Goal: Task Accomplishment & Management: Use online tool/utility

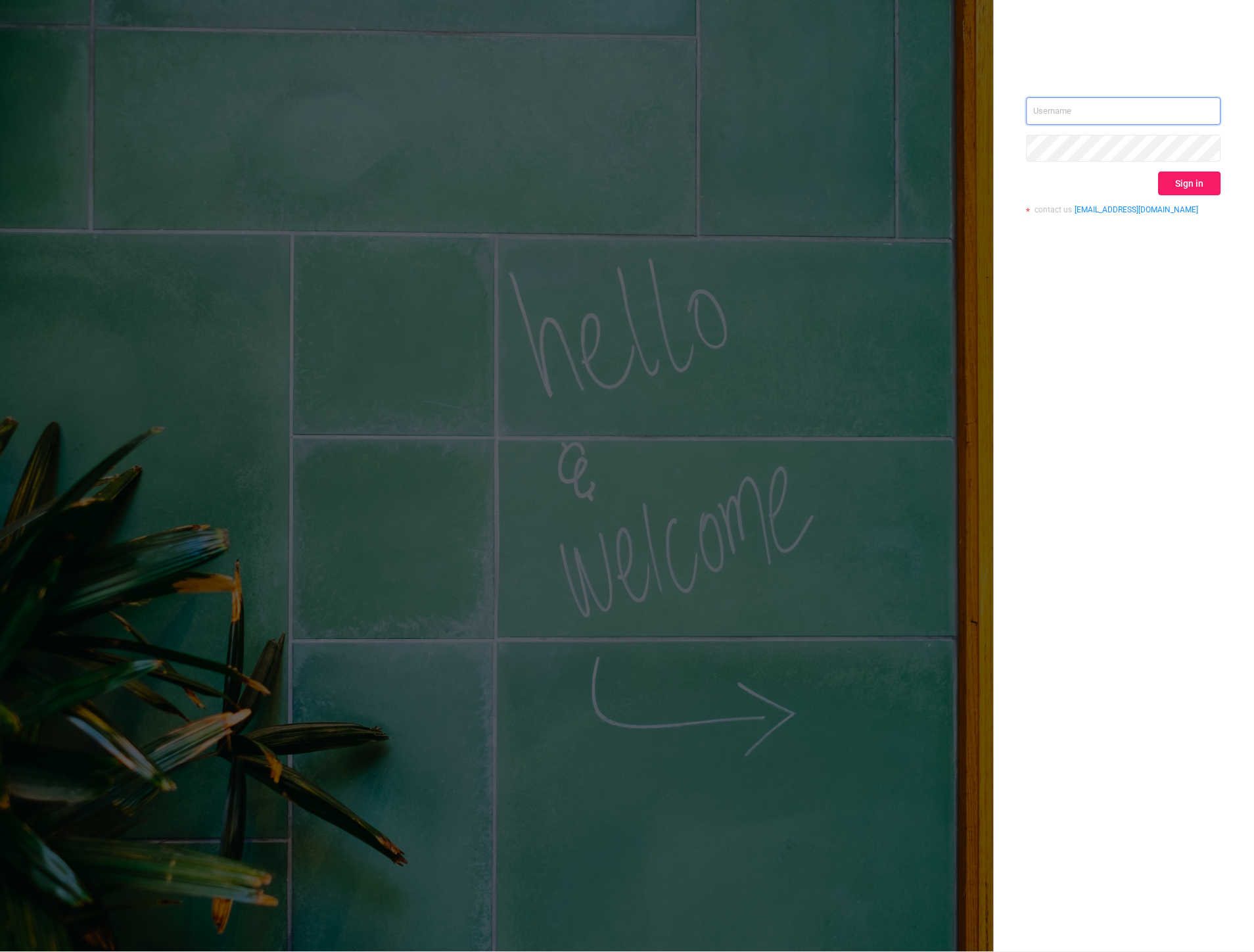
type input "[PERSON_NAME][EMAIL_ADDRESS][DOMAIN_NAME]"
click at [1196, 179] on button "Sign in" at bounding box center [1190, 183] width 63 height 24
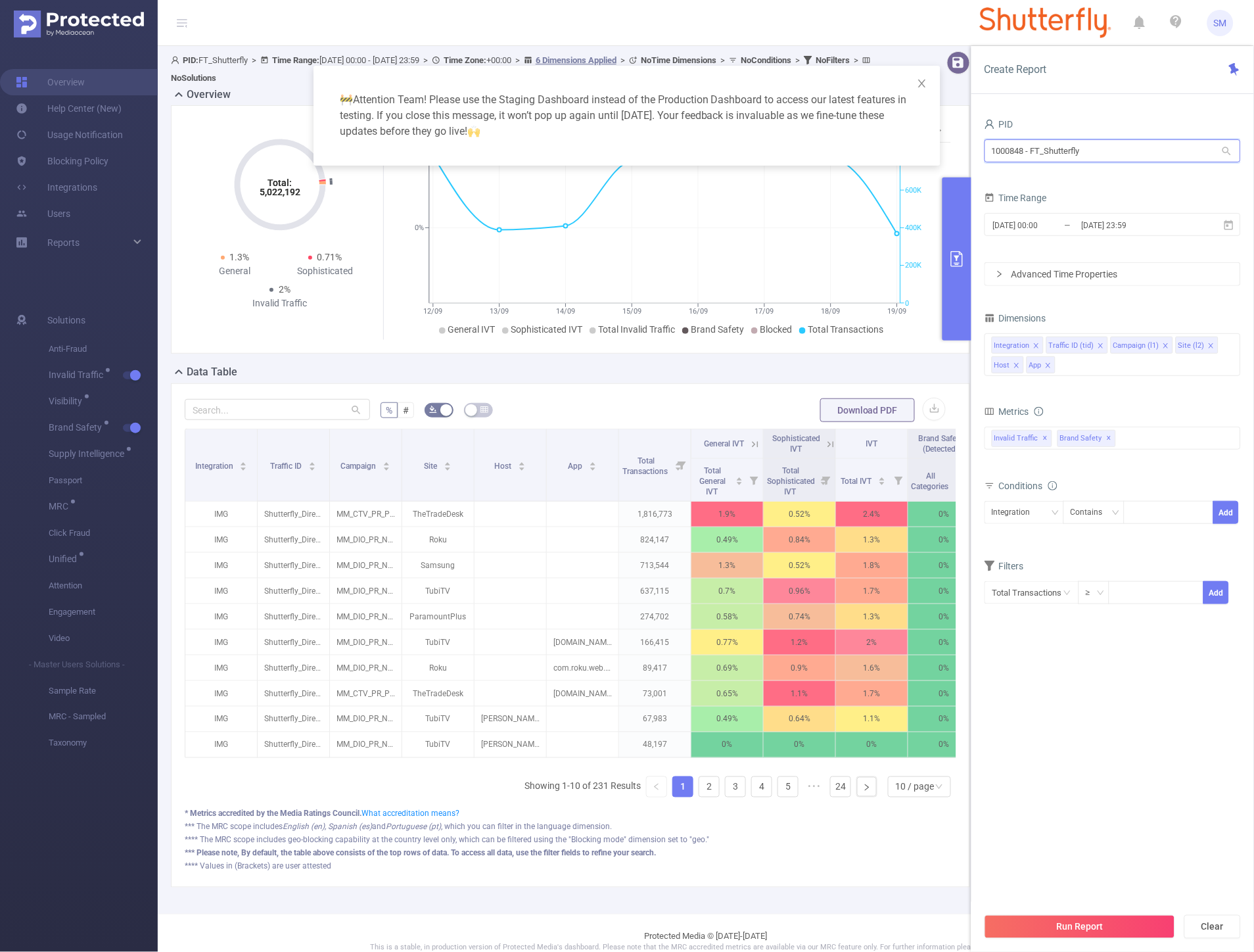
drag, startPoint x: 1093, startPoint y: 150, endPoint x: 991, endPoint y: 139, distance: 102.6
click at [991, 139] on div "1000848 - FT_Shutterfly 1000848 - FT_Shutterfly" at bounding box center [1112, 151] width 257 height 23
type input "consumer"
click at [1120, 181] on li "1001014 - FT_BayerConsumer 14M [3.21M rows]" at bounding box center [1112, 177] width 257 height 21
click at [1230, 225] on icon at bounding box center [1229, 225] width 12 height 12
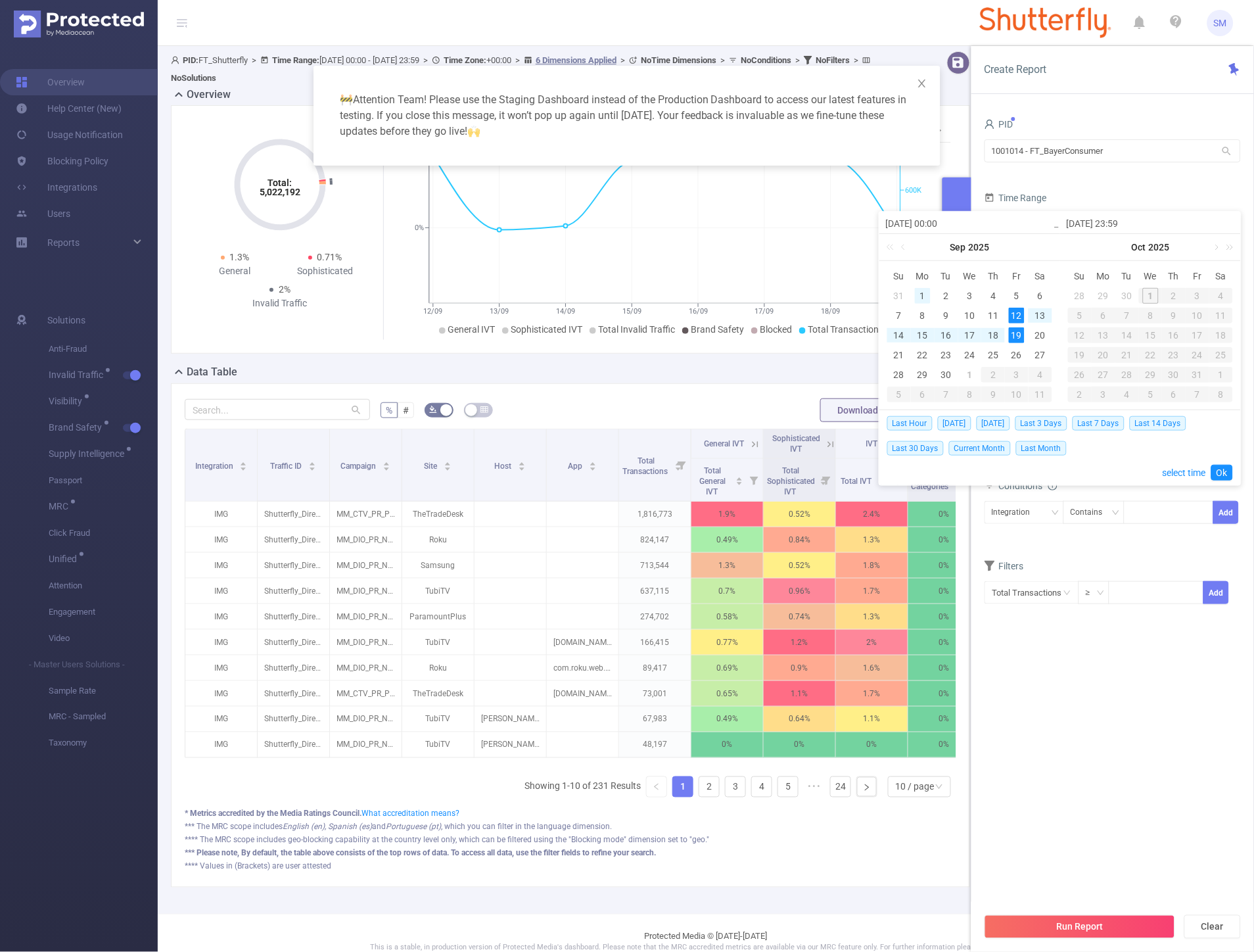
click at [922, 293] on div "1" at bounding box center [922, 295] width 16 height 16
click at [952, 370] on div "30" at bounding box center [946, 375] width 16 height 16
type input "[DATE] 00:00"
type input "[DATE] 23:59"
type input "[DATE] 00:00"
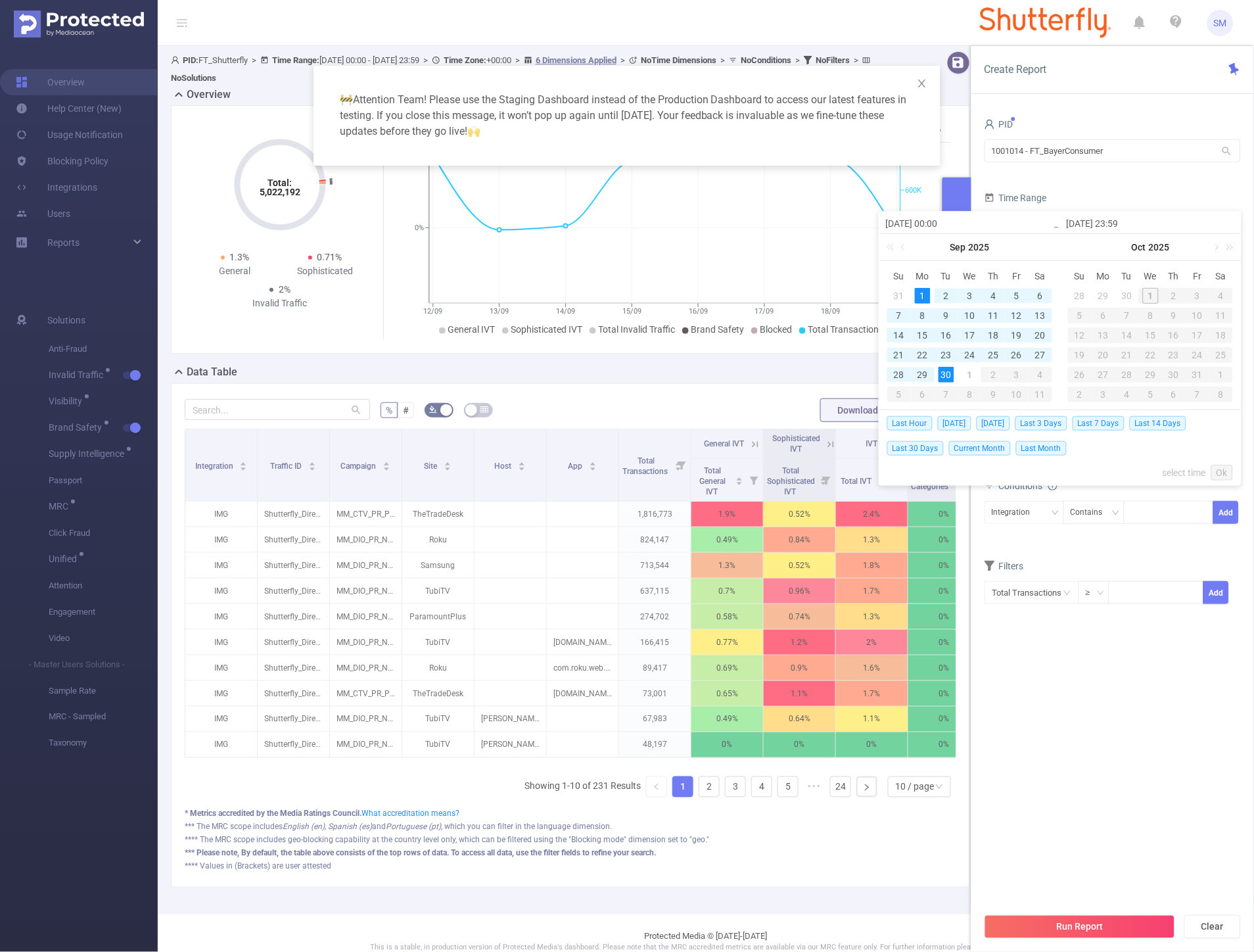
type input "[DATE] 23:59"
click at [1217, 472] on link "Ok" at bounding box center [1222, 472] width 21 height 16
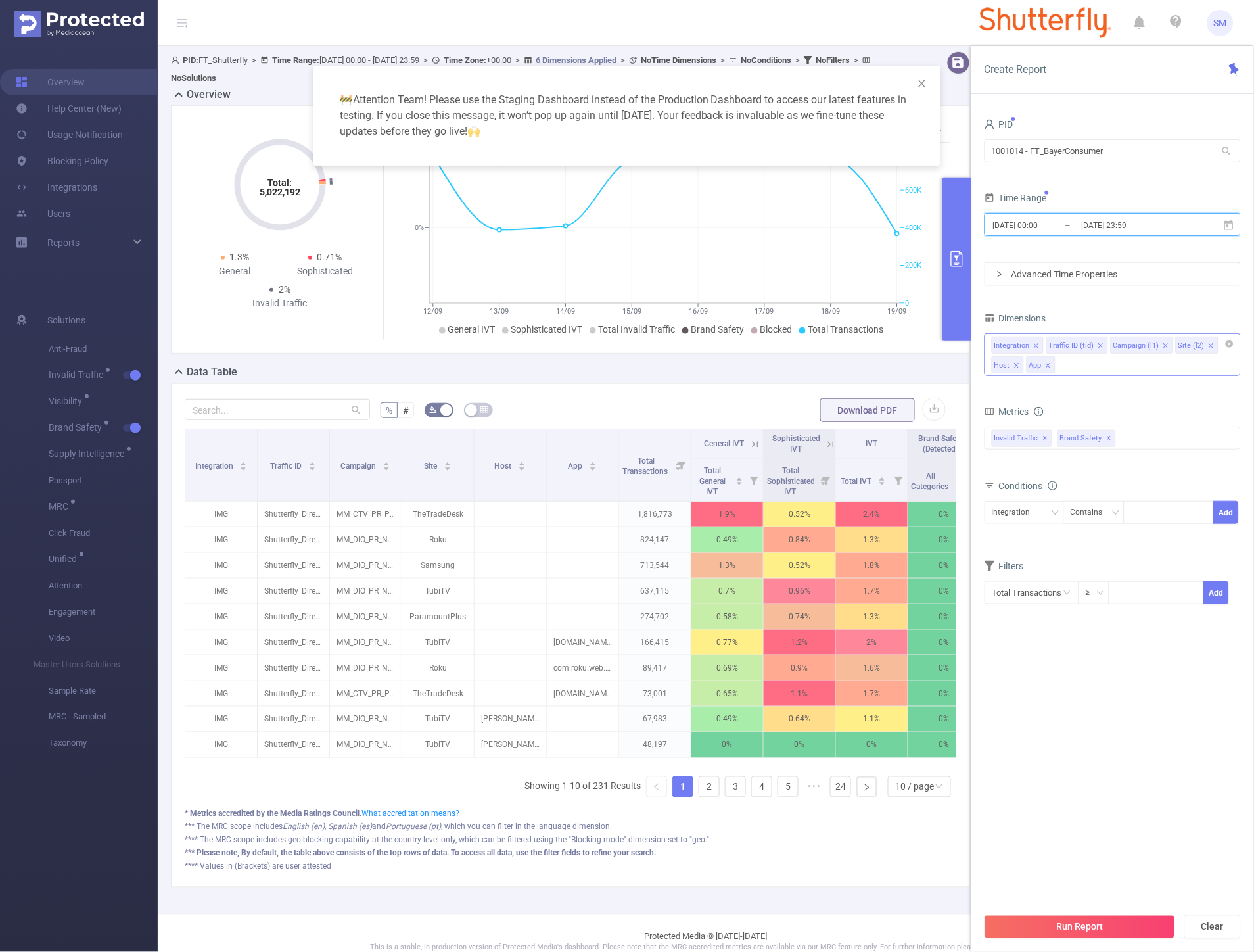
click at [1049, 364] on icon "icon: close" at bounding box center [1049, 365] width 7 height 7
click at [1016, 363] on icon "icon: close" at bounding box center [1016, 365] width 7 height 7
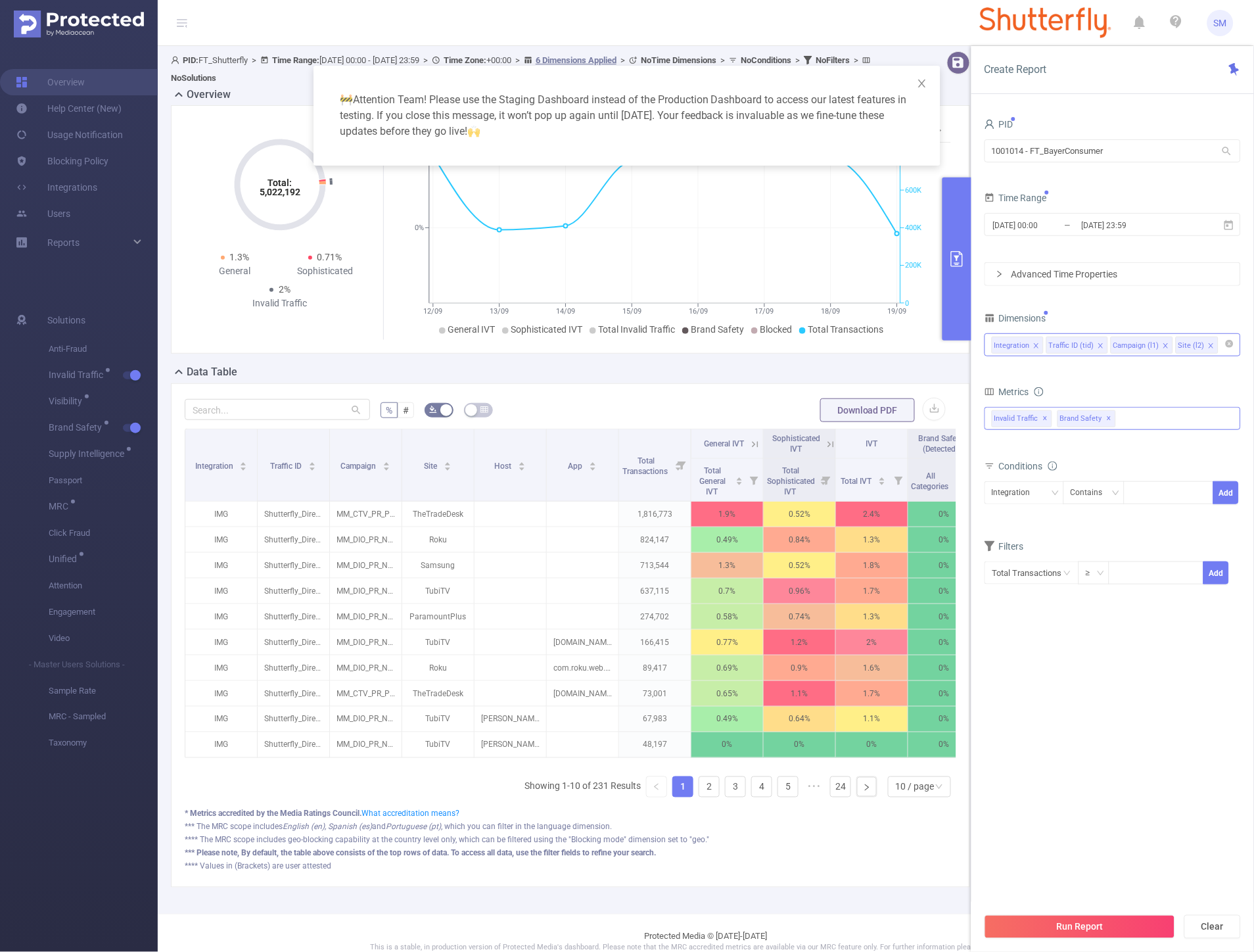
click at [1107, 416] on span "✕" at bounding box center [1110, 418] width 5 height 16
click at [1045, 417] on span "✕" at bounding box center [1045, 418] width 5 height 16
click at [1062, 932] on button "Run Report" at bounding box center [1079, 926] width 191 height 24
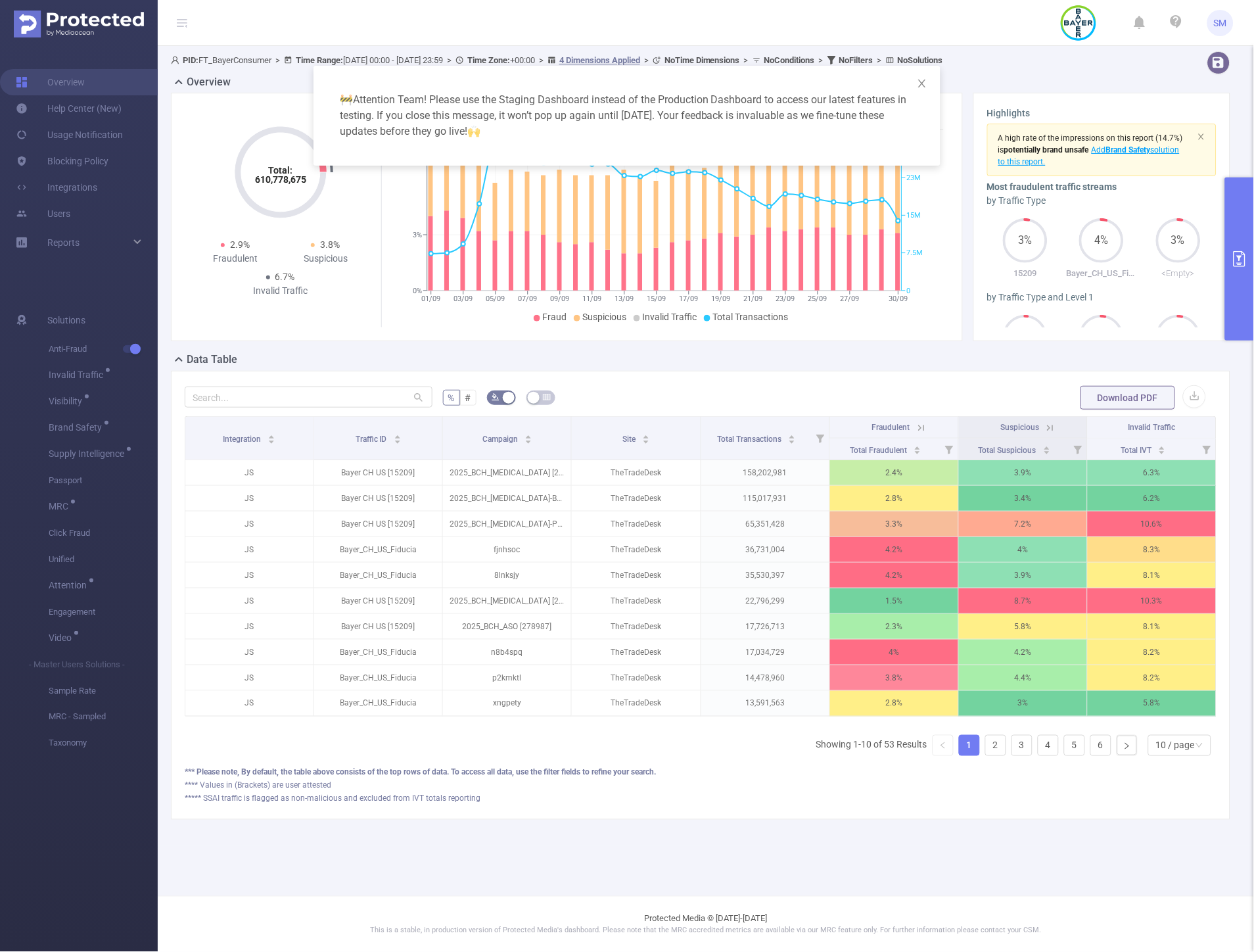
click at [134, 350] on div "🚧 Attention Team! Please use the Staging Dashboard instead of the Production Da…" at bounding box center [627, 476] width 1254 height 952
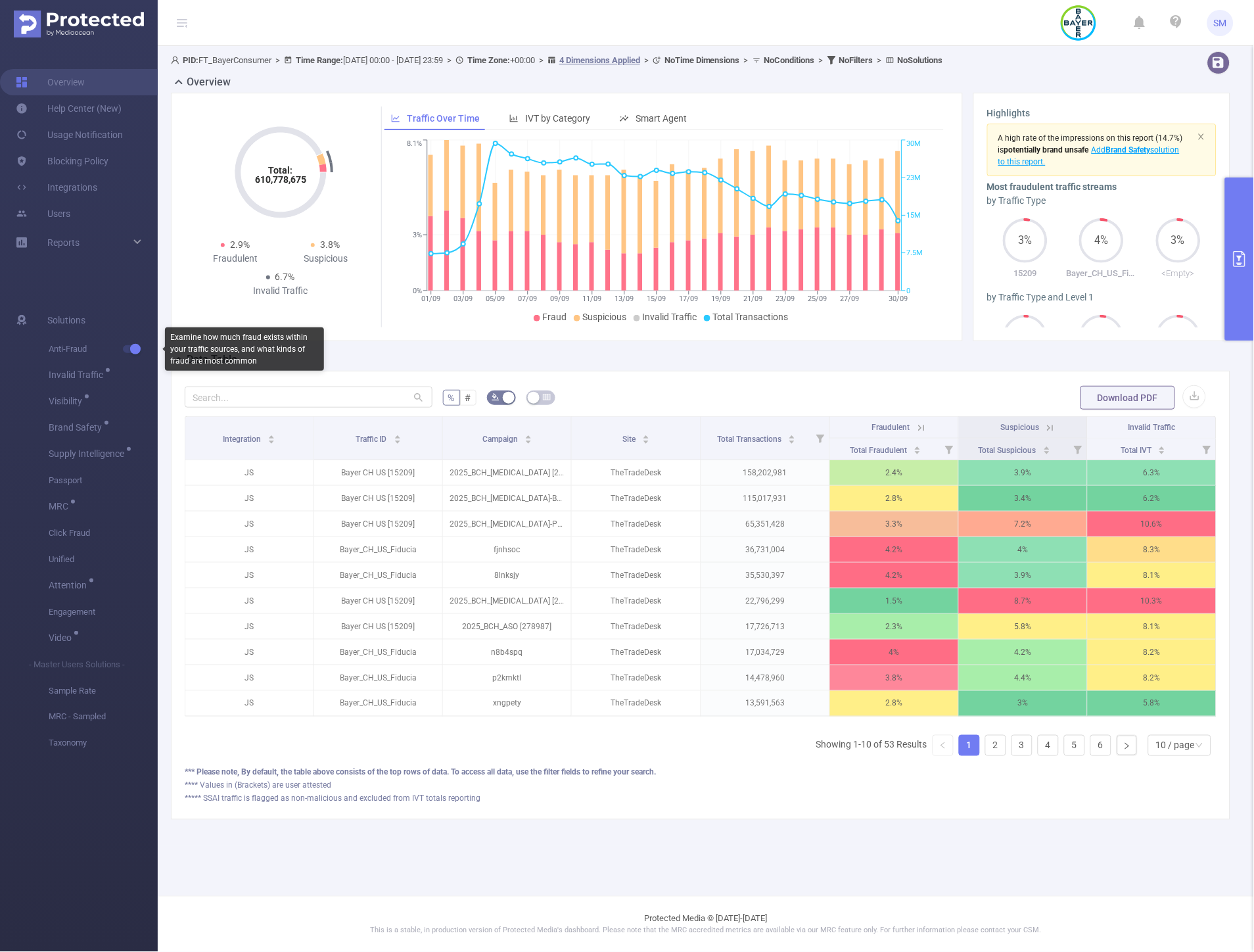
click at [132, 350] on button "button" at bounding box center [132, 349] width 18 height 8
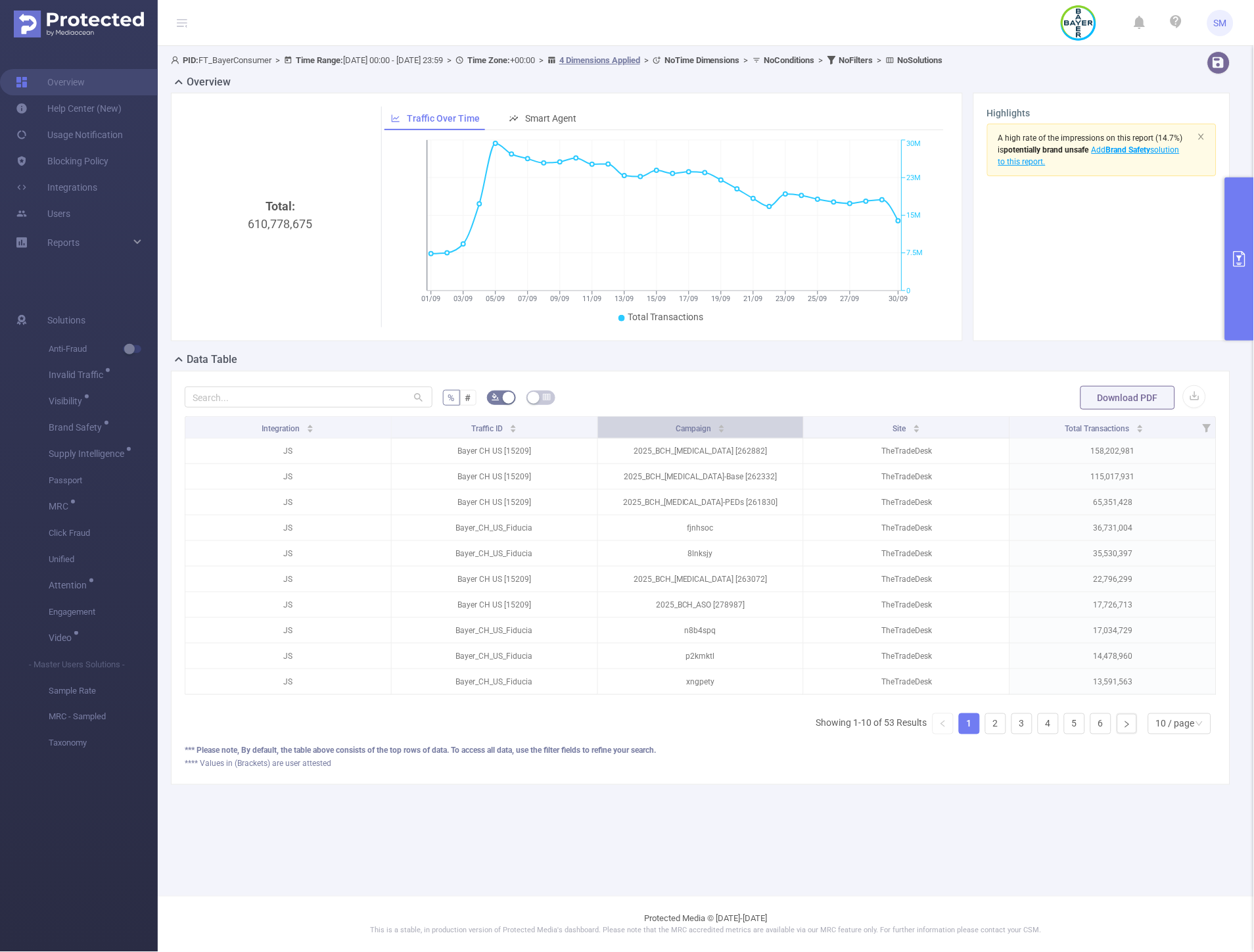
click at [688, 426] on span "Campaign" at bounding box center [694, 428] width 37 height 9
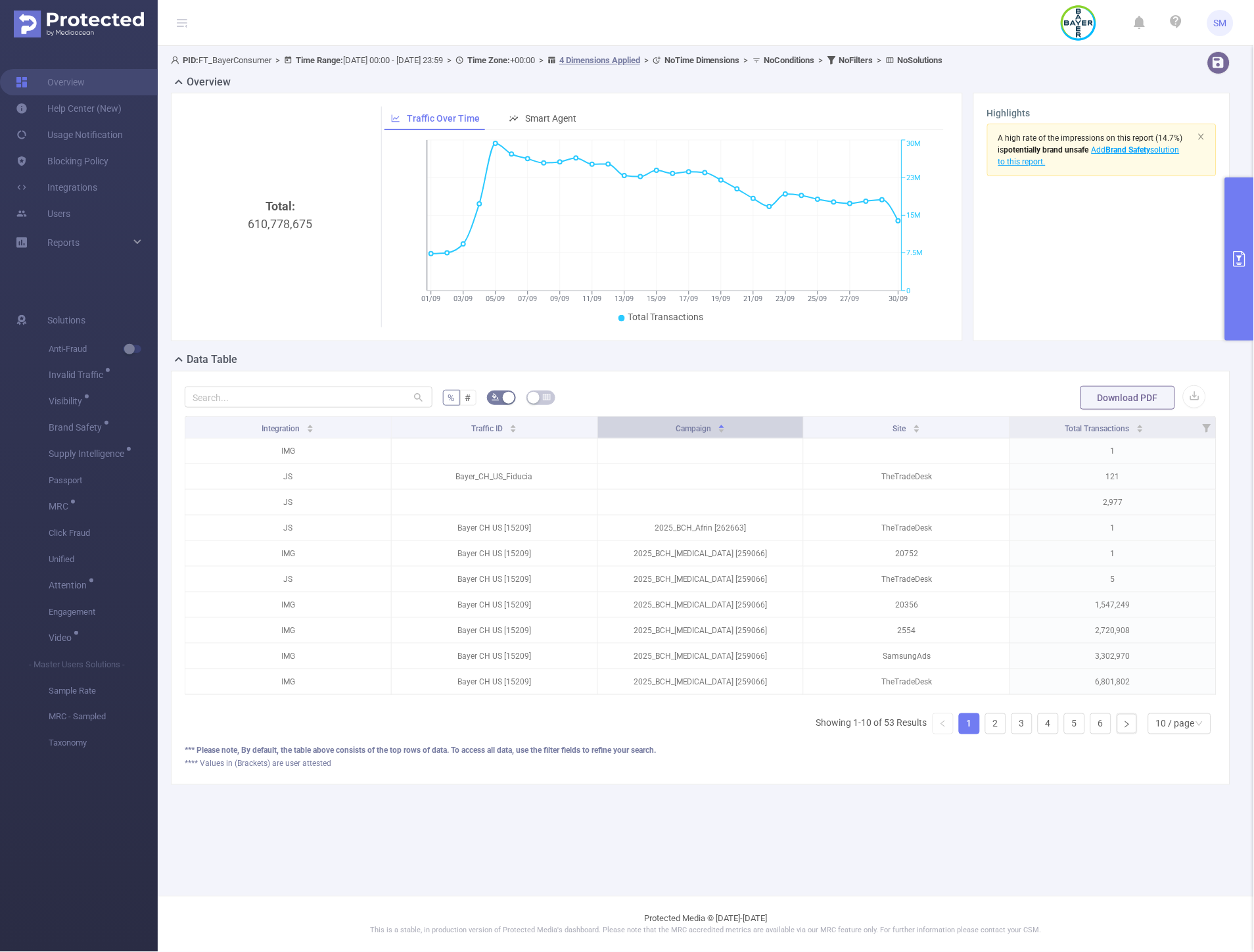
click at [688, 426] on span "Campaign" at bounding box center [694, 428] width 37 height 9
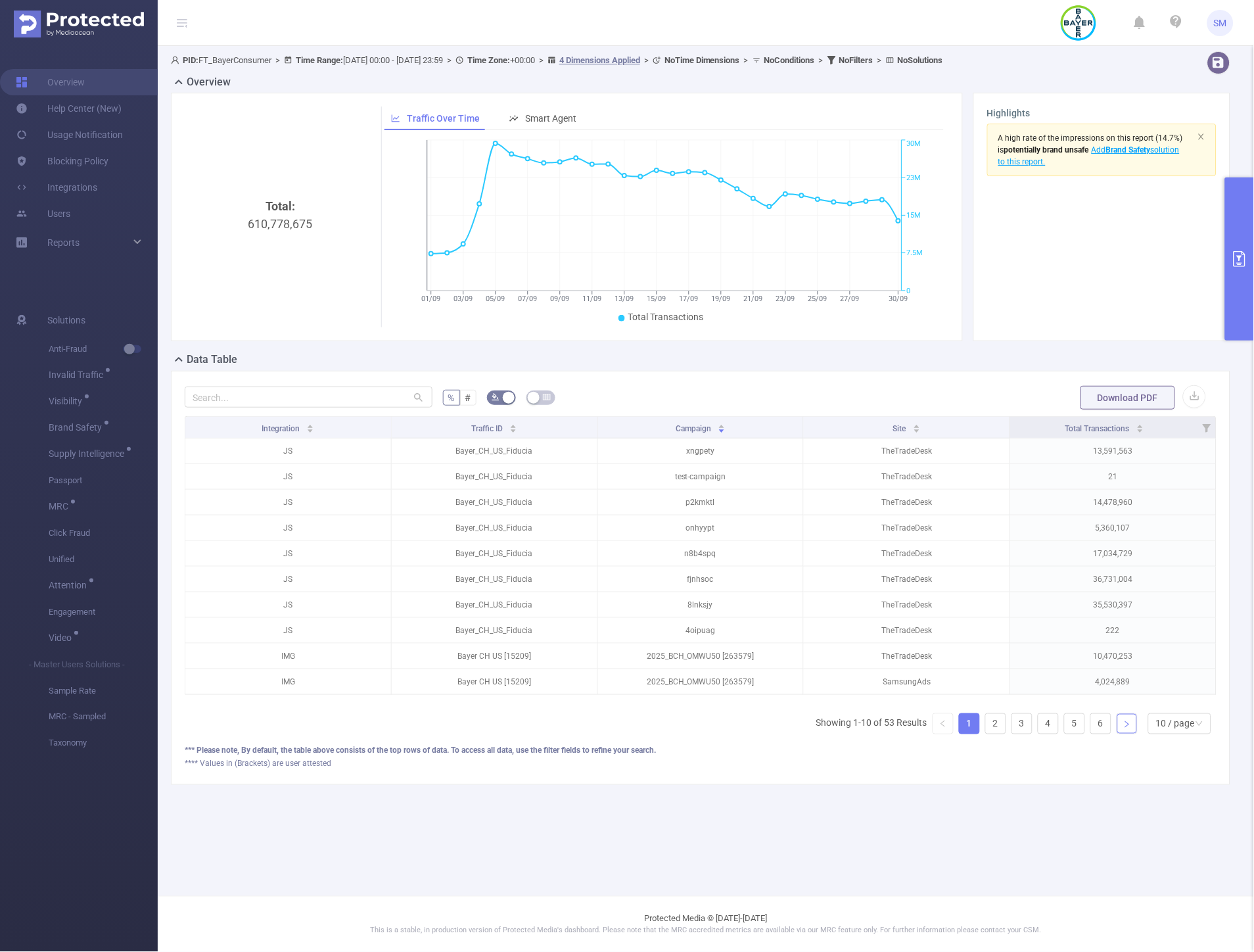
click at [1127, 728] on icon "icon: right" at bounding box center [1128, 724] width 8 height 8
click at [976, 733] on link "1" at bounding box center [969, 723] width 20 height 20
click at [1126, 728] on icon "icon: right" at bounding box center [1128, 724] width 8 height 8
click at [1125, 728] on icon "icon: right" at bounding box center [1128, 724] width 8 height 8
click at [1124, 728] on icon "icon: right" at bounding box center [1128, 724] width 8 height 8
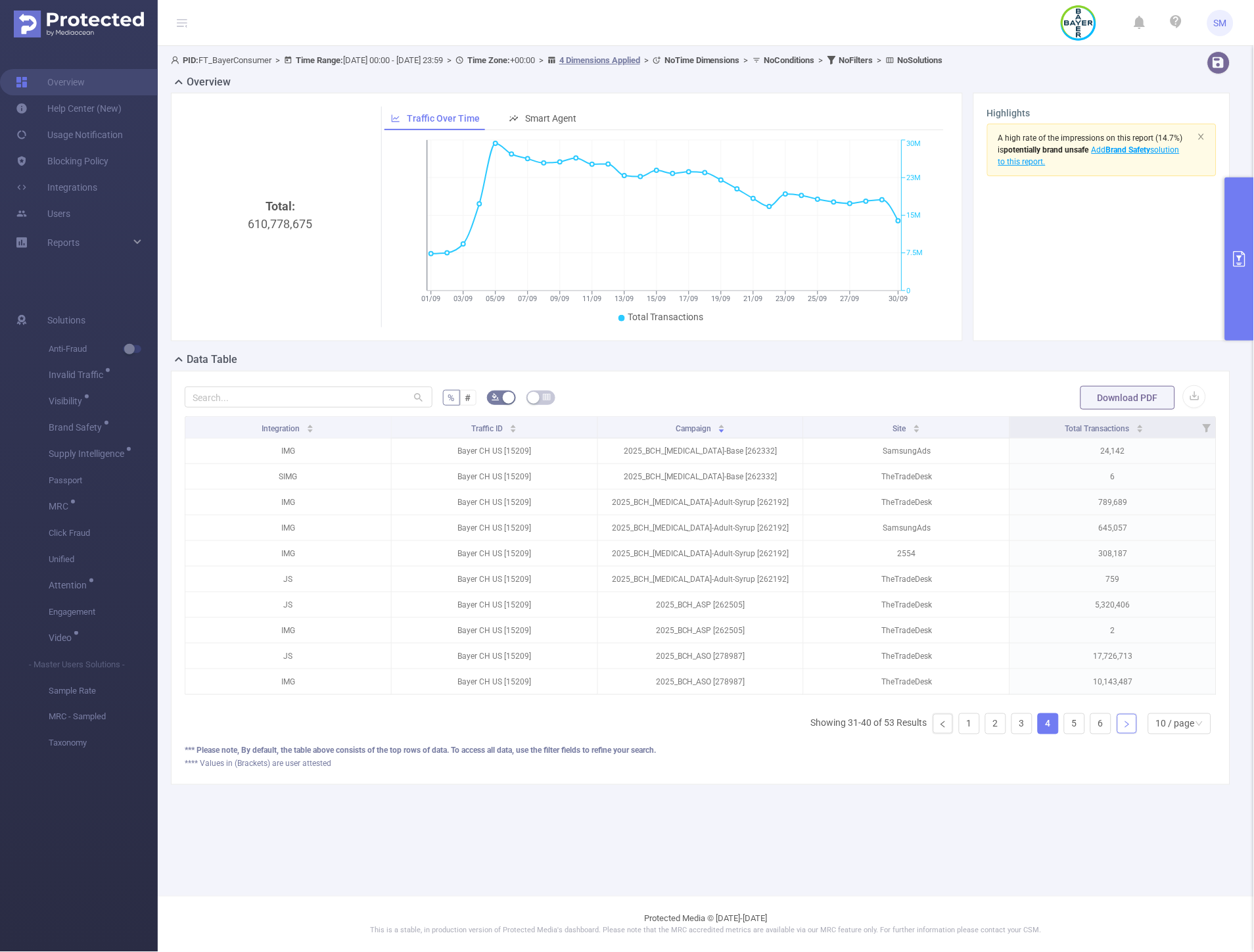
click at [1124, 728] on icon "icon: right" at bounding box center [1128, 724] width 8 height 8
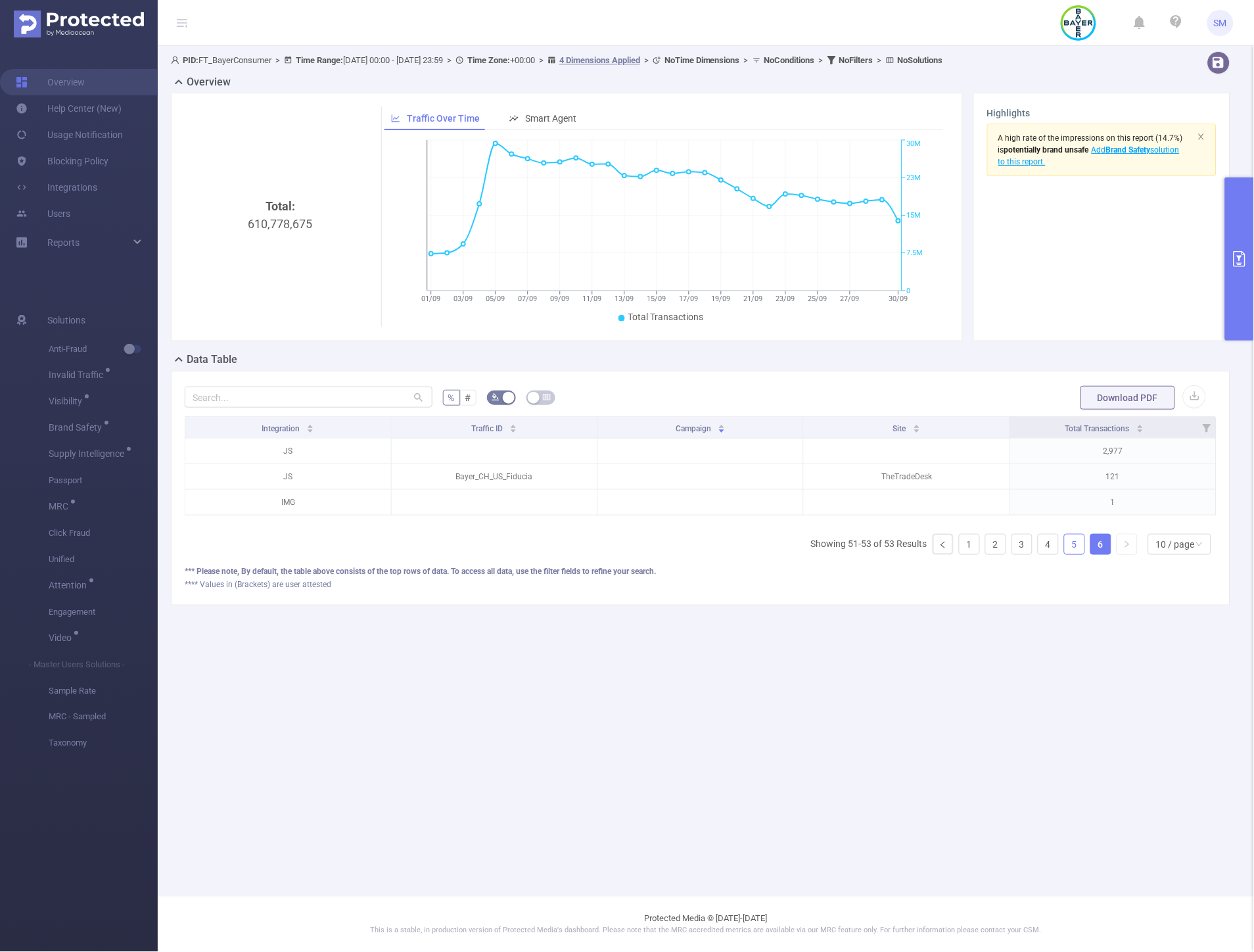
click at [1070, 552] on link "5" at bounding box center [1075, 544] width 20 height 20
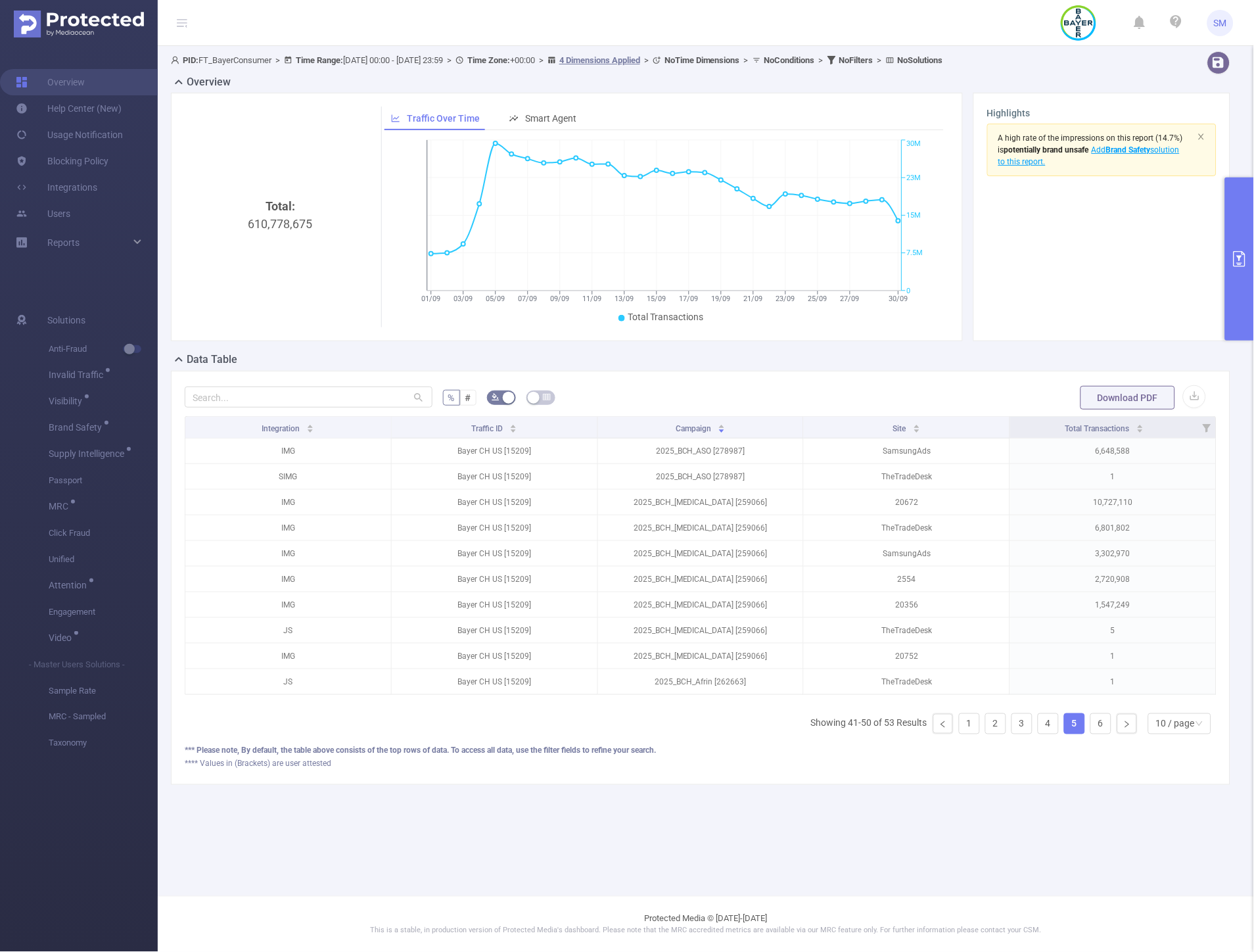
click at [1237, 257] on icon "primary" at bounding box center [1239, 258] width 16 height 16
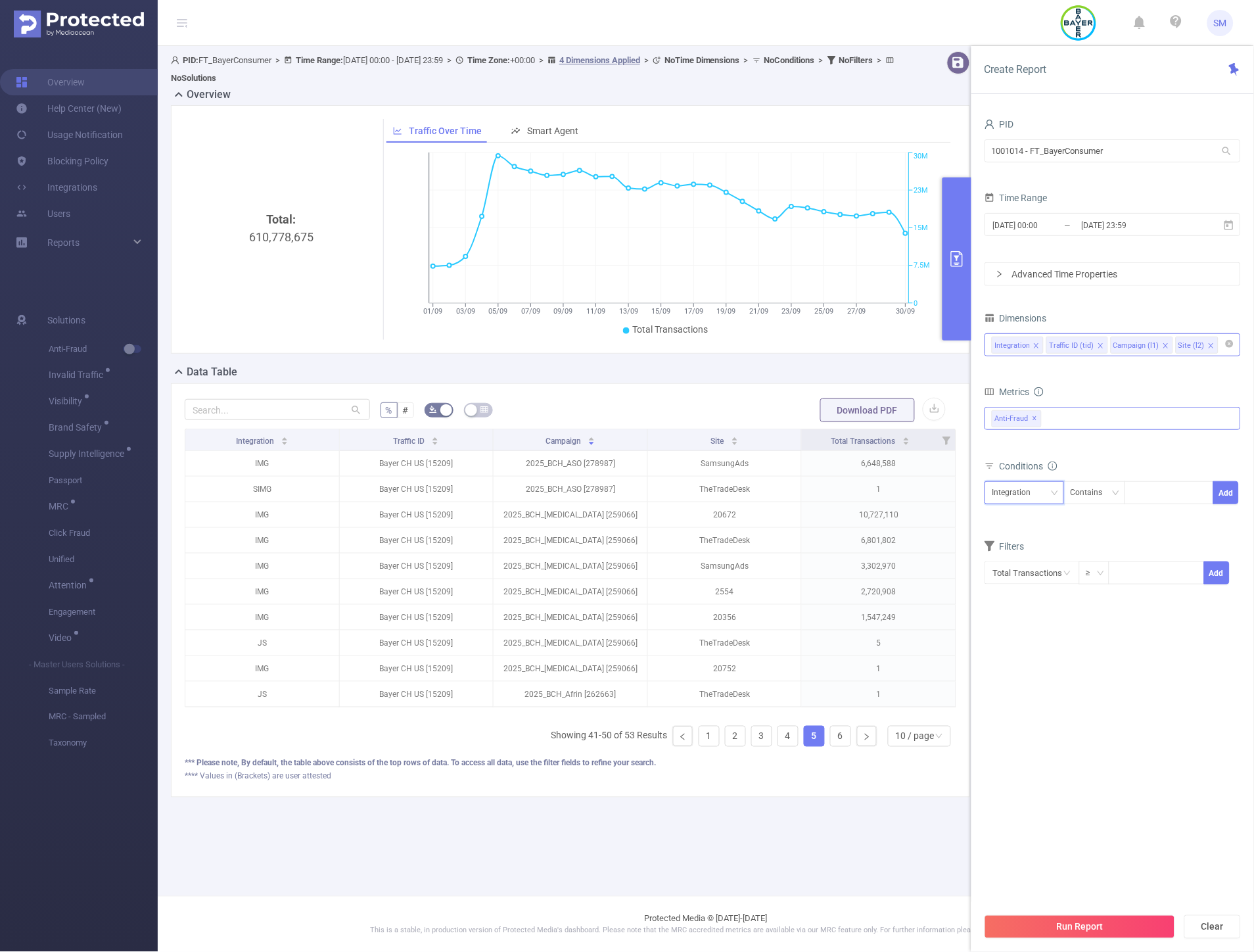
click at [1030, 501] on div "Integration" at bounding box center [1016, 492] width 48 height 21
click at [1027, 558] on li "Campaign (l1)" at bounding box center [1024, 561] width 79 height 21
click at [1143, 502] on div at bounding box center [1169, 492] width 76 height 21
type input "2025"
click at [1170, 521] on li "2025" at bounding box center [1169, 519] width 89 height 21
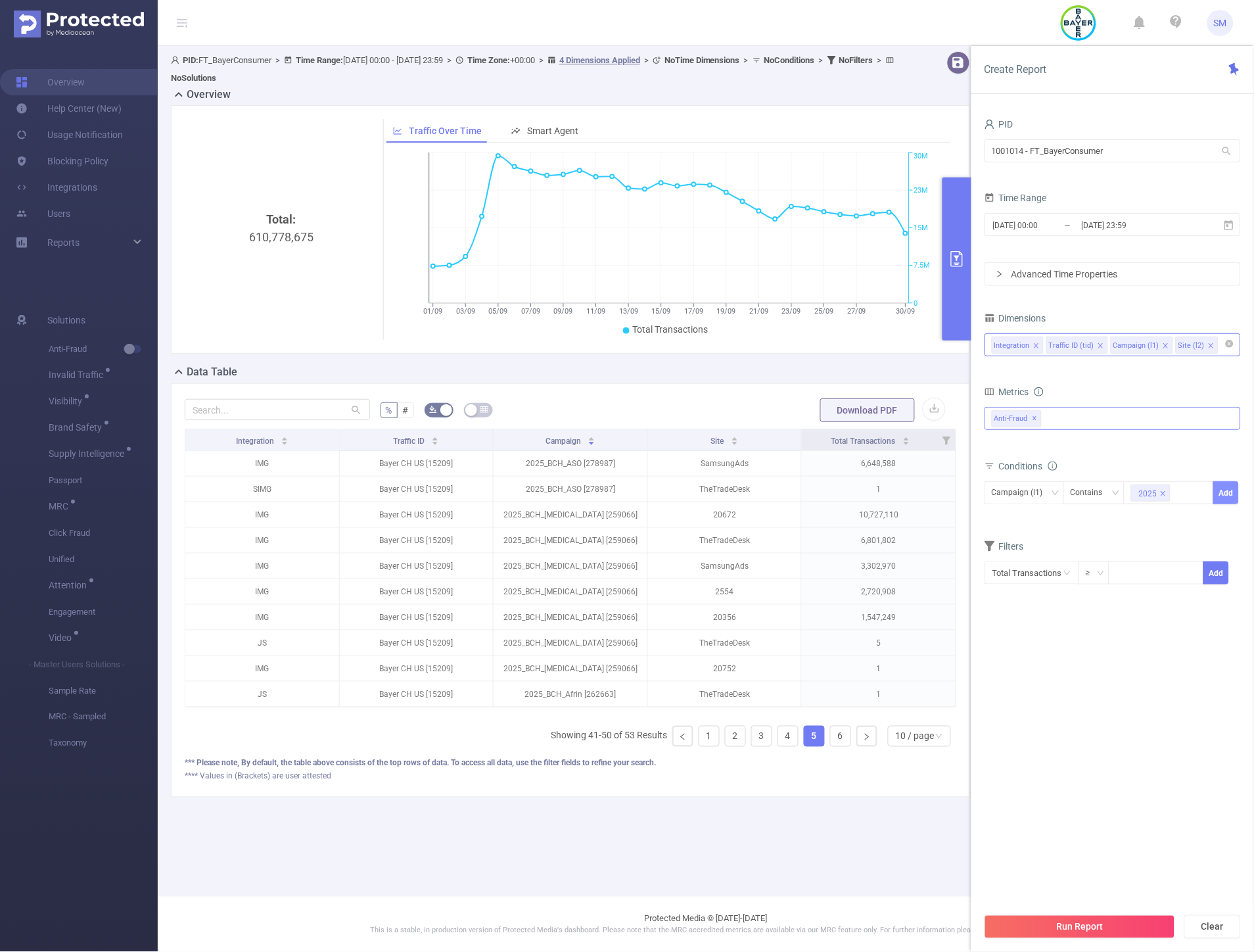
click at [1227, 495] on button "Add" at bounding box center [1226, 492] width 26 height 23
click at [1023, 919] on button "Run Report" at bounding box center [1079, 926] width 191 height 24
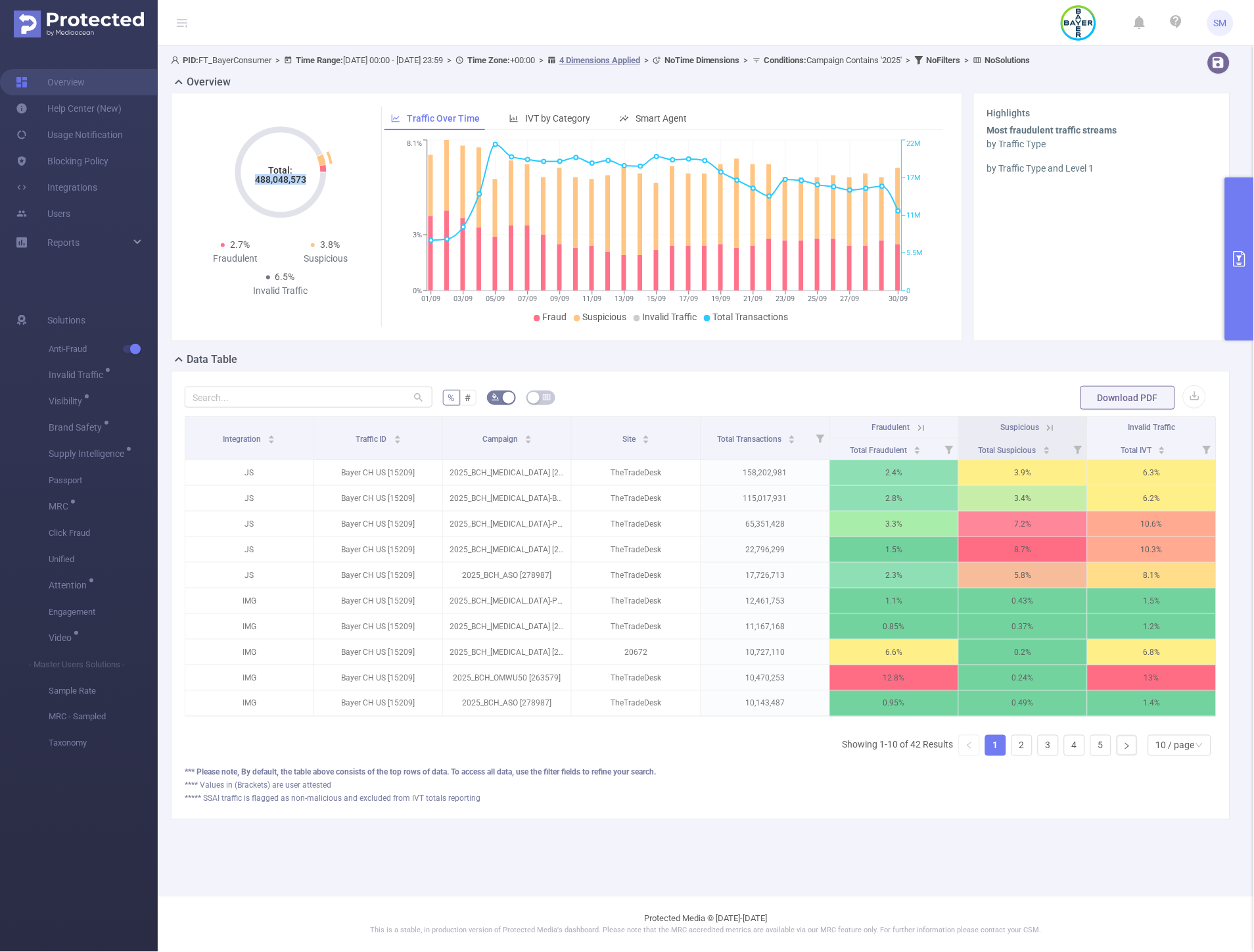
drag, startPoint x: 307, startPoint y: 179, endPoint x: 255, endPoint y: 182, distance: 52.1
click at [255, 182] on icon "Total: 488,048,573" at bounding box center [280, 172] width 131 height 131
copy tspan "488,048,573"
click at [344, 205] on icon "Total: 488,048,573 Total: 488,048,573" at bounding box center [280, 172] width 131 height 131
click at [134, 348] on button "button" at bounding box center [132, 349] width 18 height 8
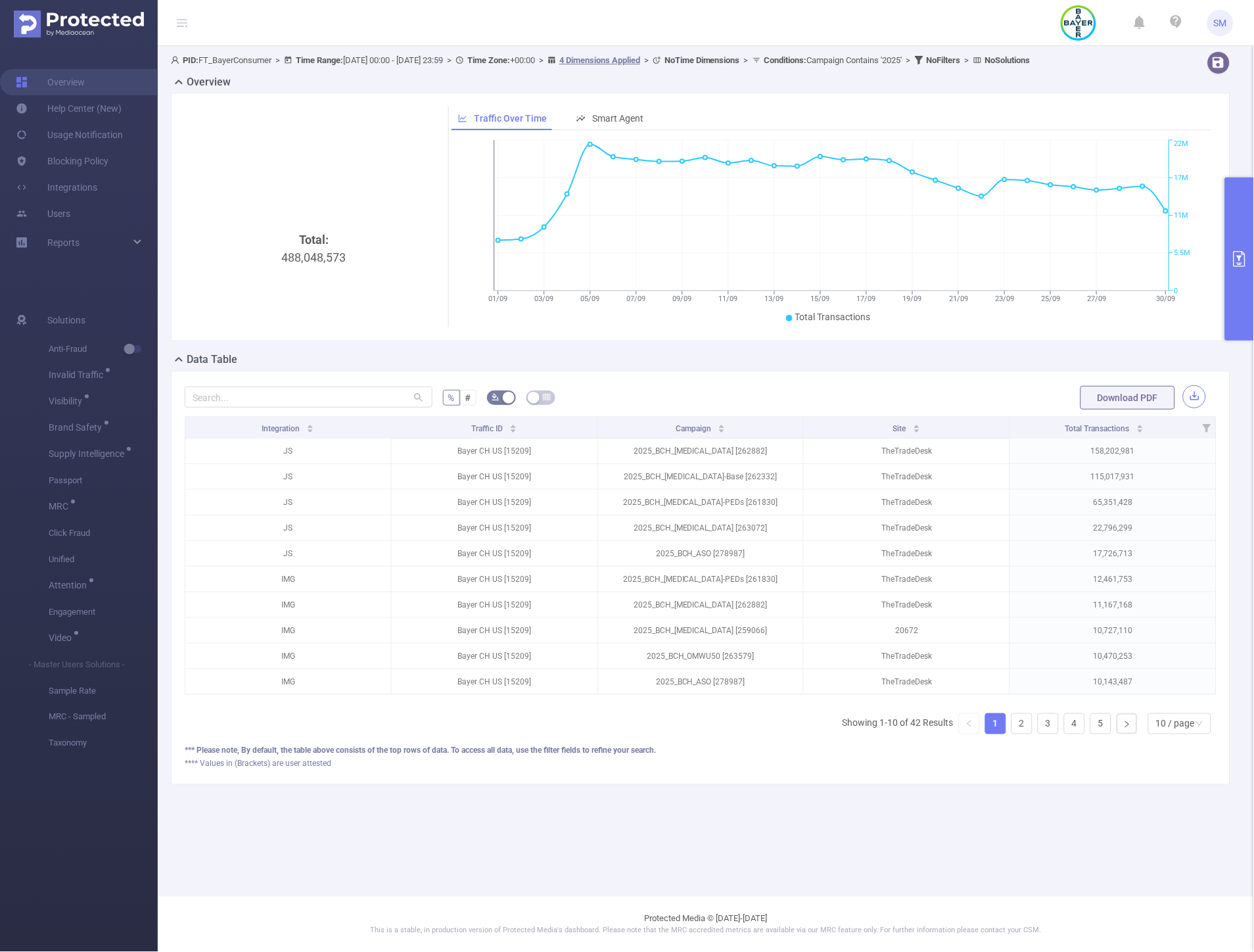
click at [1195, 398] on button "button" at bounding box center [1195, 397] width 23 height 23
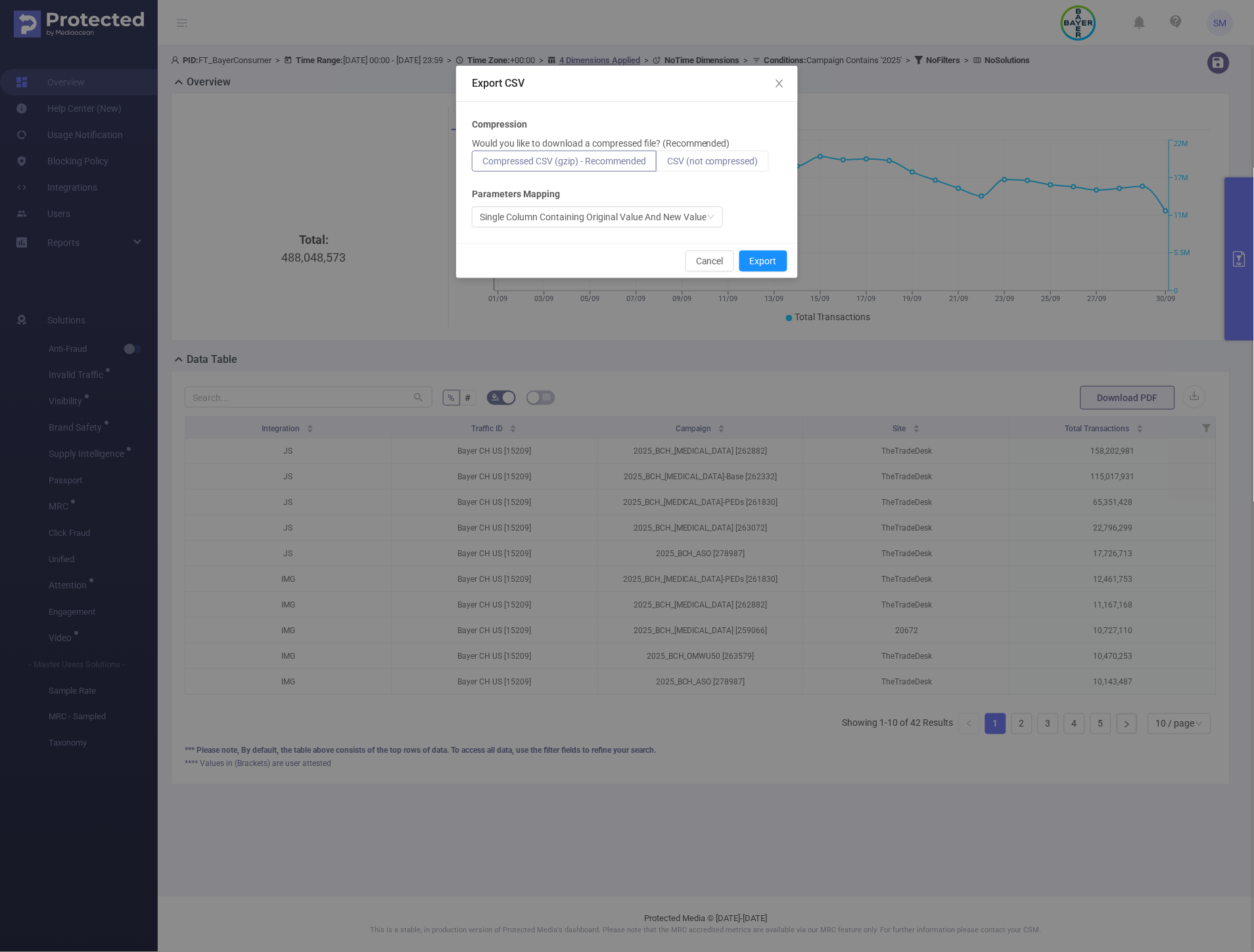
click at [708, 167] on label "CSV (not compressed)" at bounding box center [713, 160] width 112 height 21
click at [667, 164] on input "CSV (not compressed)" at bounding box center [667, 164] width 0 height 0
click at [771, 263] on button "Export" at bounding box center [763, 261] width 48 height 21
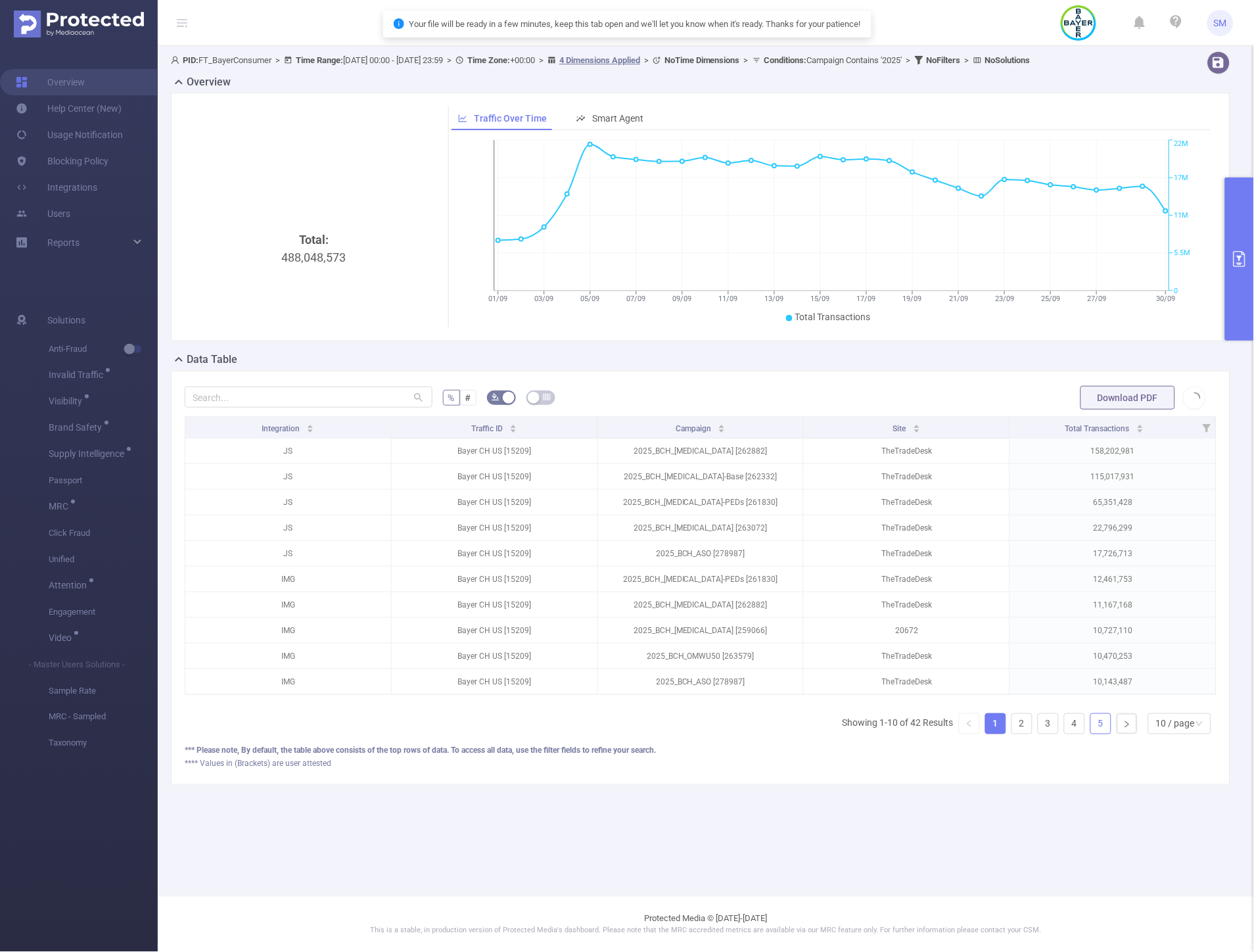
click at [1099, 733] on link "5" at bounding box center [1101, 723] width 20 height 20
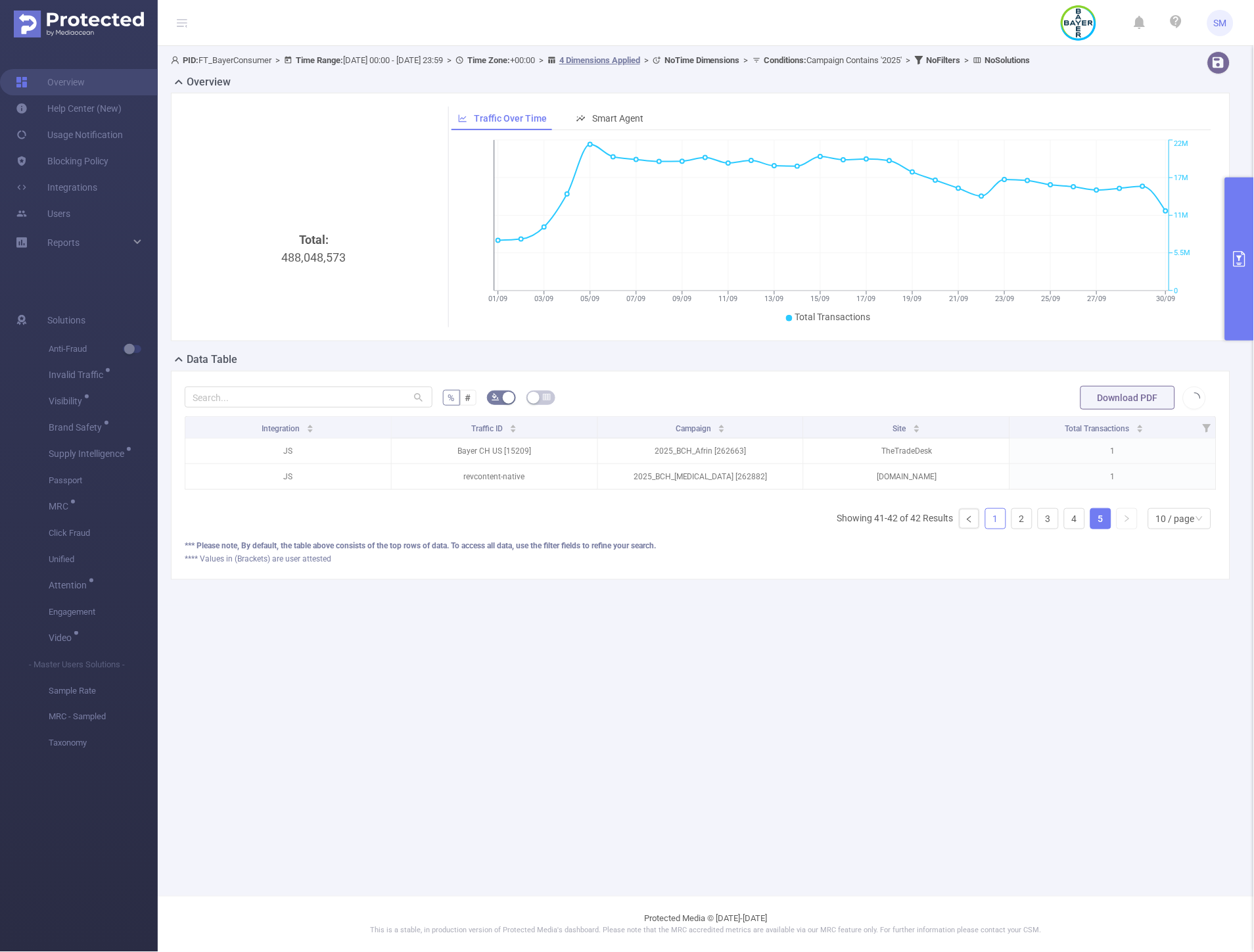
click at [995, 529] on link "1" at bounding box center [996, 519] width 20 height 20
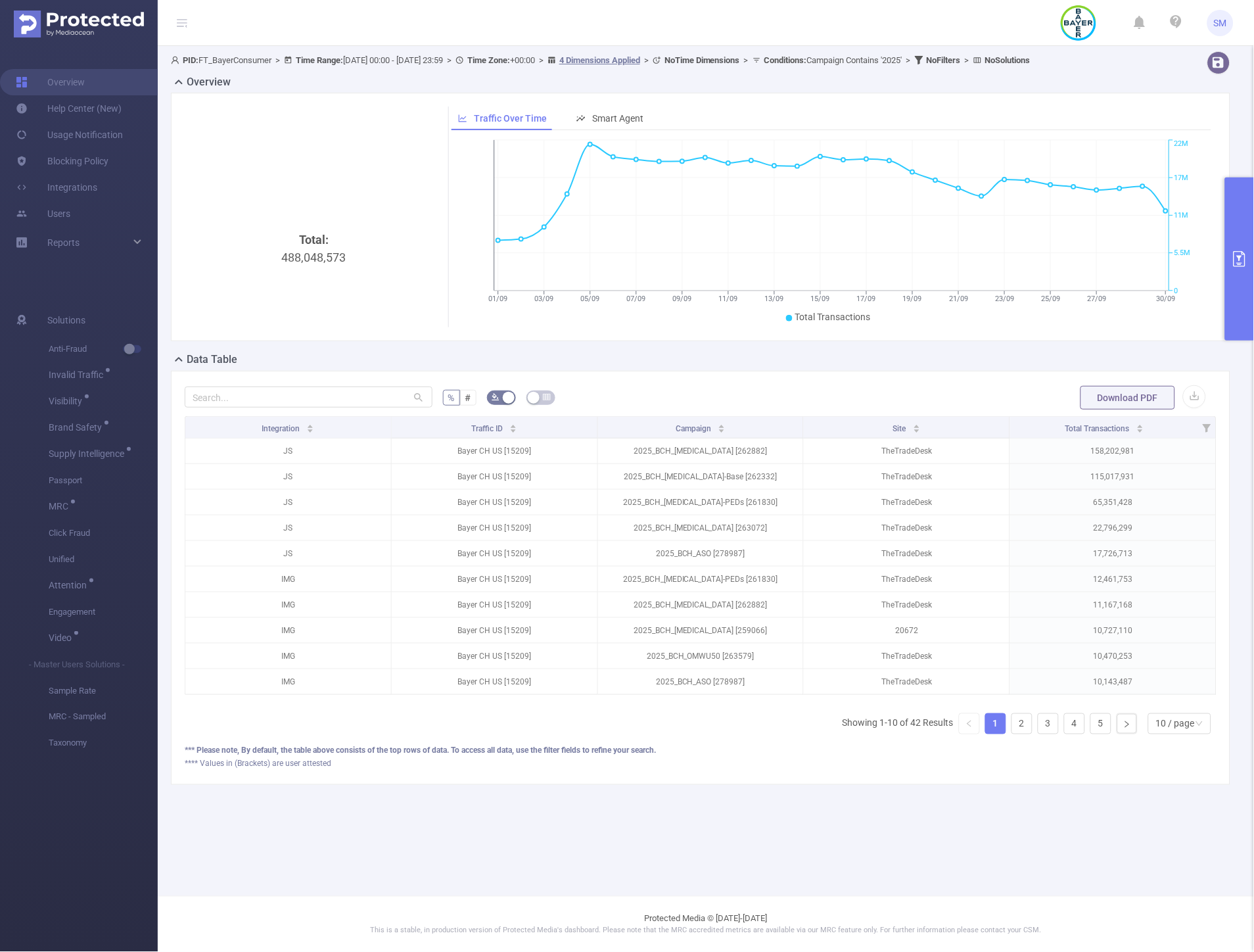
click at [881, 361] on div "Data Table" at bounding box center [705, 361] width 1070 height 18
click at [1243, 204] on button "primary" at bounding box center [1239, 259] width 29 height 163
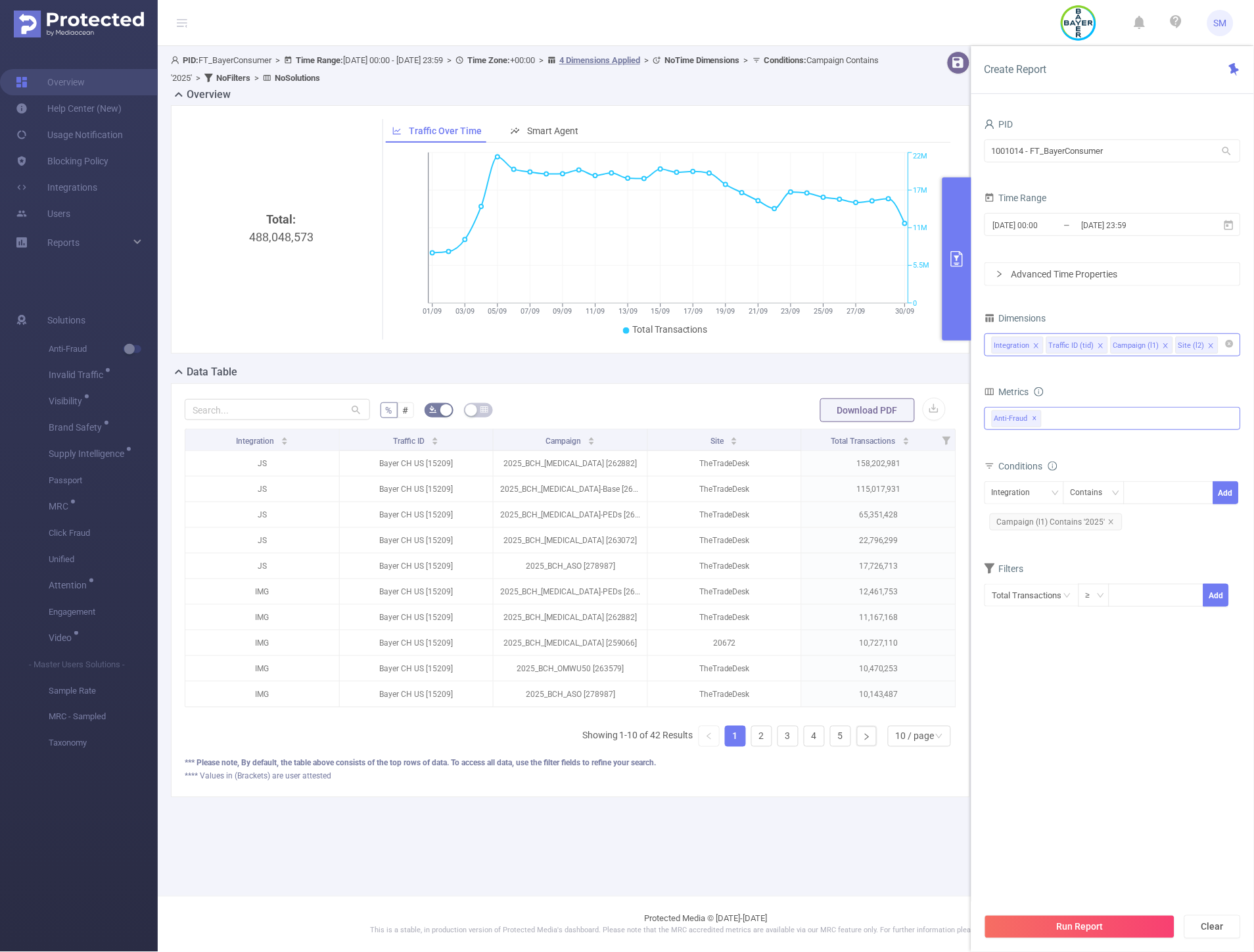
click at [951, 204] on button "primary" at bounding box center [956, 259] width 29 height 163
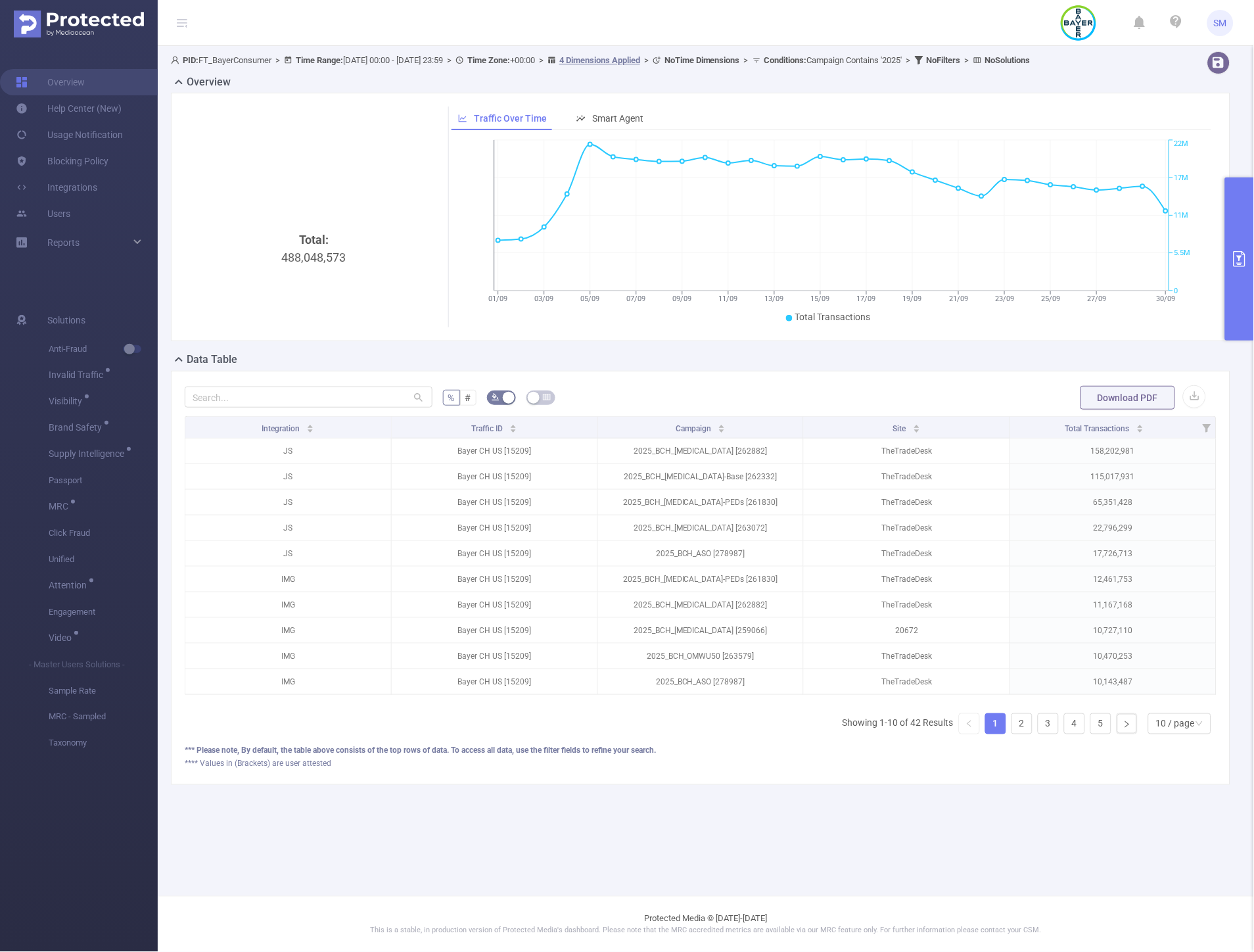
click at [1245, 234] on button "primary" at bounding box center [1239, 259] width 29 height 163
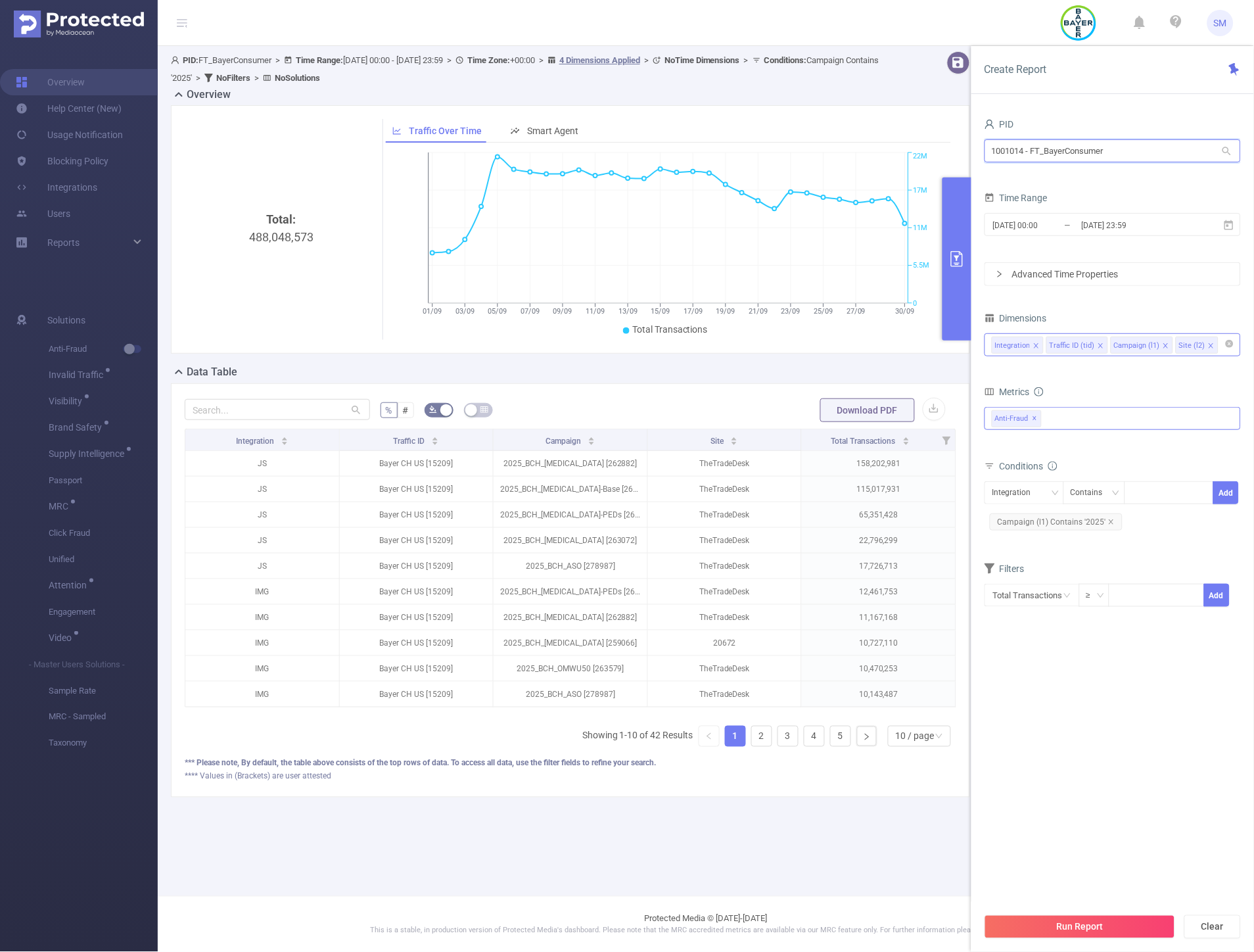
drag, startPoint x: 1124, startPoint y: 153, endPoint x: 980, endPoint y: 145, distance: 144.2
click at [980, 145] on div "PID 1001014 - FT_BayerConsumer 1001014 - FT_BayerConsumer Time Range [DATE] 00:…" at bounding box center [1113, 538] width 283 height 873
type input "pharma"
click at [1049, 177] on li "1001013 - FT_BayerPharma 3.84M [944K rows]" at bounding box center [1112, 177] width 257 height 21
click at [1047, 419] on span "Invalid Traffic ✕" at bounding box center [1021, 418] width 60 height 17
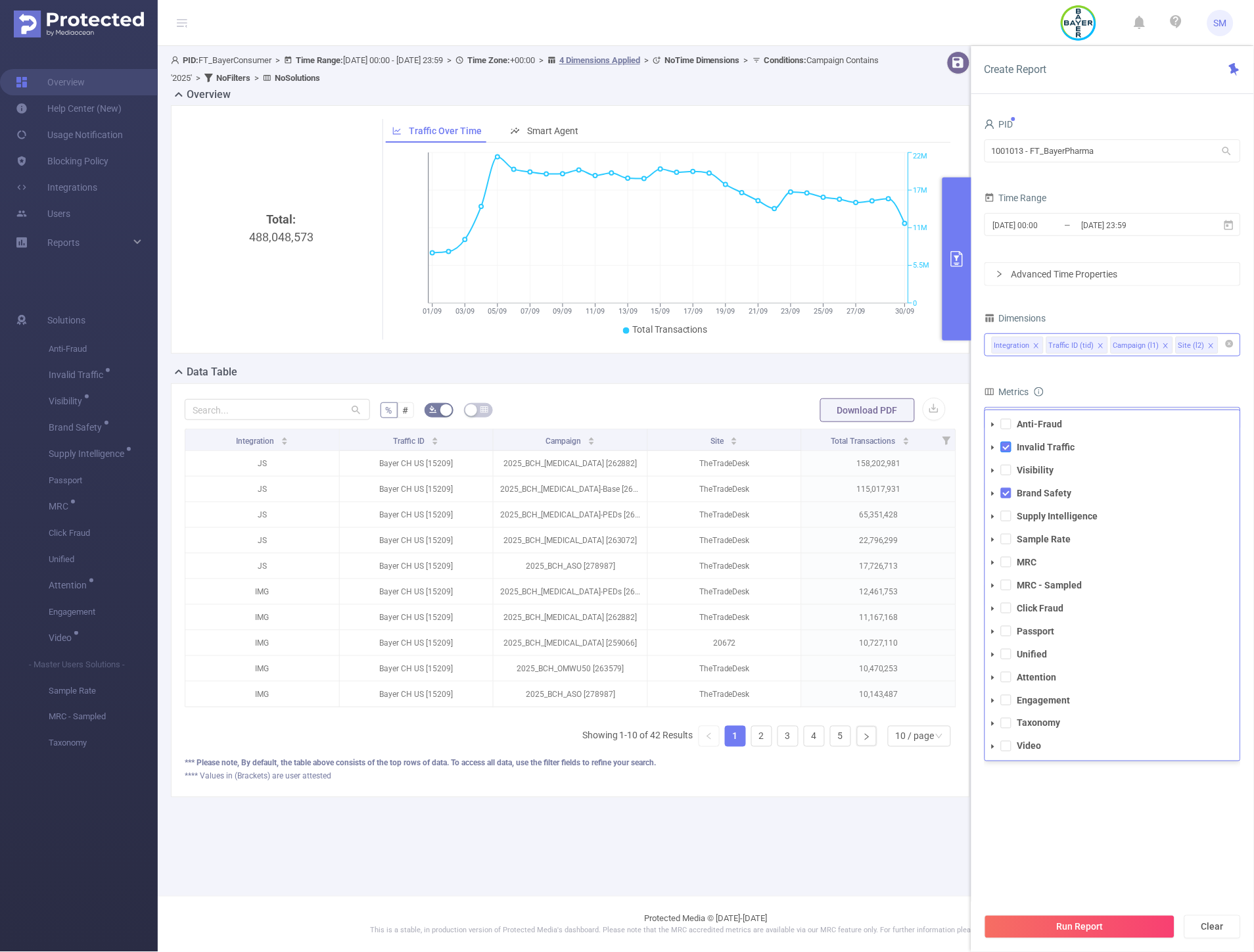
click at [1010, 441] on span at bounding box center [1006, 446] width 11 height 11
click at [1007, 493] on span at bounding box center [1006, 492] width 11 height 11
click at [1082, 370] on form "Dimensions Integration Traffic ID (tid) Campaign (l1) Site (l2) Metrics total T…" at bounding box center [1112, 464] width 257 height 313
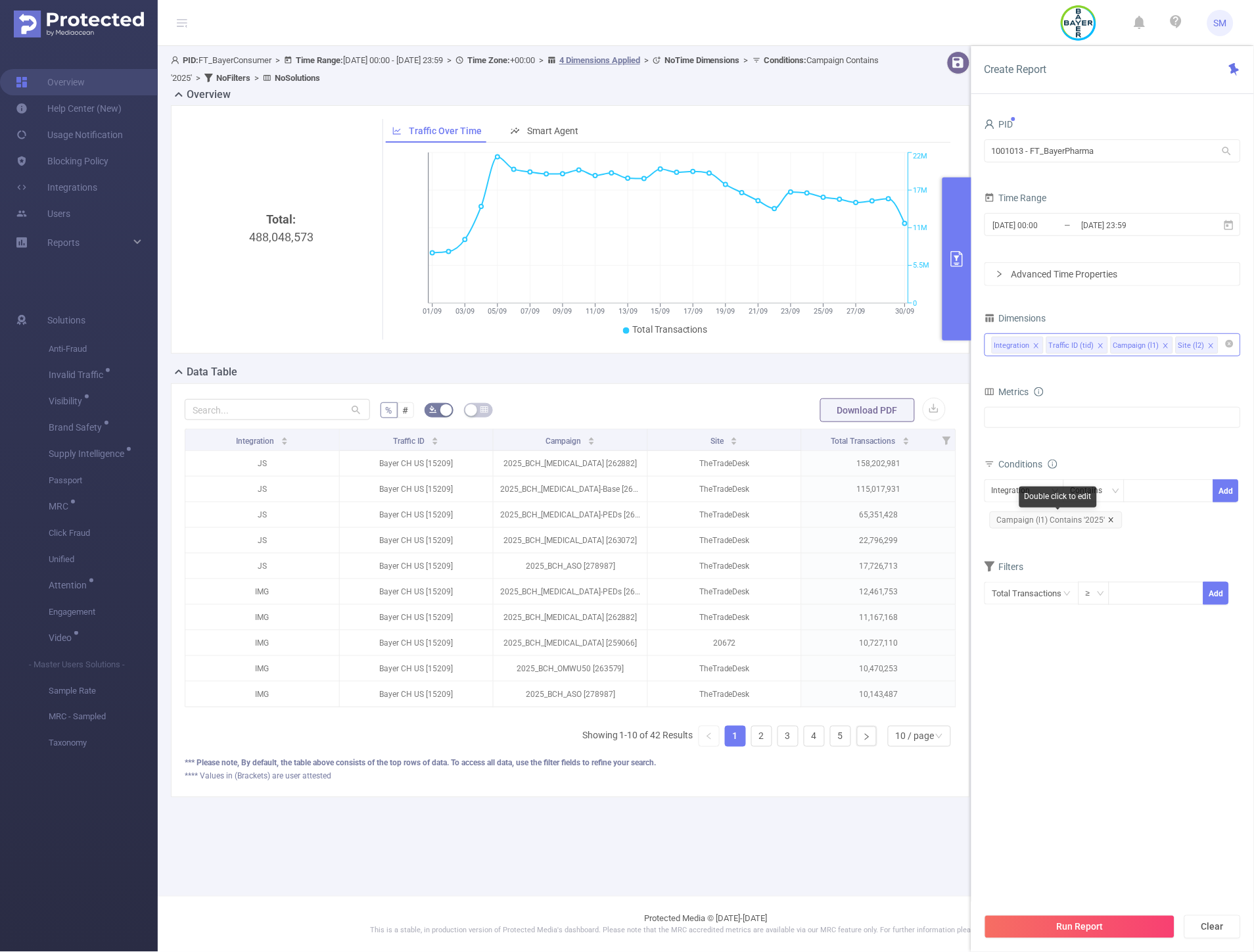
click at [1109, 518] on icon "icon: close" at bounding box center [1111, 520] width 7 height 7
click at [1044, 925] on button "Run Report" at bounding box center [1079, 926] width 191 height 24
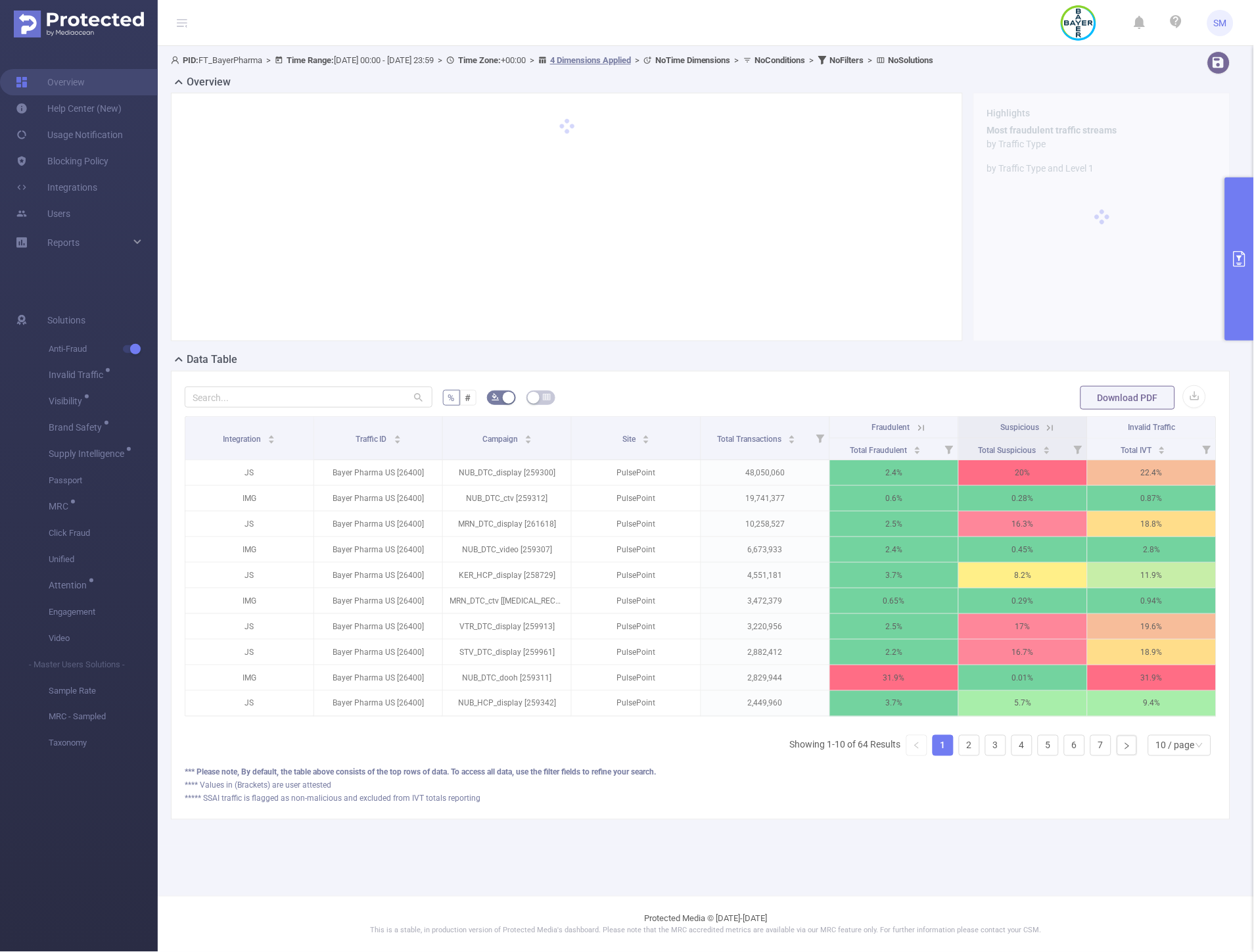
click at [685, 360] on div "Data Table" at bounding box center [705, 361] width 1070 height 18
click at [1124, 750] on icon "icon: right" at bounding box center [1128, 746] width 8 height 8
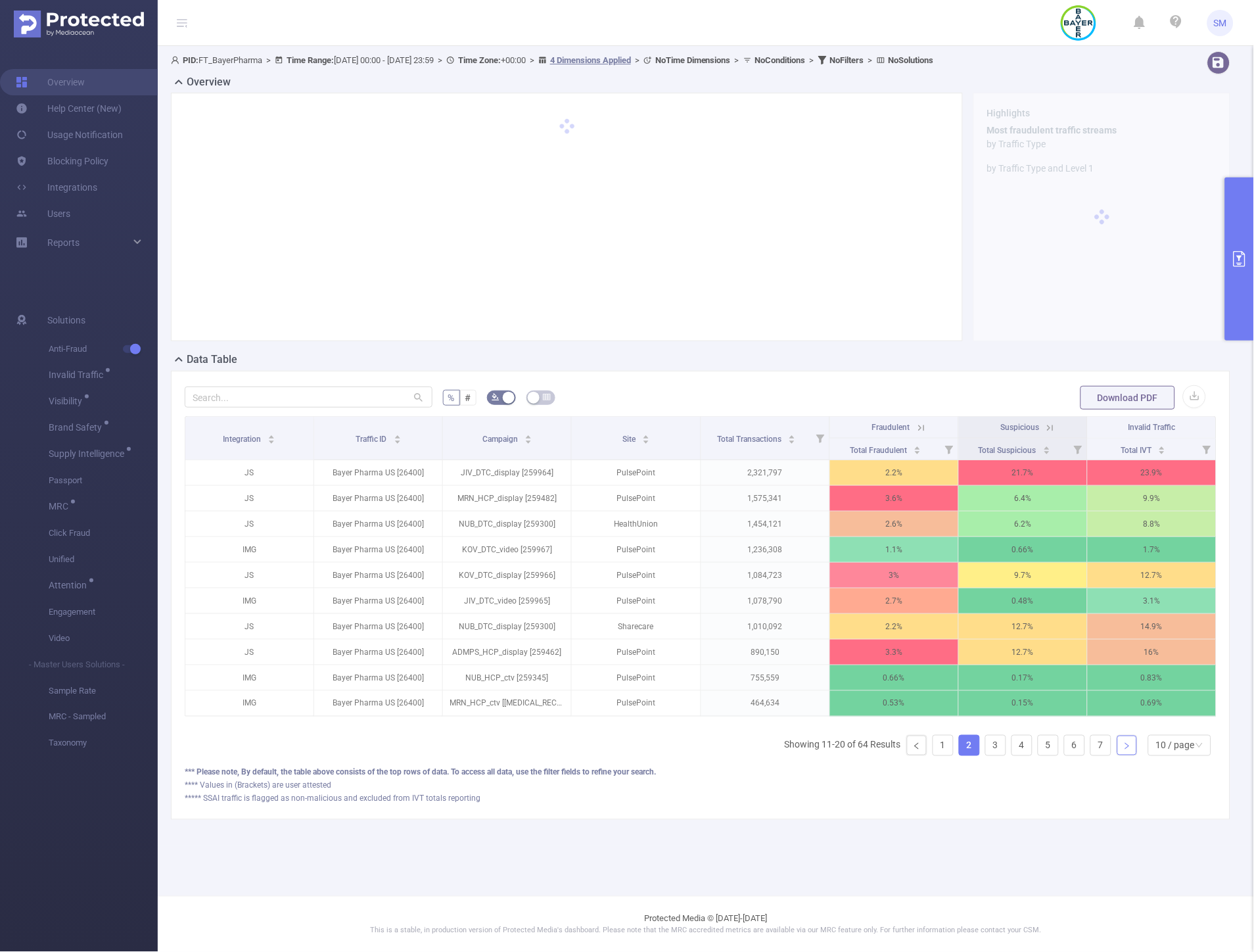
click at [1124, 750] on icon "icon: right" at bounding box center [1128, 746] width 8 height 8
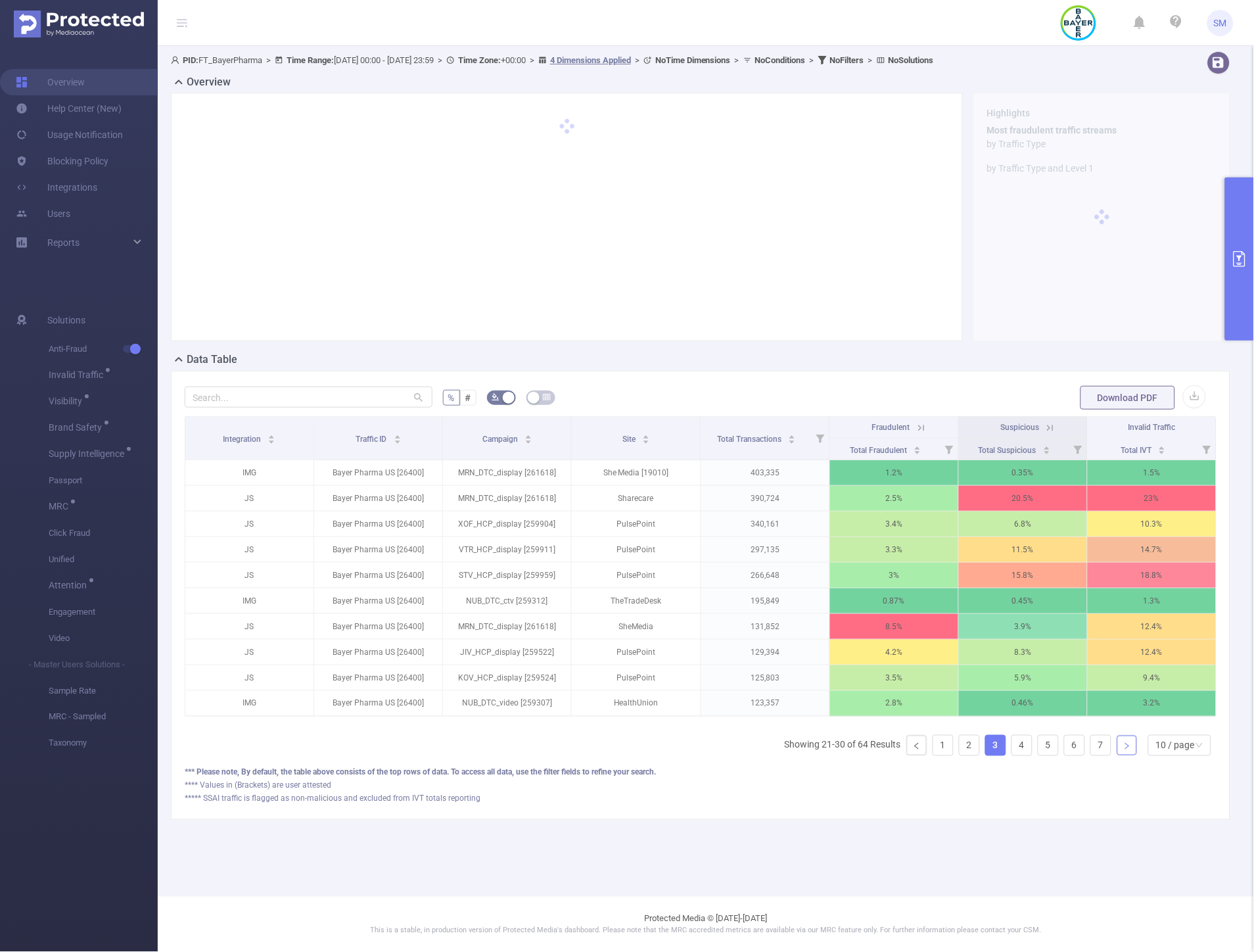
click at [1124, 750] on icon "icon: right" at bounding box center [1128, 746] width 8 height 8
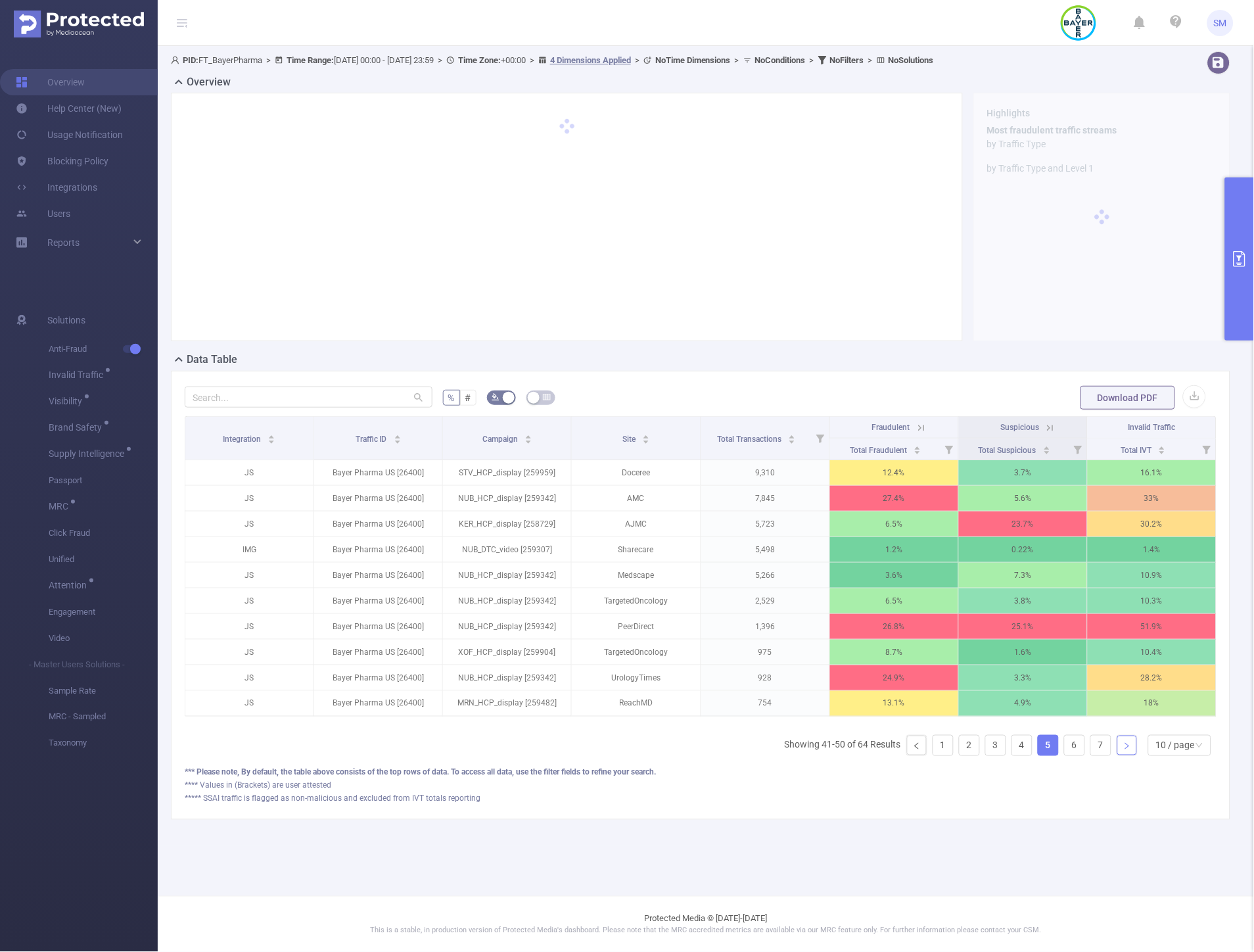
click at [1124, 750] on icon "icon: right" at bounding box center [1128, 746] width 8 height 8
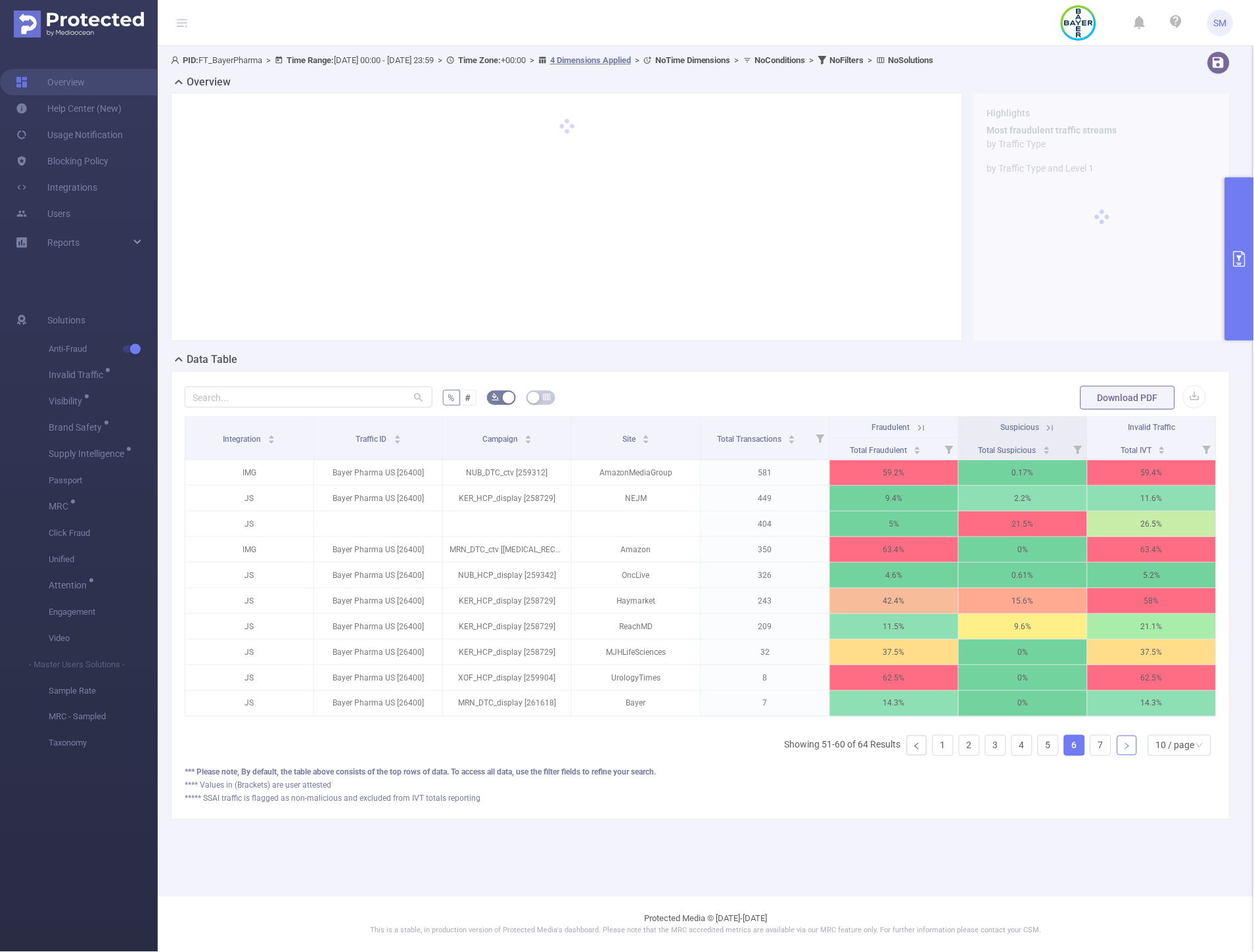
click at [1124, 750] on icon "icon: right" at bounding box center [1128, 746] width 8 height 8
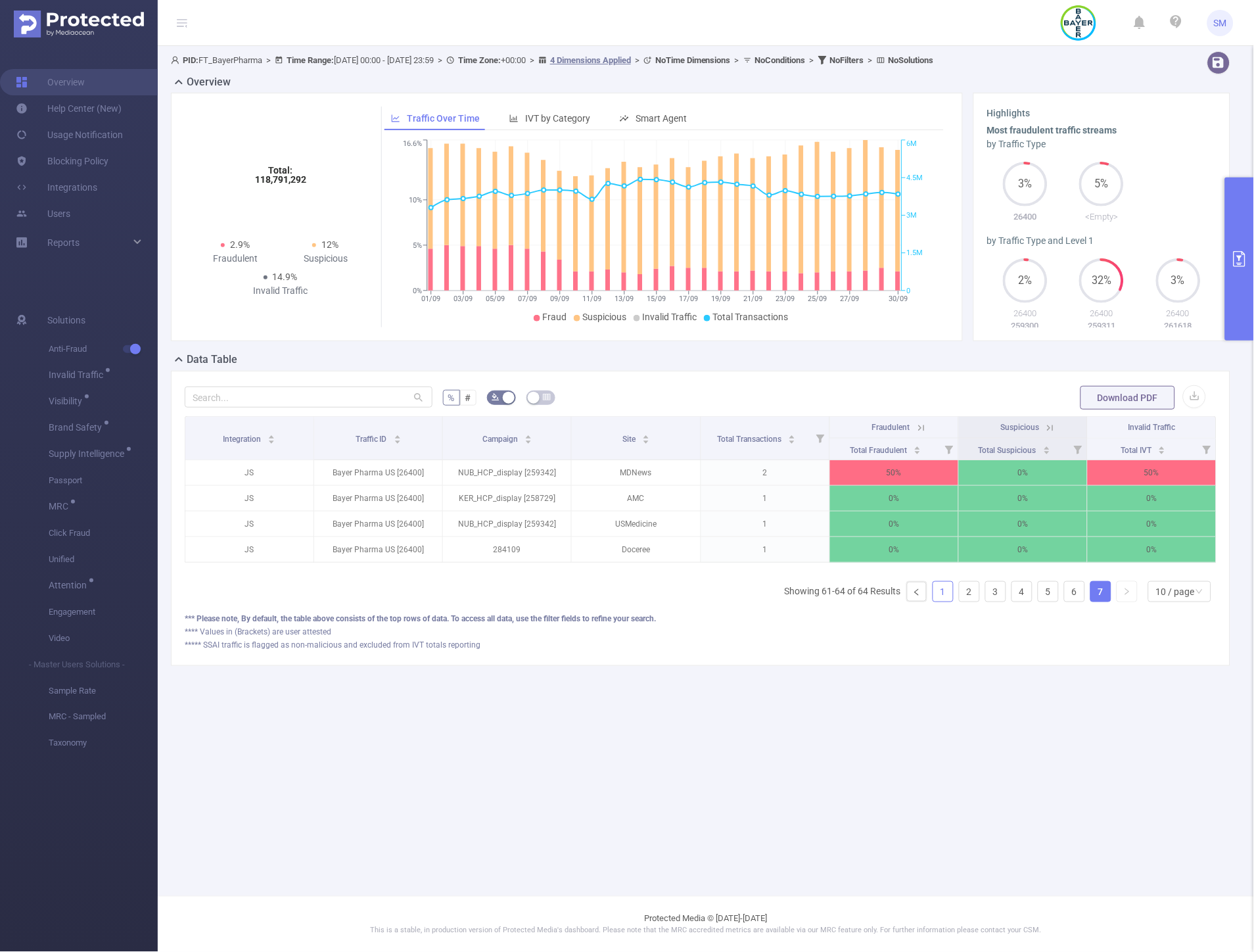
click at [944, 601] on link "1" at bounding box center [943, 591] width 20 height 20
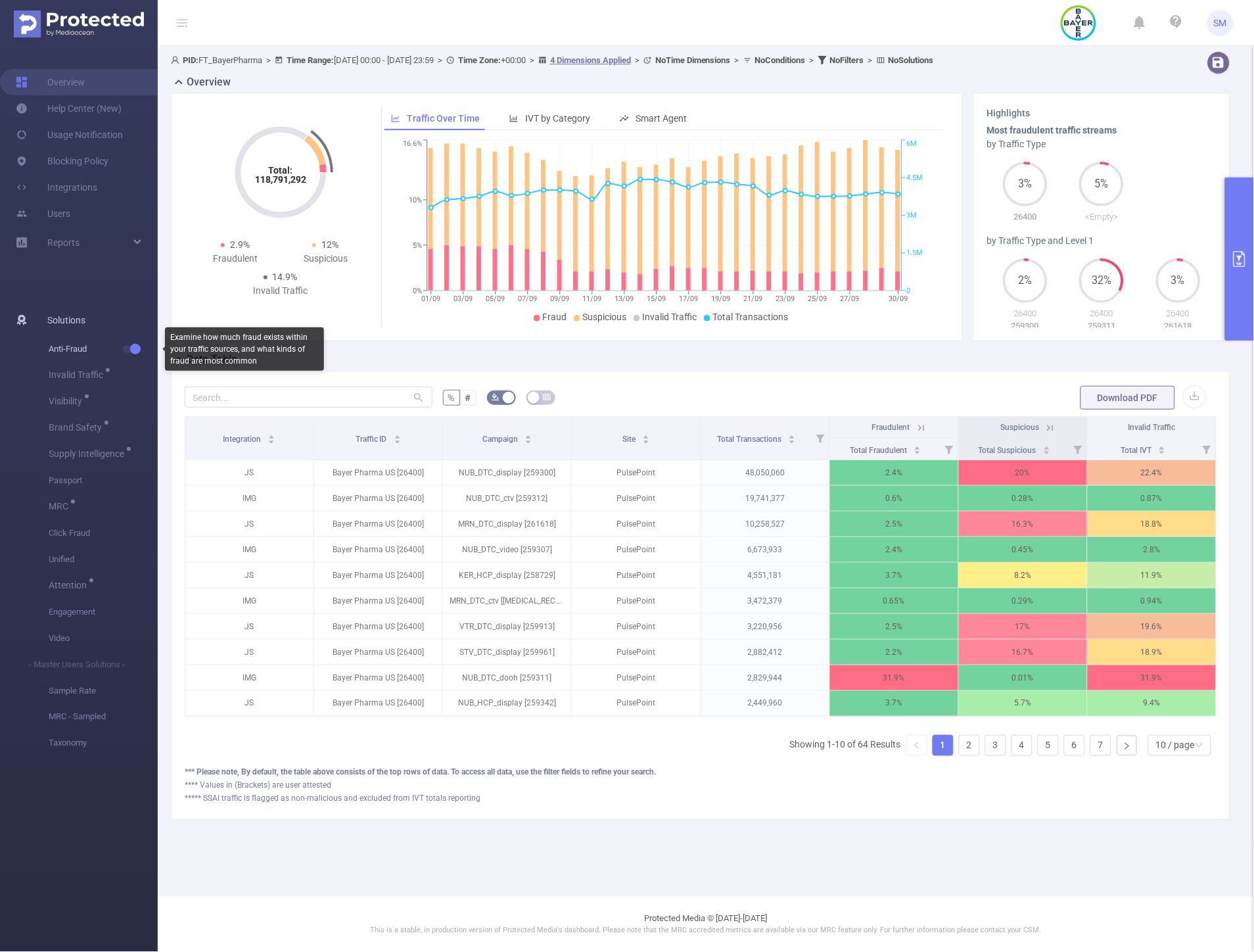
click at [133, 348] on button "button" at bounding box center [132, 349] width 18 height 8
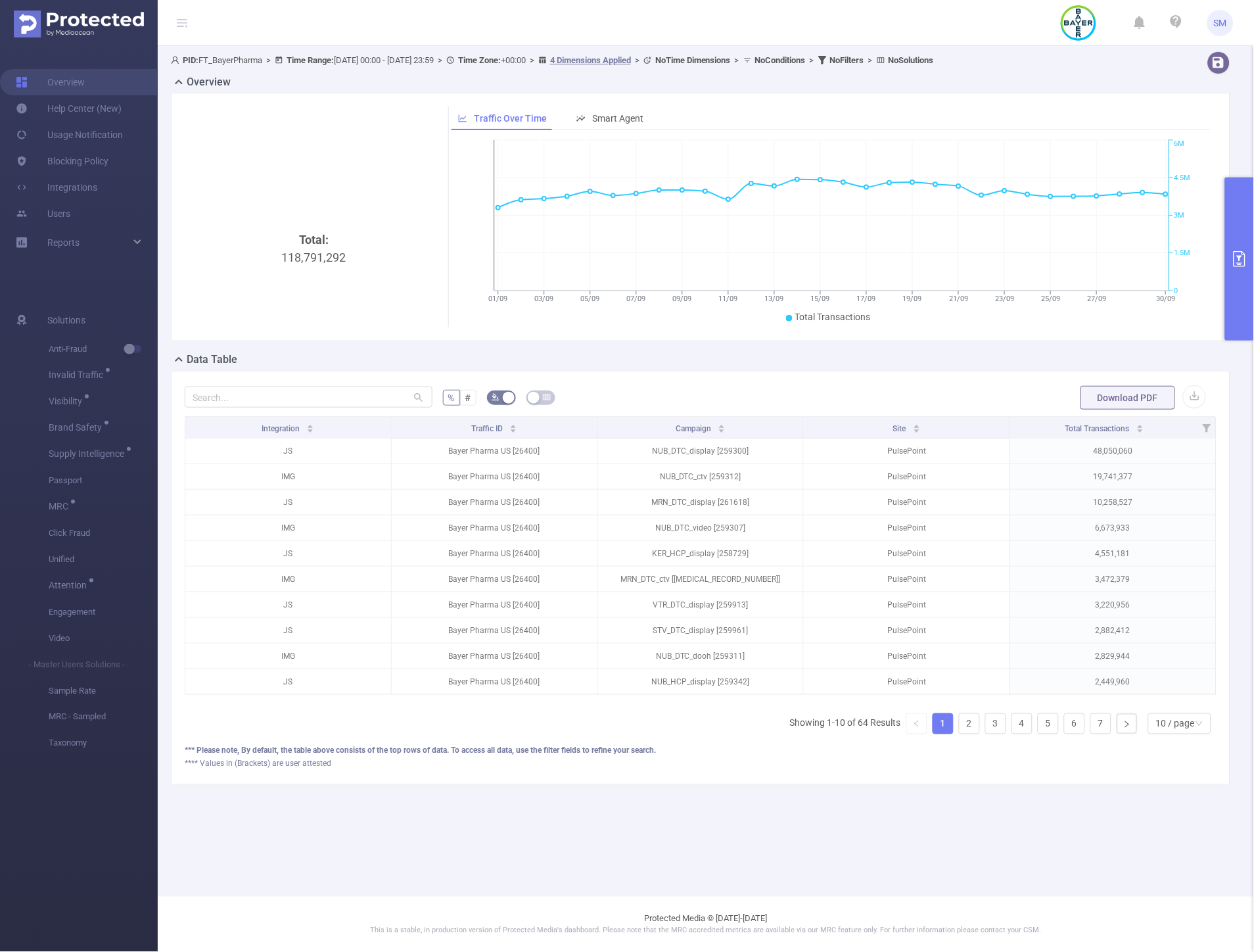
click at [1247, 212] on button "primary" at bounding box center [1239, 259] width 29 height 163
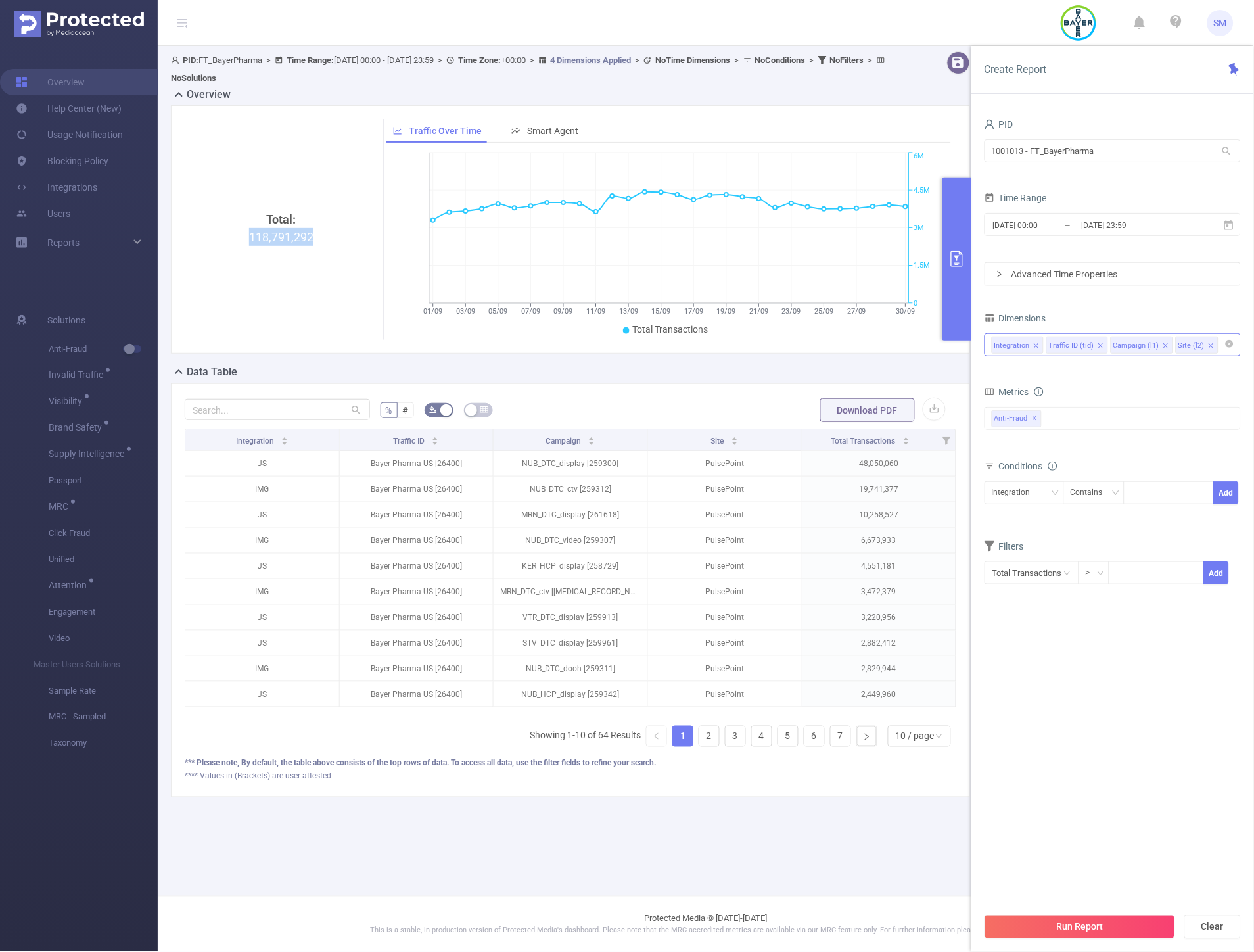
drag, startPoint x: 316, startPoint y: 238, endPoint x: 248, endPoint y: 232, distance: 68.3
click at [248, 232] on div "Total: 118,791,292" at bounding box center [280, 321] width 182 height 221
copy div "118,791,292"
click at [956, 219] on button "primary" at bounding box center [956, 259] width 29 height 163
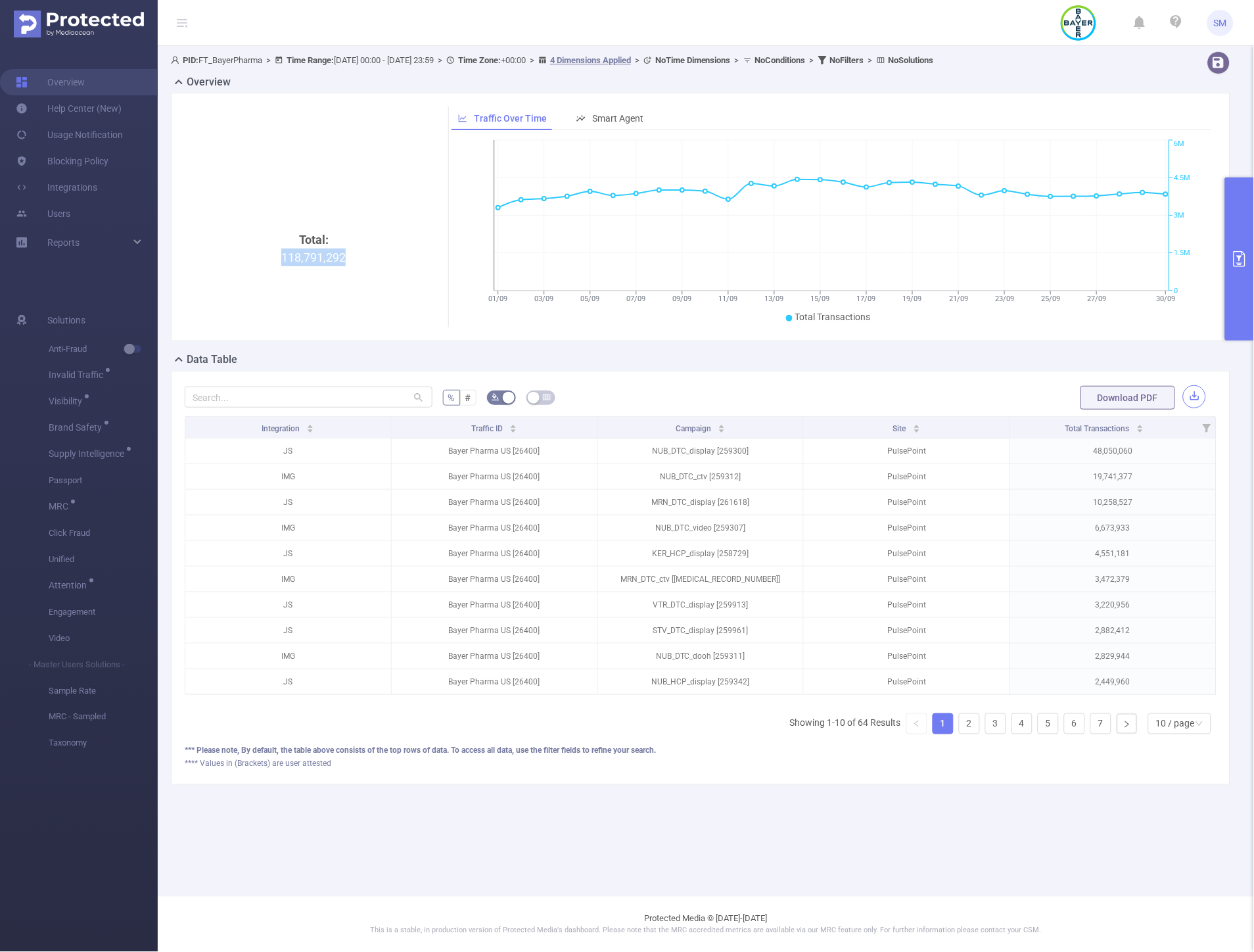
click at [1200, 395] on button "button" at bounding box center [1195, 397] width 23 height 23
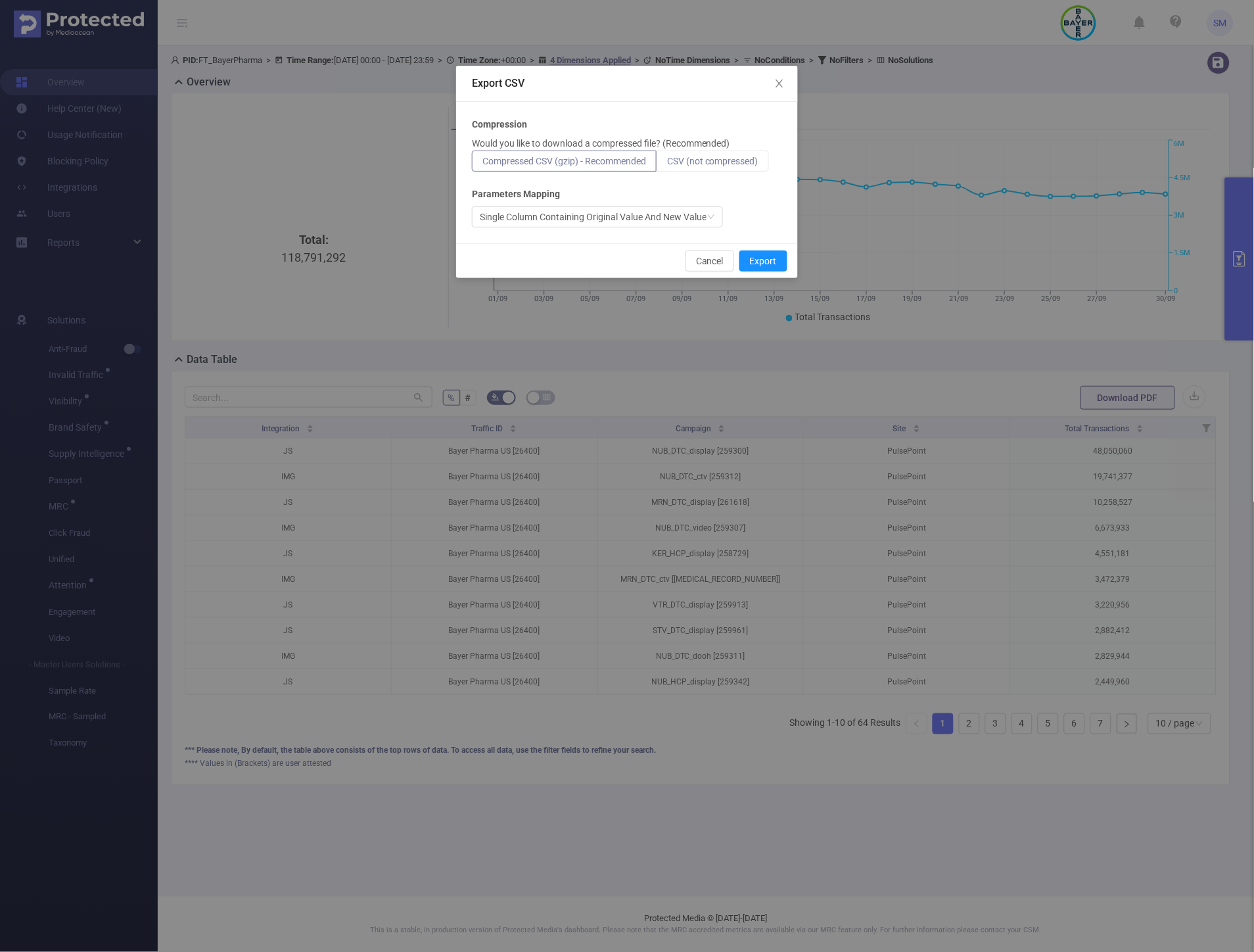
click at [732, 161] on span "CSV (not compressed)" at bounding box center [713, 161] width 92 height 11
click at [667, 164] on input "CSV (not compressed)" at bounding box center [667, 164] width 0 height 0
click at [769, 258] on button "Export" at bounding box center [763, 261] width 48 height 21
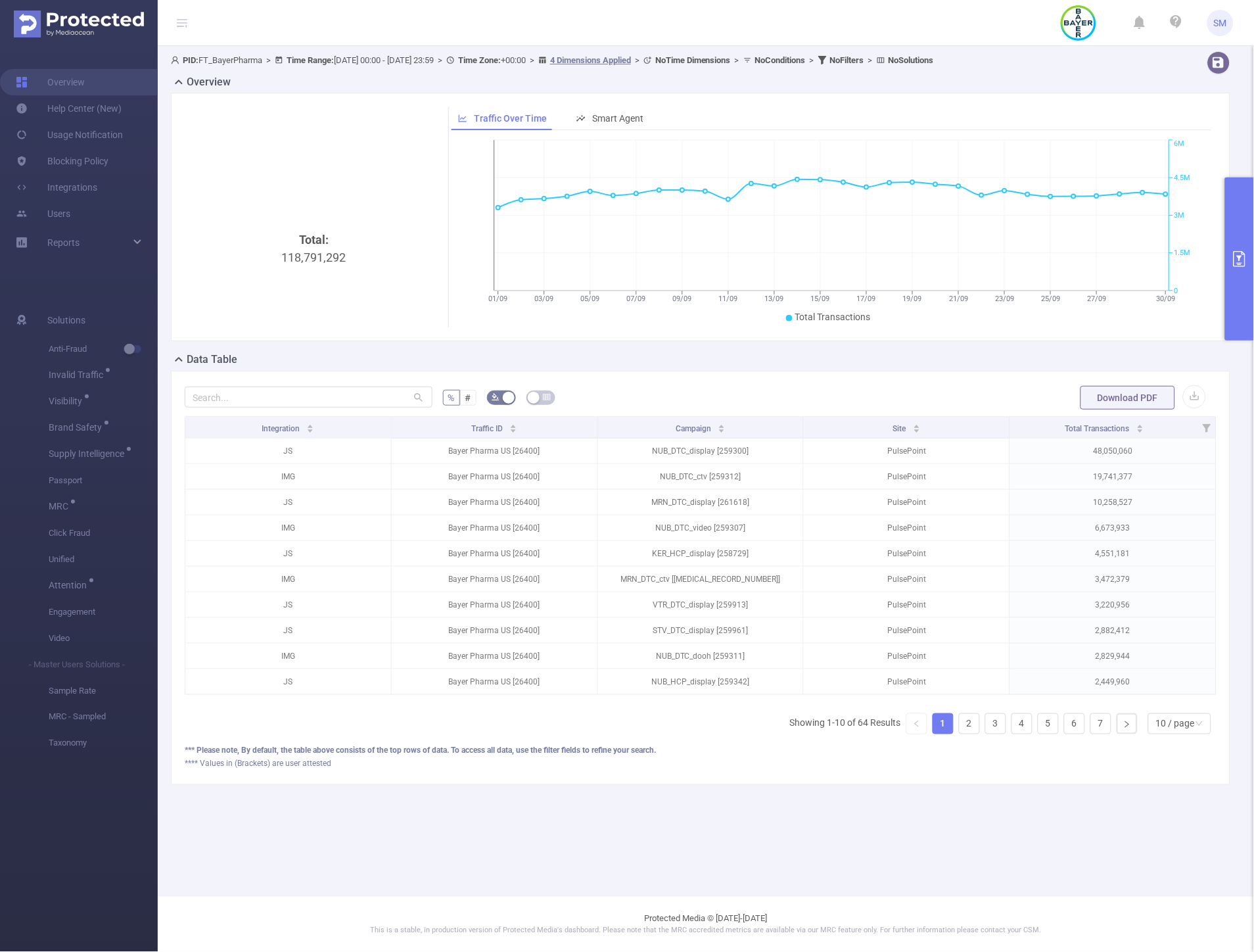
drag, startPoint x: 802, startPoint y: 348, endPoint x: 810, endPoint y: 344, distance: 8.9
click at [802, 348] on div "Total: 118,791,292 Traffic Over Time Smart Agent 01/09 03/09 05/09 07/09 09/09 …" at bounding box center [700, 222] width 1070 height 259
click at [1225, 224] on button "primary" at bounding box center [1239, 259] width 29 height 163
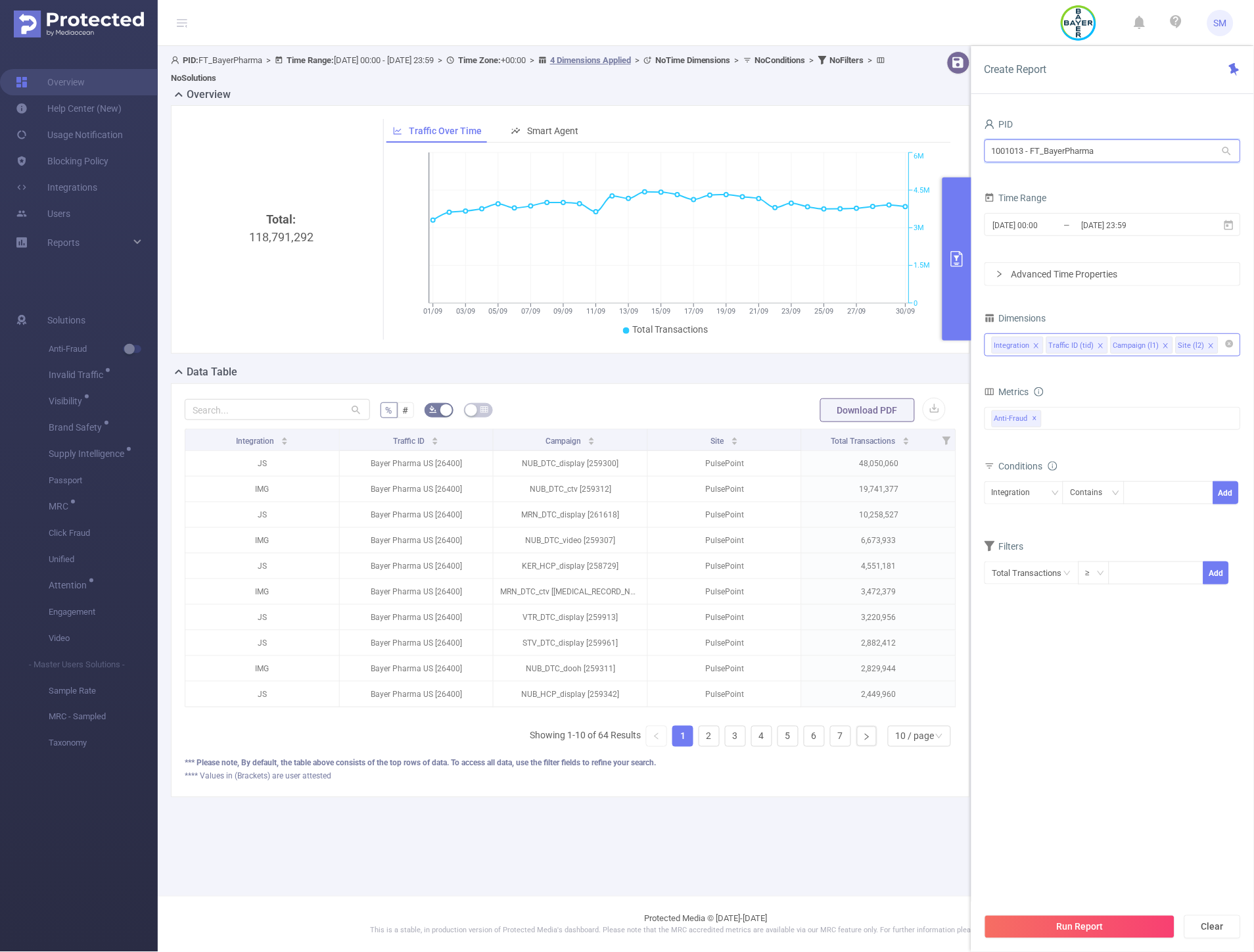
drag, startPoint x: 1054, startPoint y: 153, endPoint x: 962, endPoint y: 149, distance: 92.1
click at [962, 149] on section "PID: FT_BayerPharma > Time Range: [DATE] 00:00 - [DATE] 23:59 > Time Zone: +00:…" at bounding box center [705, 435] width 1096 height 777
type input "prince"
click at [1020, 172] on li "1000998 - FT_PrincessCruises 2.63M [389K rows]" at bounding box center [1112, 177] width 257 height 21
click at [1109, 419] on span "✕" at bounding box center [1110, 418] width 5 height 16
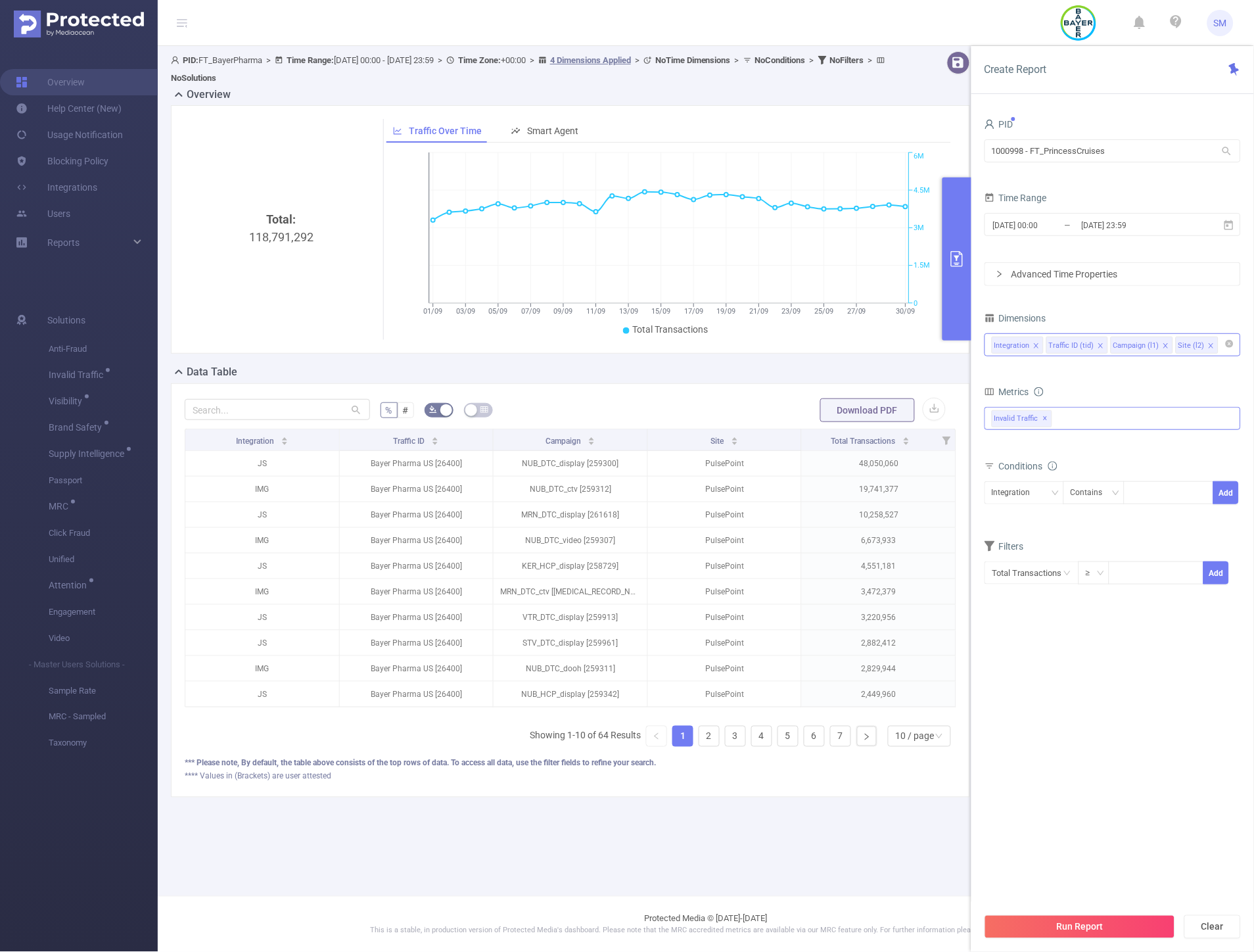
click at [1043, 417] on span "✕" at bounding box center [1045, 418] width 5 height 16
click at [1094, 926] on button "Run Report" at bounding box center [1079, 926] width 191 height 24
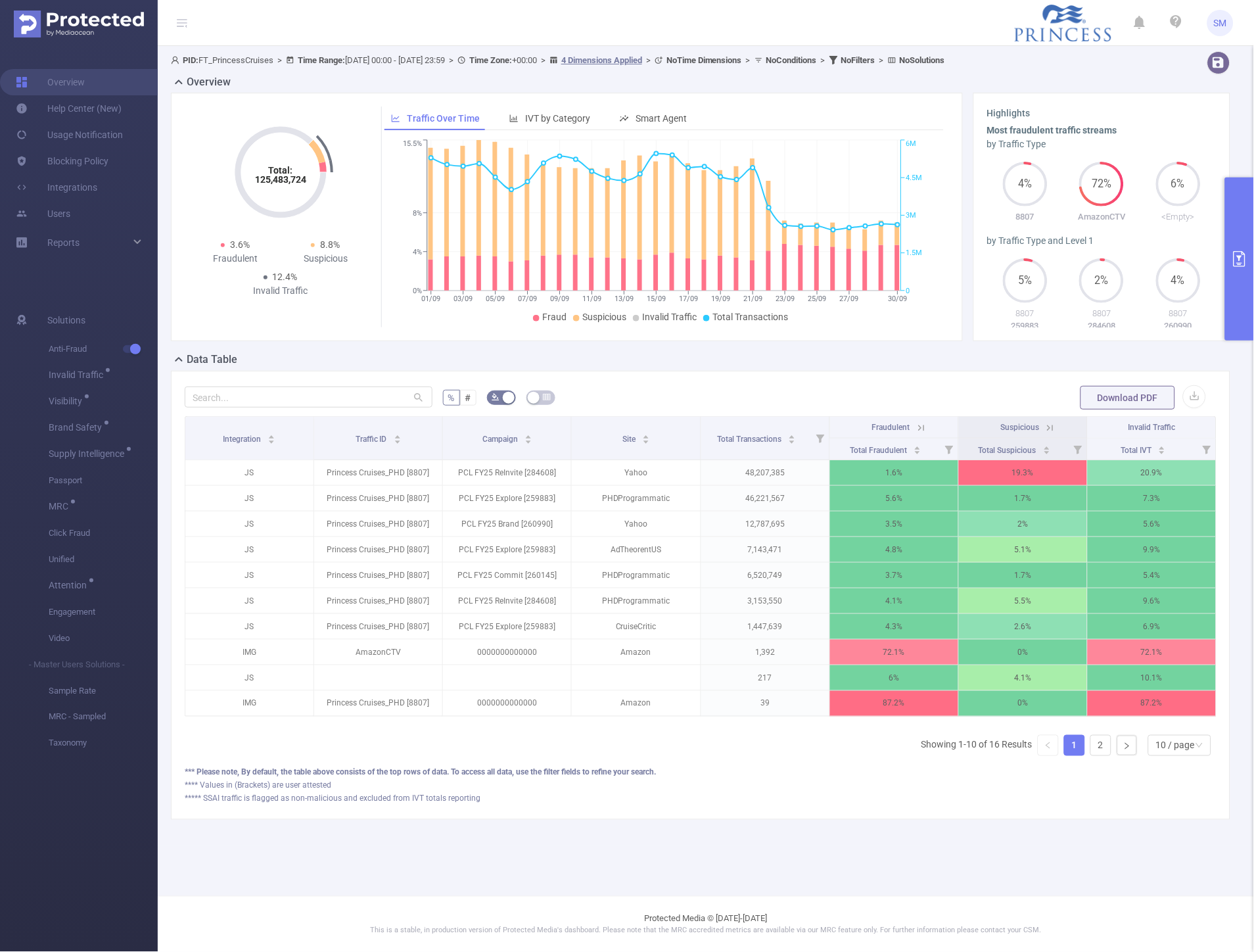
click at [1237, 231] on button "primary" at bounding box center [1239, 259] width 29 height 163
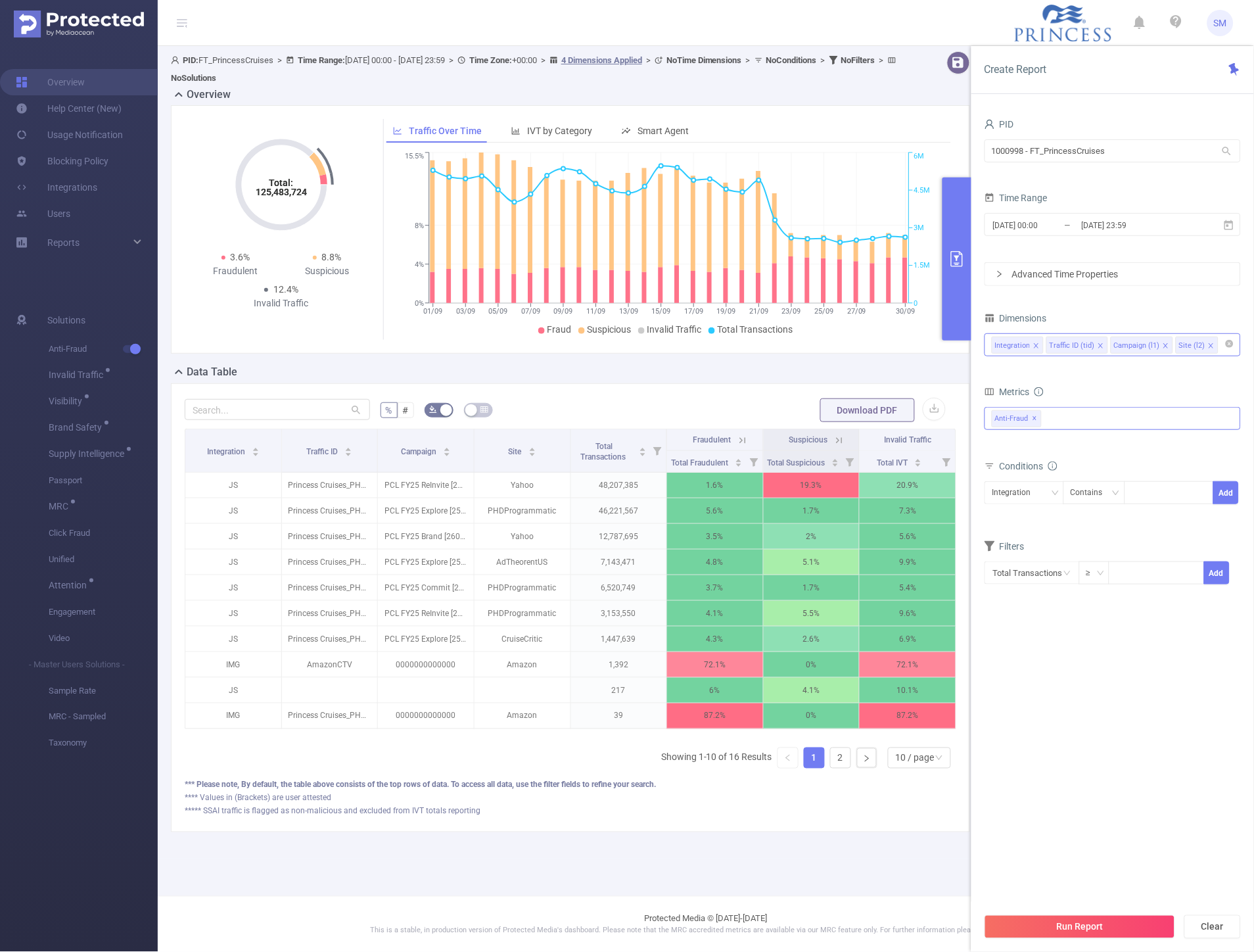
click at [1033, 421] on span "✕" at bounding box center [1035, 418] width 5 height 16
click at [837, 768] on link "2" at bounding box center [841, 758] width 20 height 20
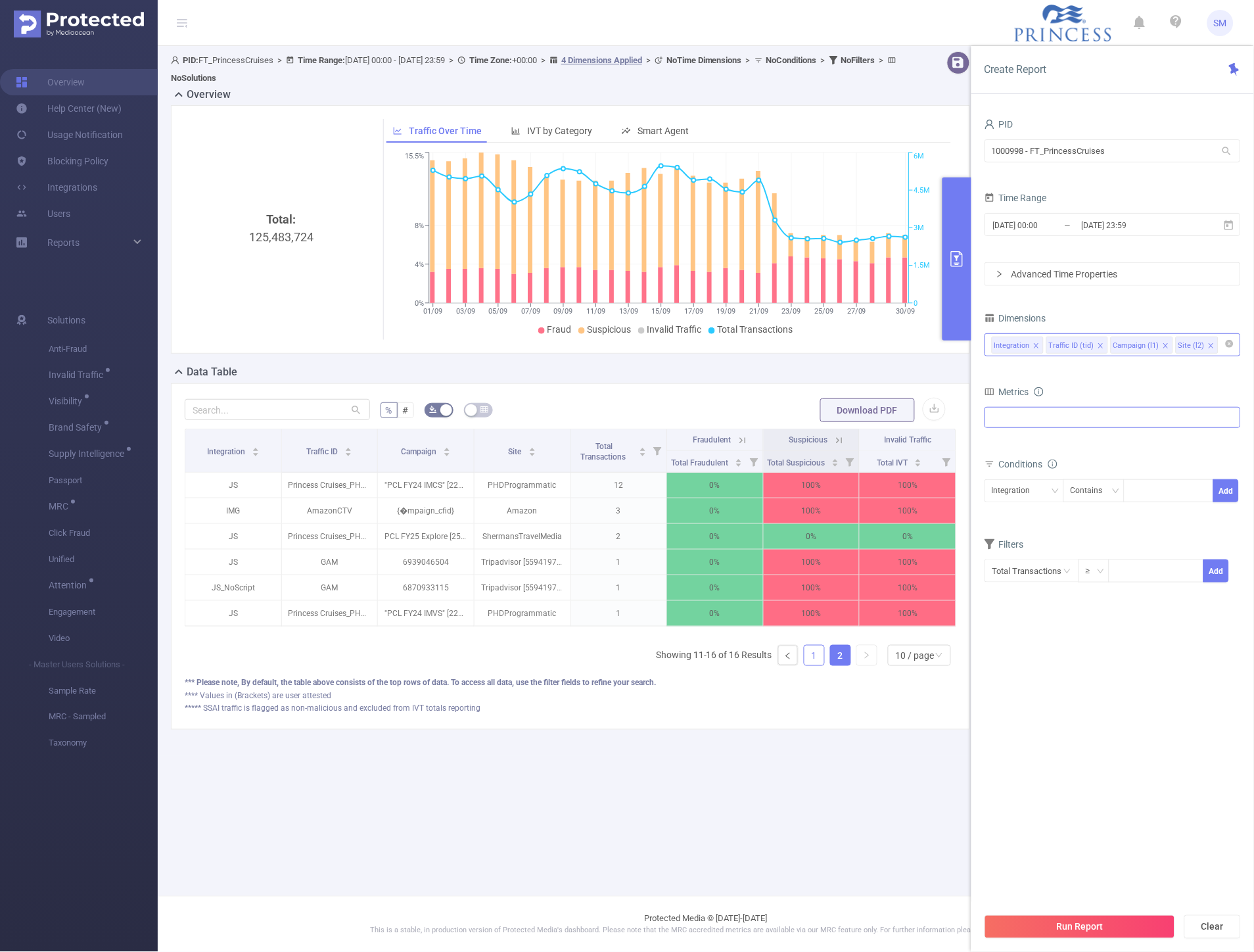
click at [815, 665] on link "1" at bounding box center [814, 655] width 20 height 20
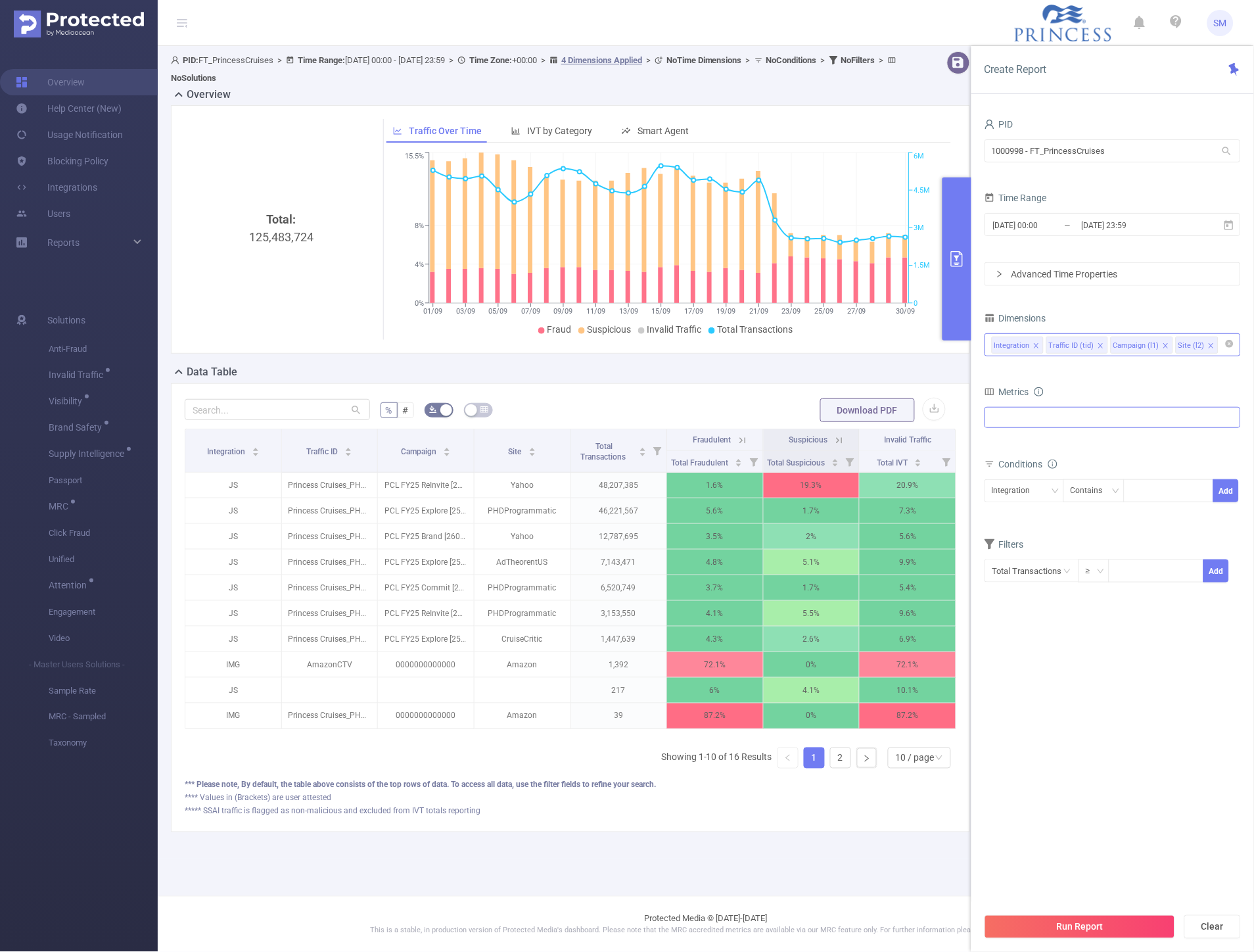
click at [380, 370] on div "Data Table" at bounding box center [576, 373] width 810 height 18
click at [947, 208] on button "primary" at bounding box center [956, 259] width 29 height 163
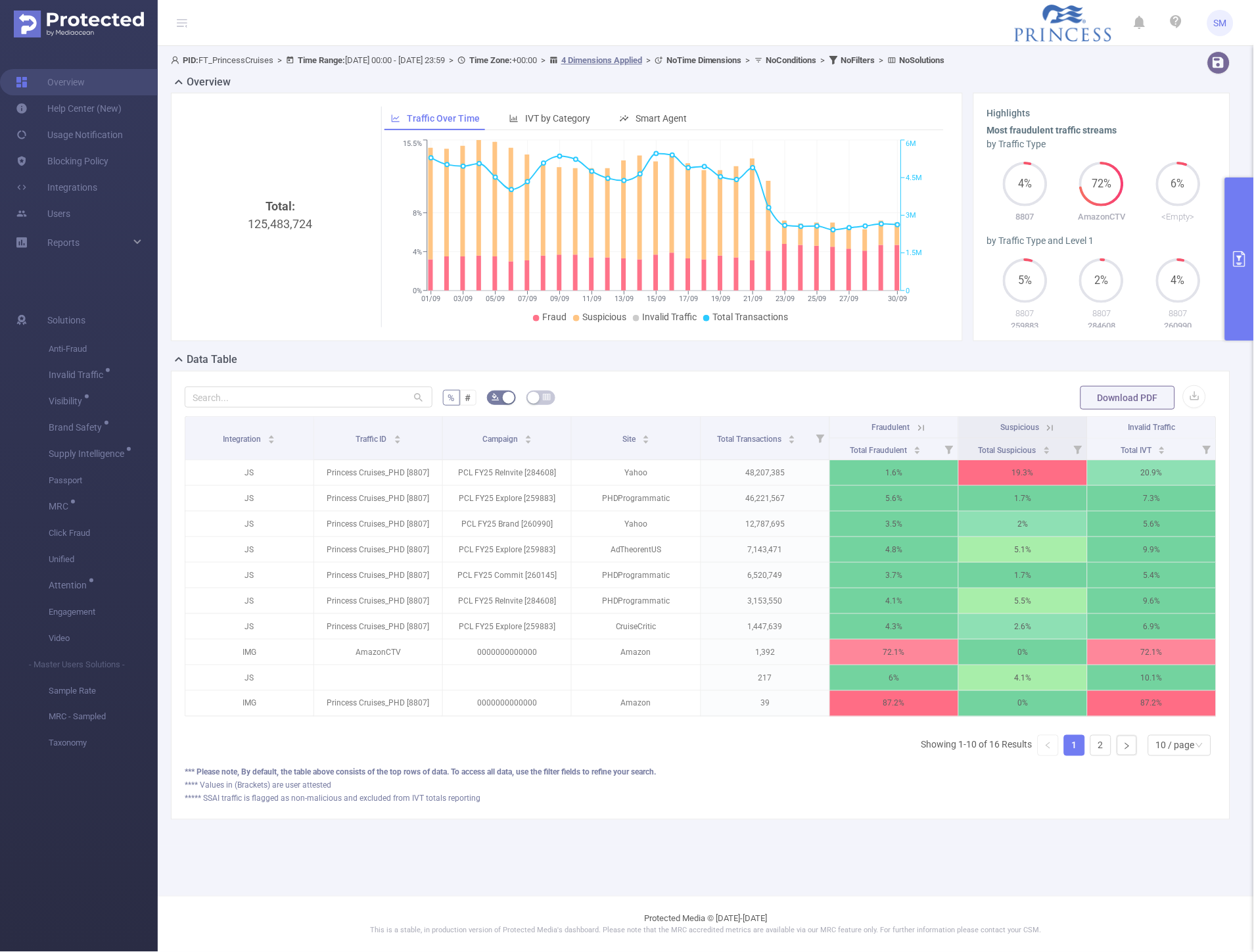
click at [1253, 228] on html "SM Overview Help Center (New) Usage Notification Blocking Policy Integrations U…" at bounding box center [627, 476] width 1254 height 952
click at [1234, 235] on button "primary" at bounding box center [1239, 259] width 29 height 163
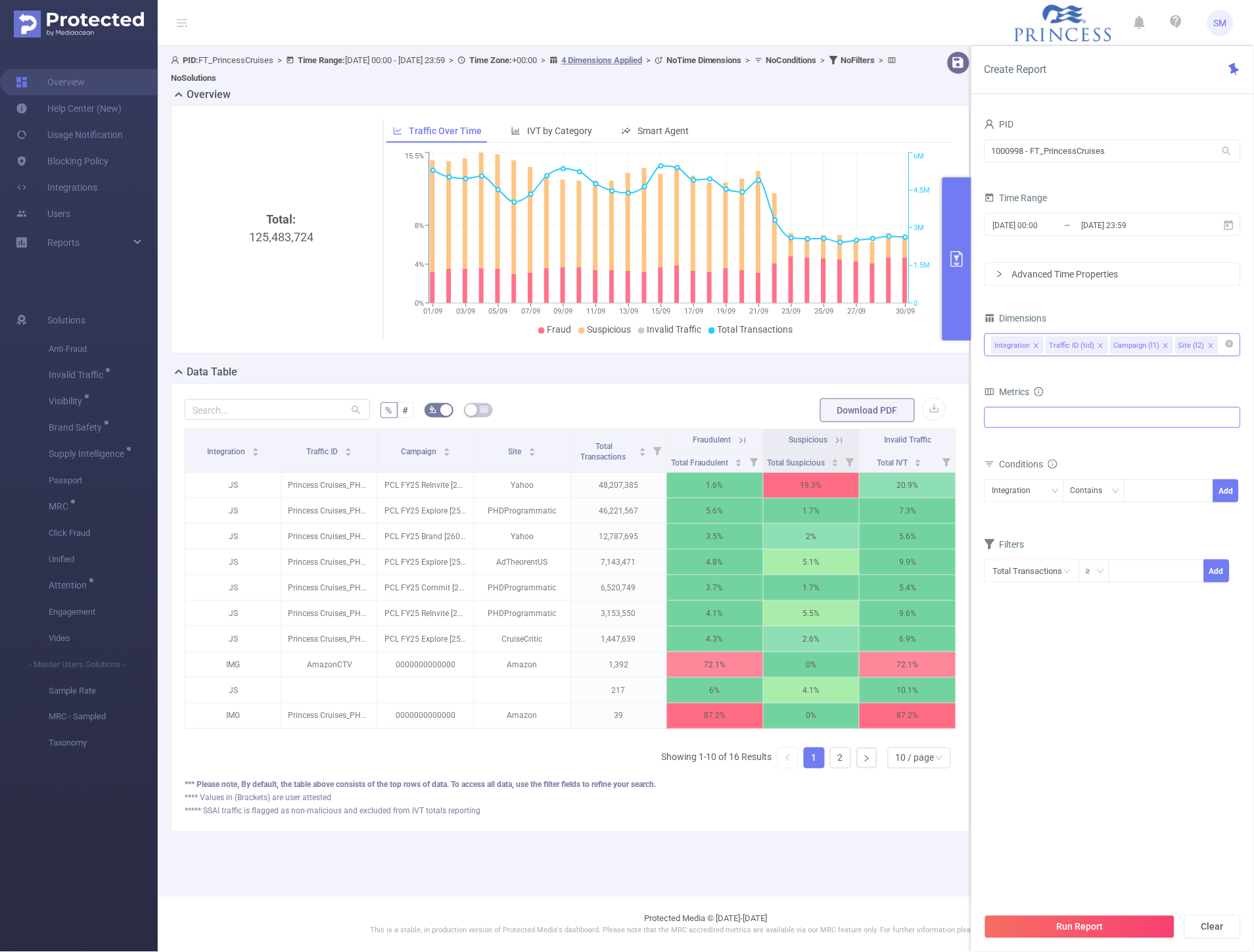
click at [1054, 406] on div "total Total General IVT Data Centers Disclosed Bots Known Crawlers Irregular Ac…" at bounding box center [1112, 427] width 257 height 45
click at [1048, 411] on div "Anti-Fraud Invalid Traffic Visibility Brand Safety Supply Intelligence Sample R…" at bounding box center [1112, 417] width 257 height 21
click at [1072, 379] on form "Dimensions Integration Traffic ID (tid) Campaign (l1) Site (l2) Metrics total T…" at bounding box center [1112, 454] width 257 height 290
click at [1033, 926] on button "Run Report" at bounding box center [1079, 926] width 191 height 24
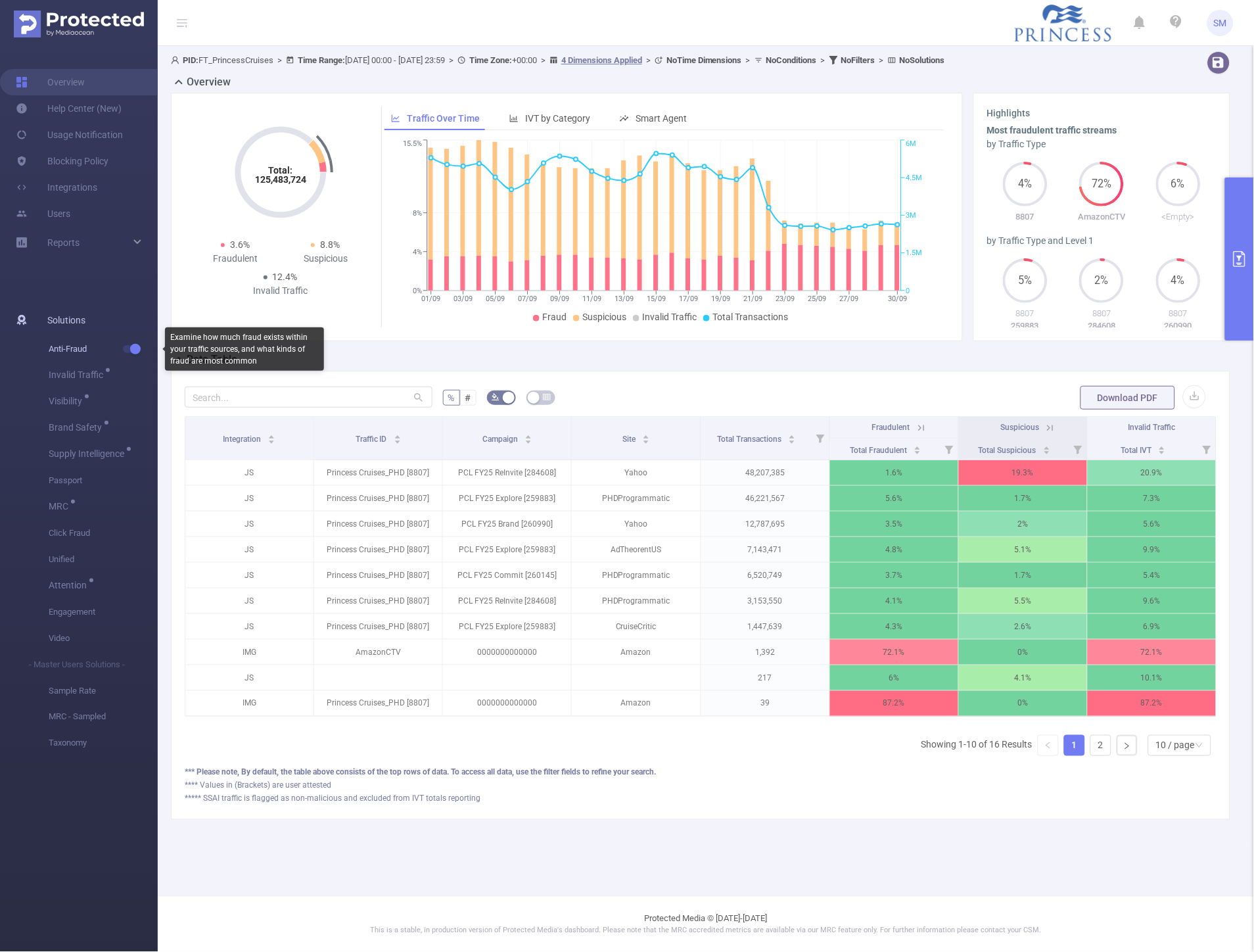
click at [121, 343] on span "Anti-Fraud" at bounding box center [103, 349] width 109 height 26
click at [128, 349] on span "button" at bounding box center [134, 349] width 17 height 7
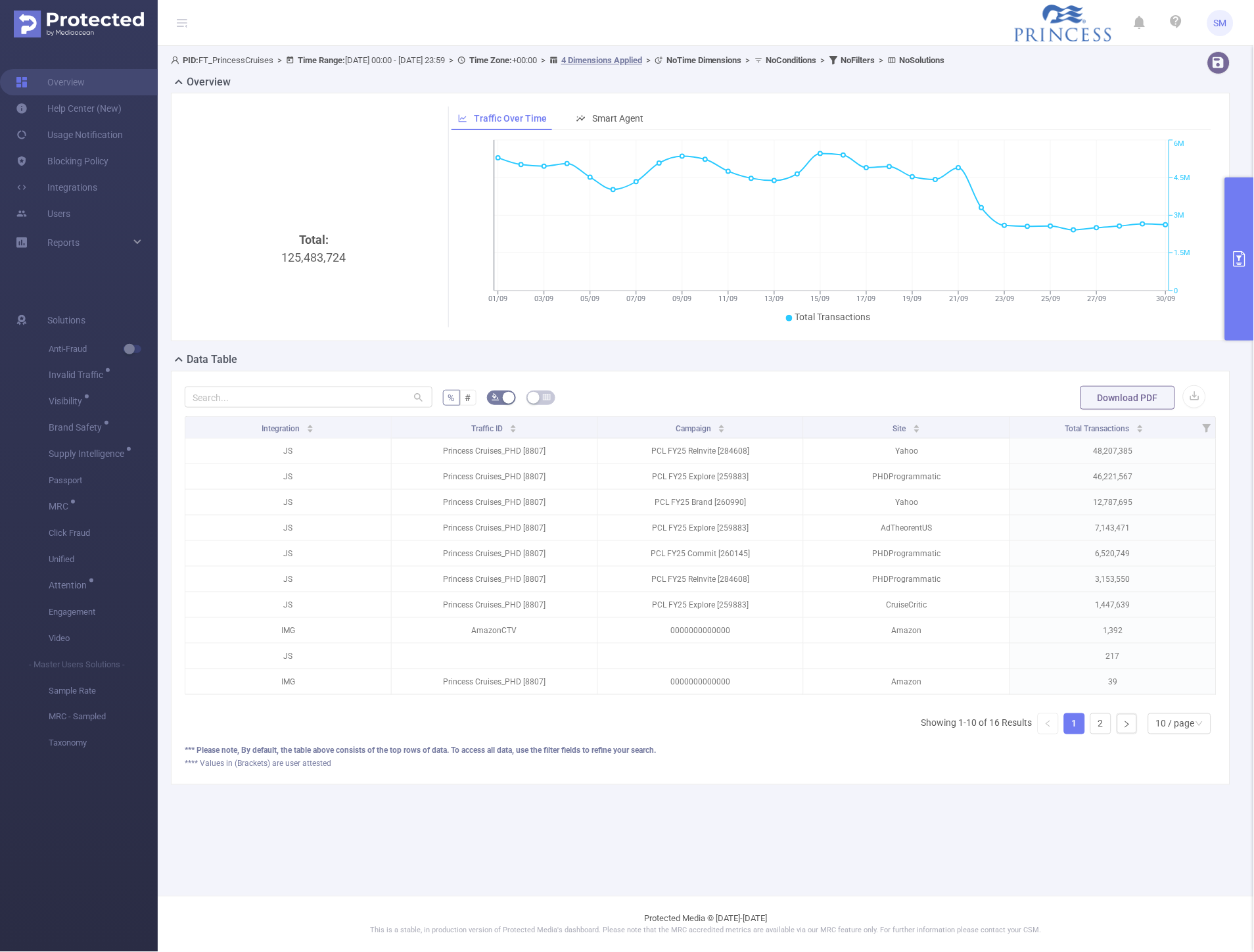
click at [1234, 238] on button "primary" at bounding box center [1239, 259] width 29 height 163
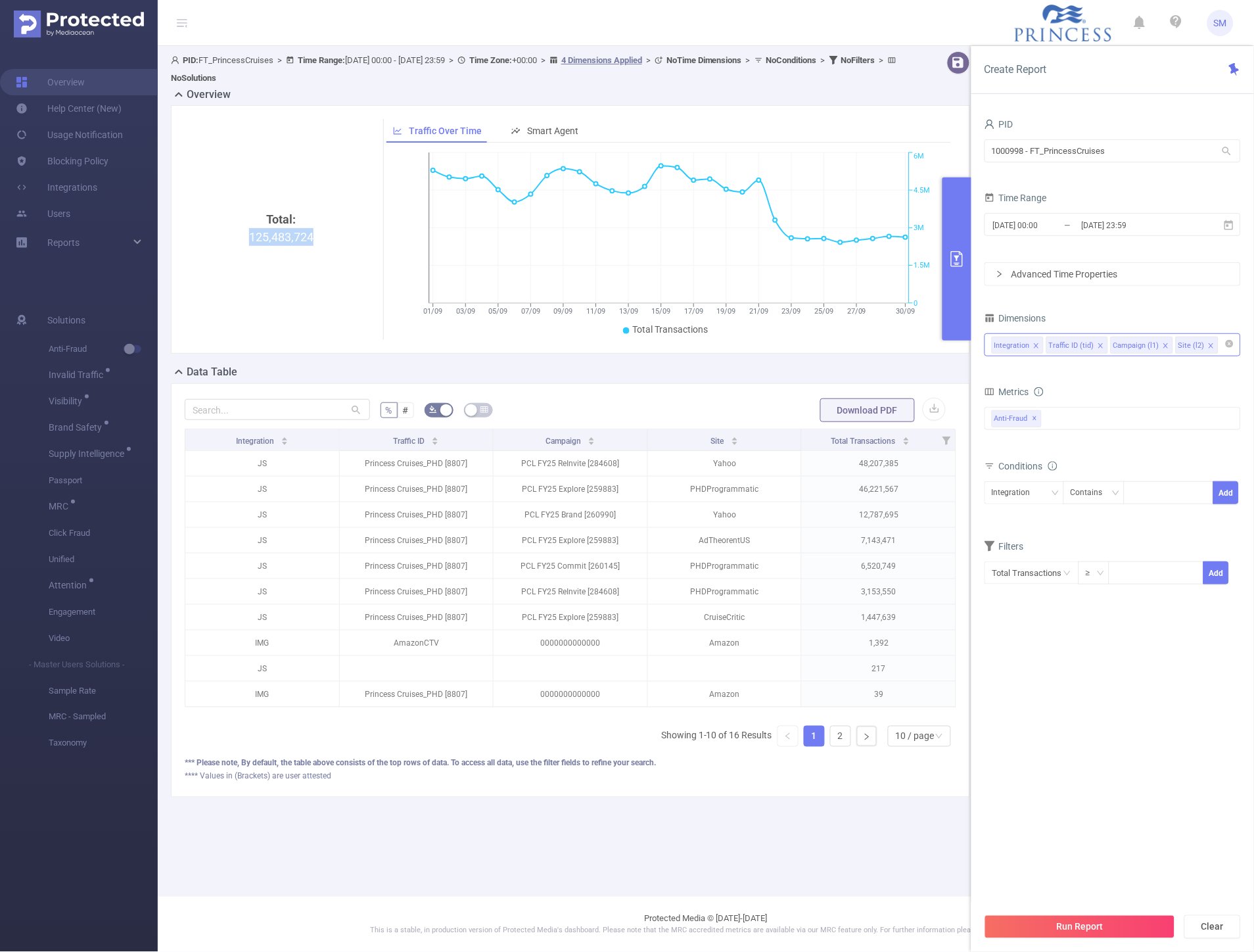
drag, startPoint x: 318, startPoint y: 238, endPoint x: 251, endPoint y: 231, distance: 67.4
click at [251, 231] on div "Total: 125,483,724" at bounding box center [280, 321] width 182 height 221
copy div "125,483,724"
click at [940, 410] on button "button" at bounding box center [935, 409] width 23 height 23
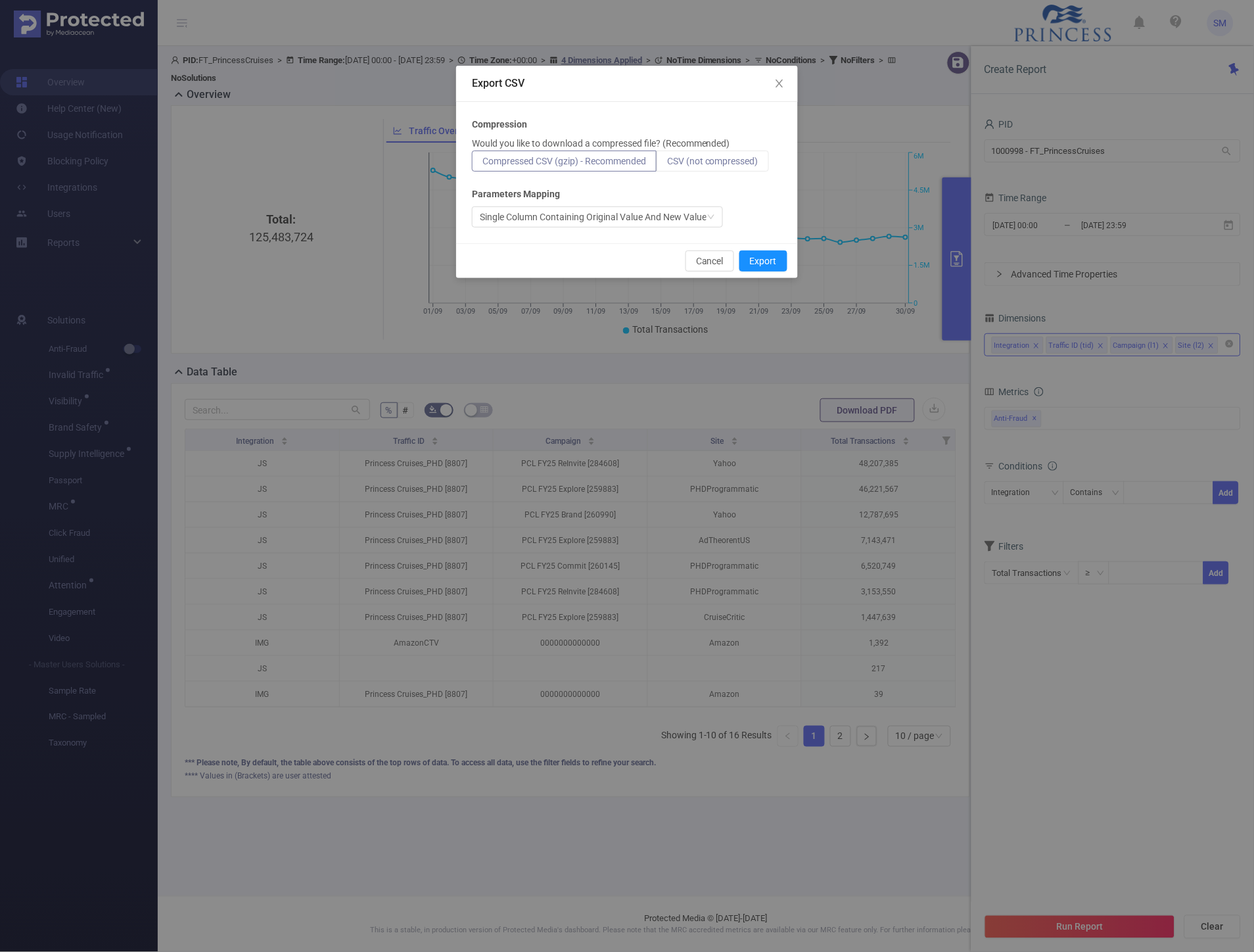
click at [736, 163] on span "CSV (not compressed)" at bounding box center [713, 161] width 92 height 11
click at [667, 164] on input "CSV (not compressed)" at bounding box center [667, 164] width 0 height 0
click at [764, 262] on button "Export" at bounding box center [763, 261] width 48 height 21
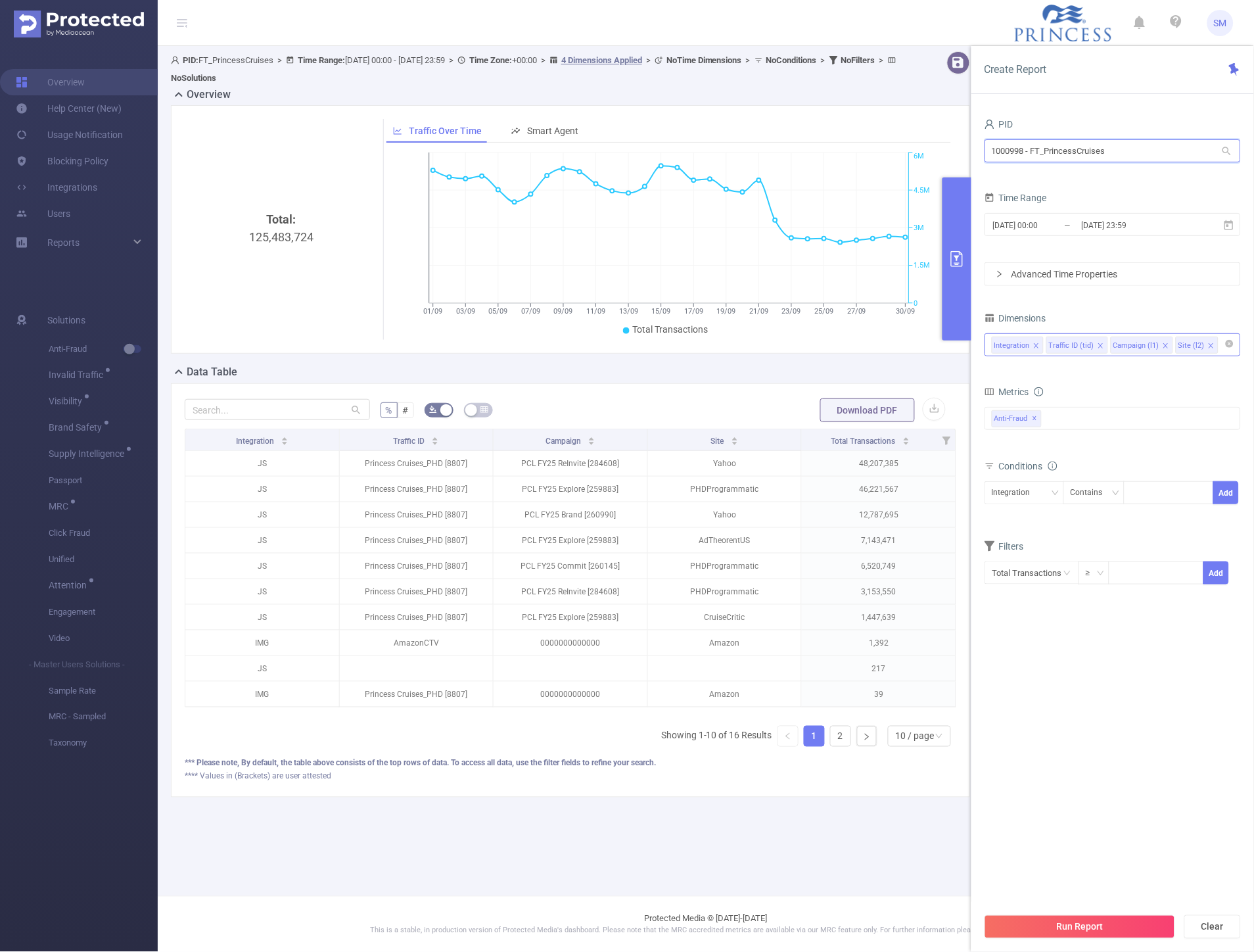
drag, startPoint x: 1145, startPoint y: 158, endPoint x: 988, endPoint y: 146, distance: 157.5
click at [988, 146] on input "1000998 - FT_PrincessCruises" at bounding box center [1112, 151] width 257 height 23
type input "trave"
click at [1160, 185] on span "2.64M [245K rows]" at bounding box center [1191, 178] width 78 height 15
click at [1107, 418] on span "✕" at bounding box center [1110, 418] width 5 height 16
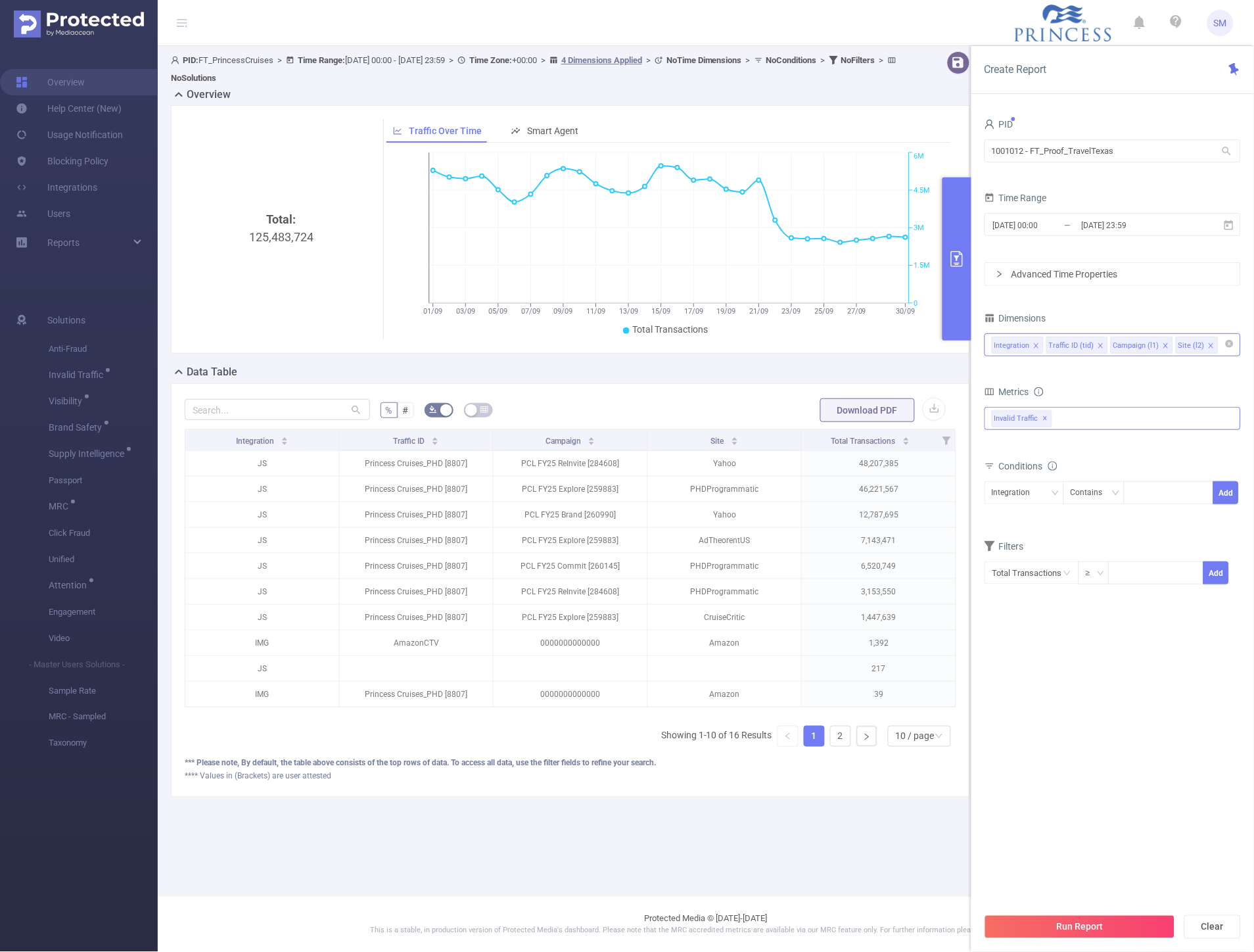
click at [1043, 418] on span "✕" at bounding box center [1045, 418] width 5 height 16
click at [1030, 925] on button "Run Report" at bounding box center [1079, 926] width 191 height 24
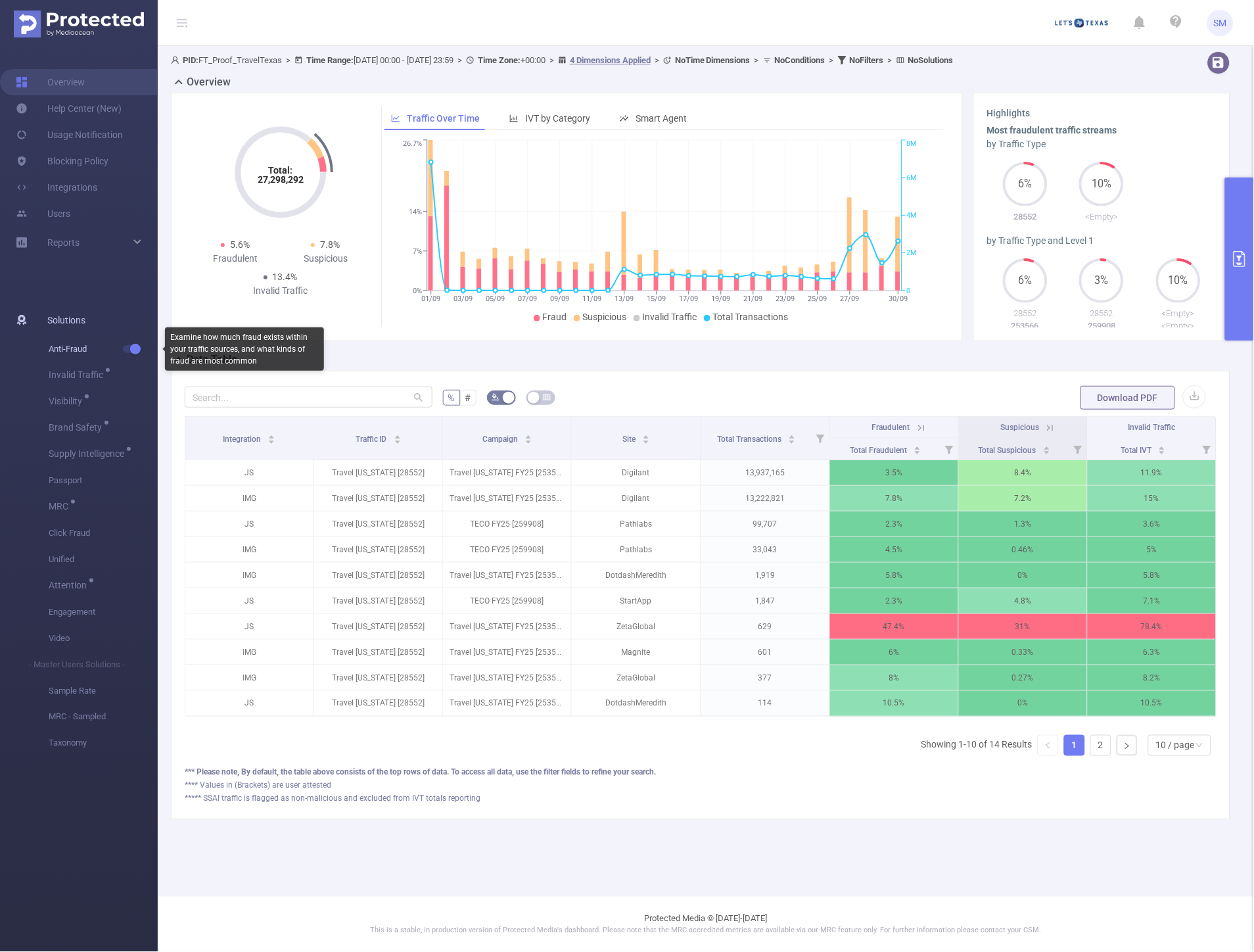
click at [137, 351] on button "button" at bounding box center [132, 349] width 18 height 8
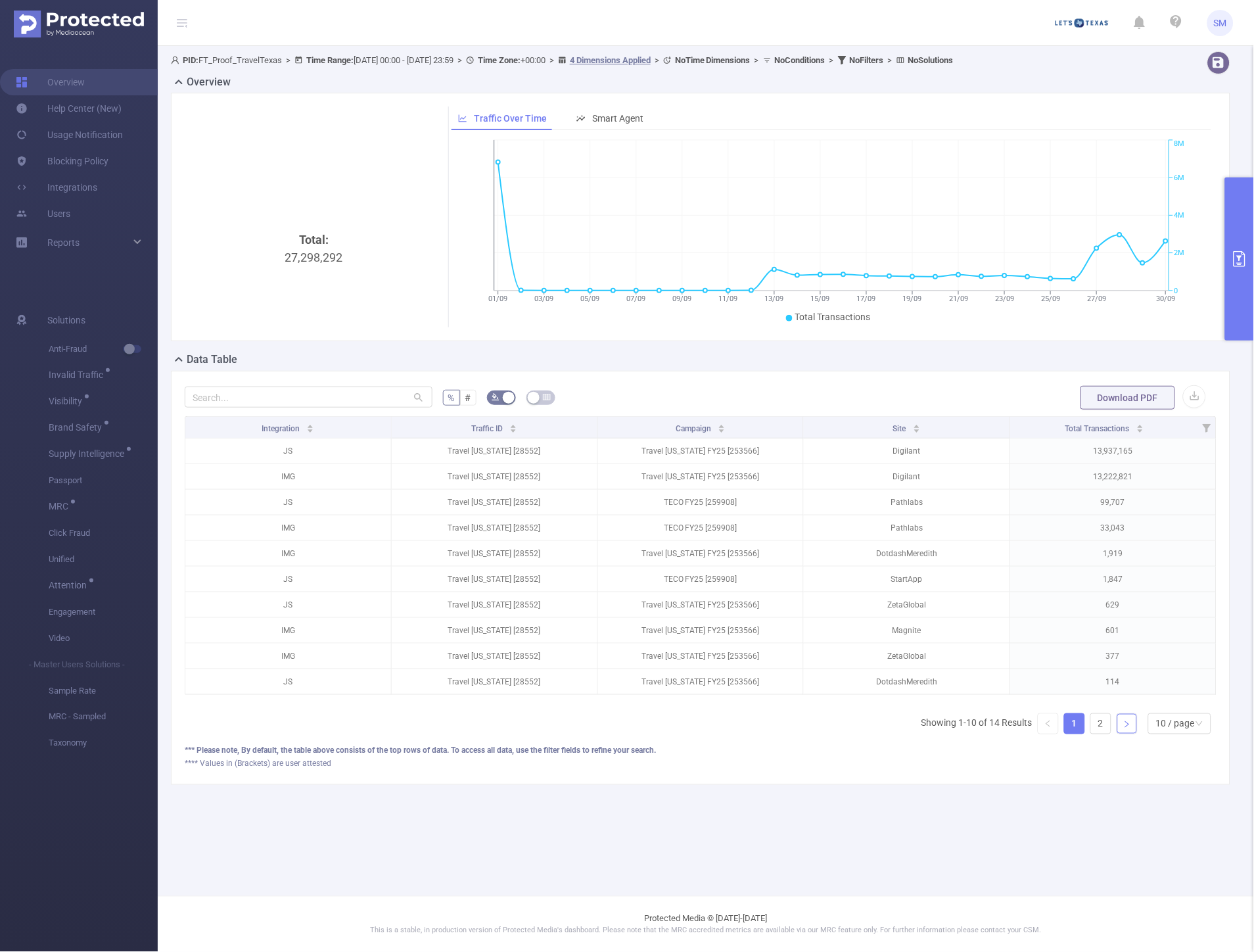
click at [1131, 731] on link at bounding box center [1127, 723] width 20 height 20
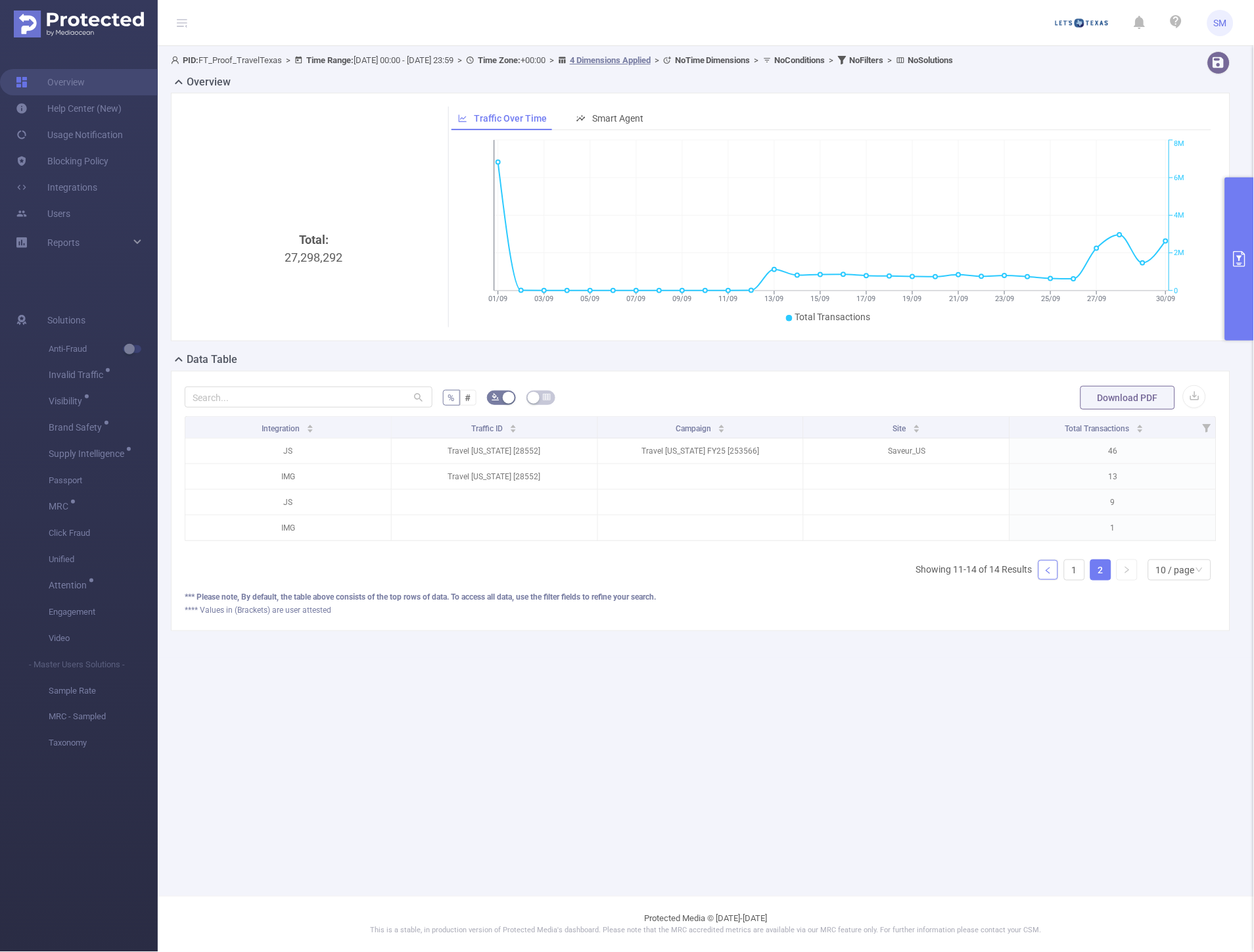
click at [1052, 574] on icon "icon: left" at bounding box center [1049, 571] width 8 height 8
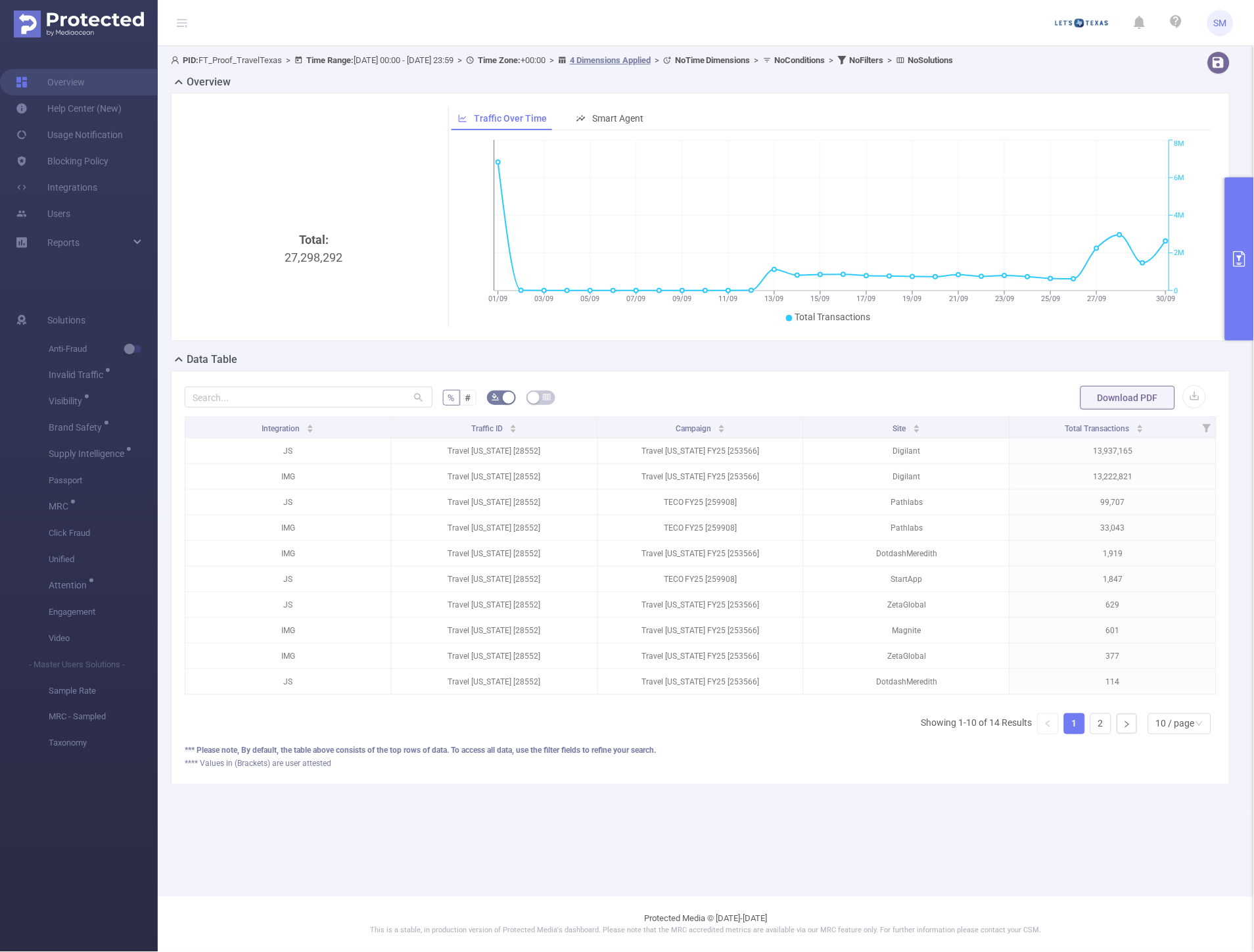
click at [1231, 226] on button "primary" at bounding box center [1239, 259] width 29 height 163
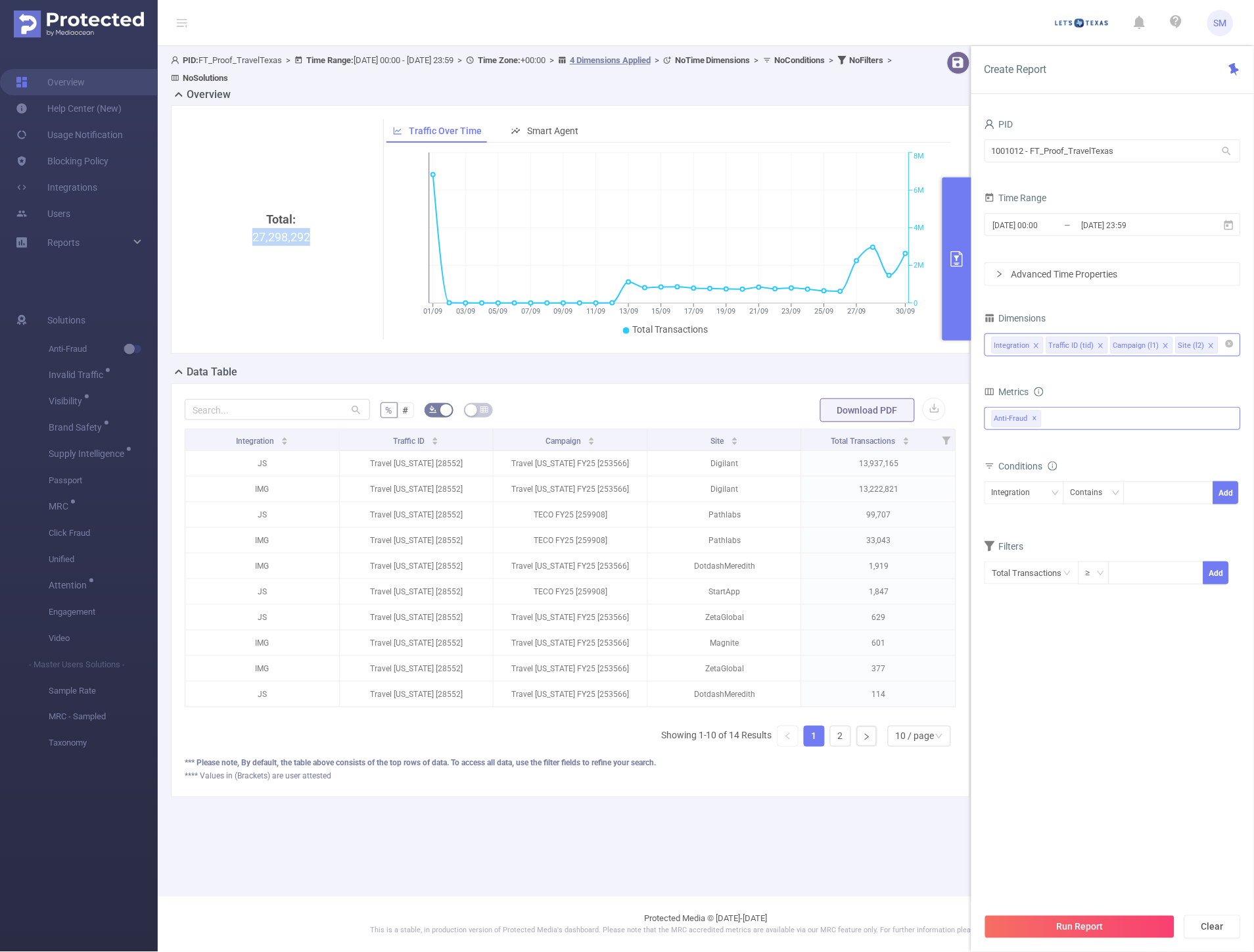
drag, startPoint x: 314, startPoint y: 234, endPoint x: 252, endPoint y: 238, distance: 62.1
click at [252, 238] on div "Total: 27,298,292" at bounding box center [280, 321] width 182 height 221
copy div "27,298,292"
click at [937, 406] on button "button" at bounding box center [935, 409] width 23 height 23
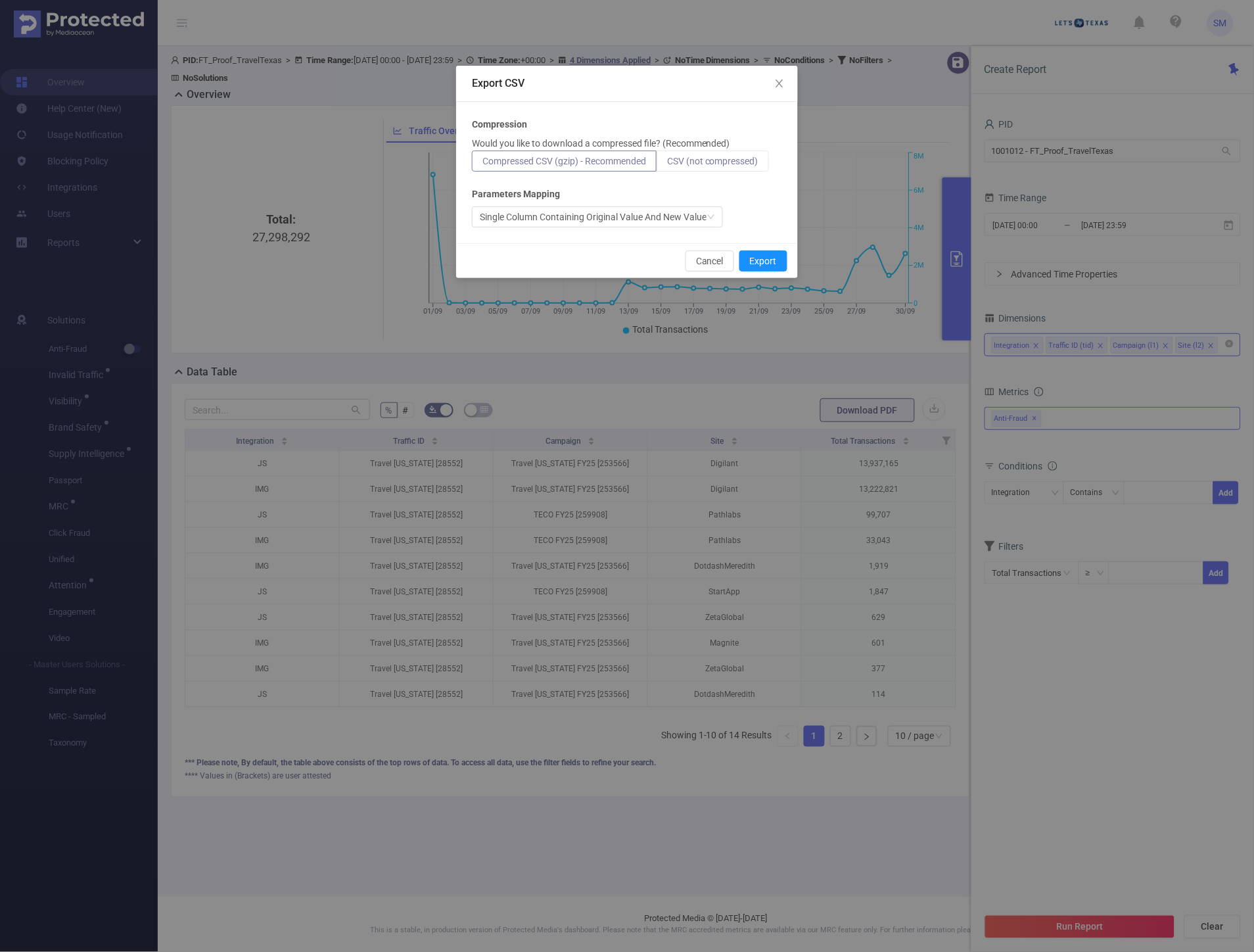
click at [686, 150] on label "CSV (not compressed)" at bounding box center [713, 160] width 112 height 21
click at [667, 164] on input "CSV (not compressed)" at bounding box center [667, 164] width 0 height 0
click at [762, 260] on button "Export" at bounding box center [763, 261] width 48 height 21
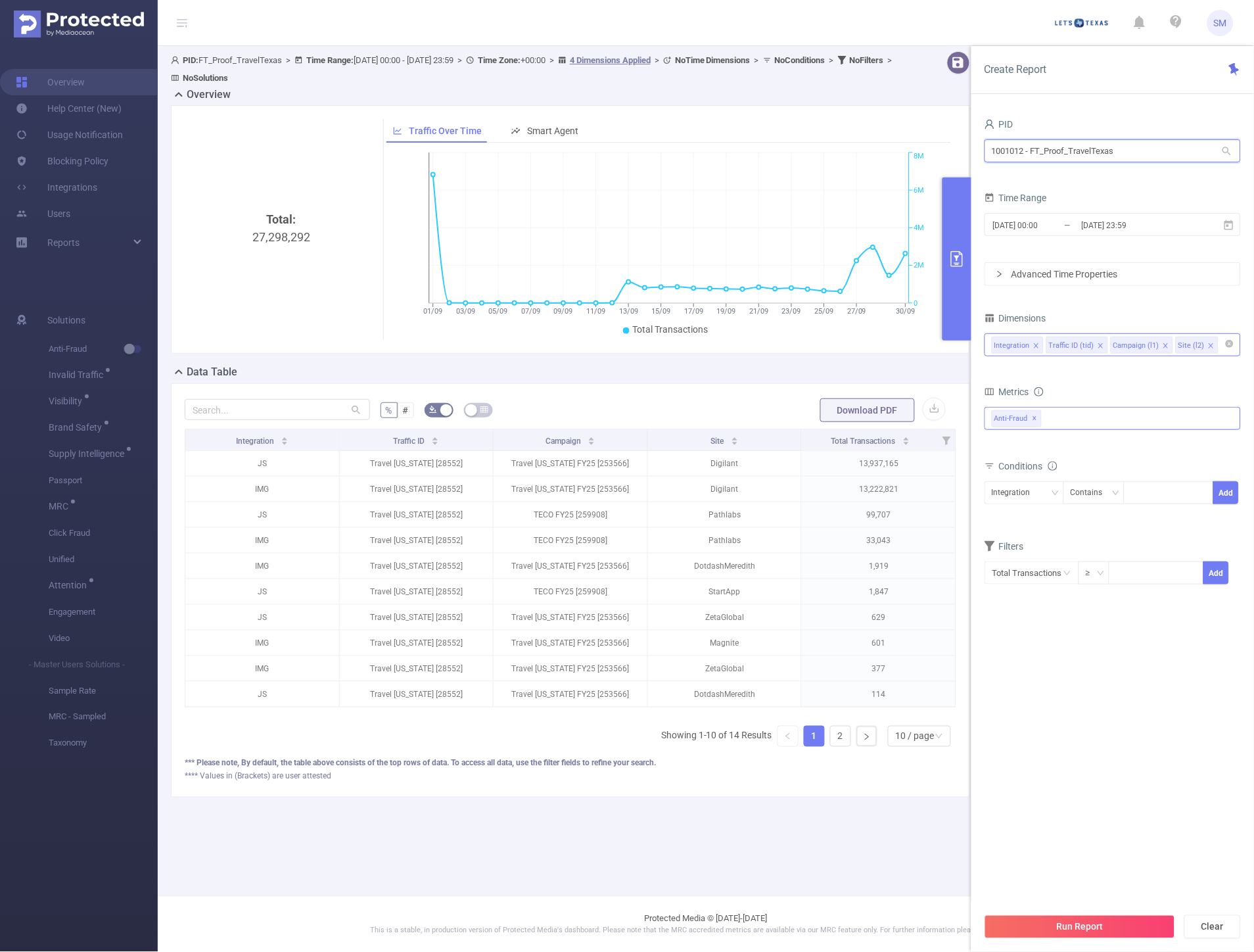
drag, startPoint x: 1130, startPoint y: 153, endPoint x: 925, endPoint y: 130, distance: 206.3
click at [926, 132] on section "PID: FT_Proof_TravelTexas > Time Range: [DATE] 00:00 - [DATE] 23:59 > Time Zone…" at bounding box center [705, 435] width 1096 height 777
type input "boost"
click at [1040, 182] on li "1000929 - FT_BoostInfinite 39K [15K rows]" at bounding box center [1112, 177] width 257 height 21
click at [1107, 418] on span "✕" at bounding box center [1110, 418] width 5 height 16
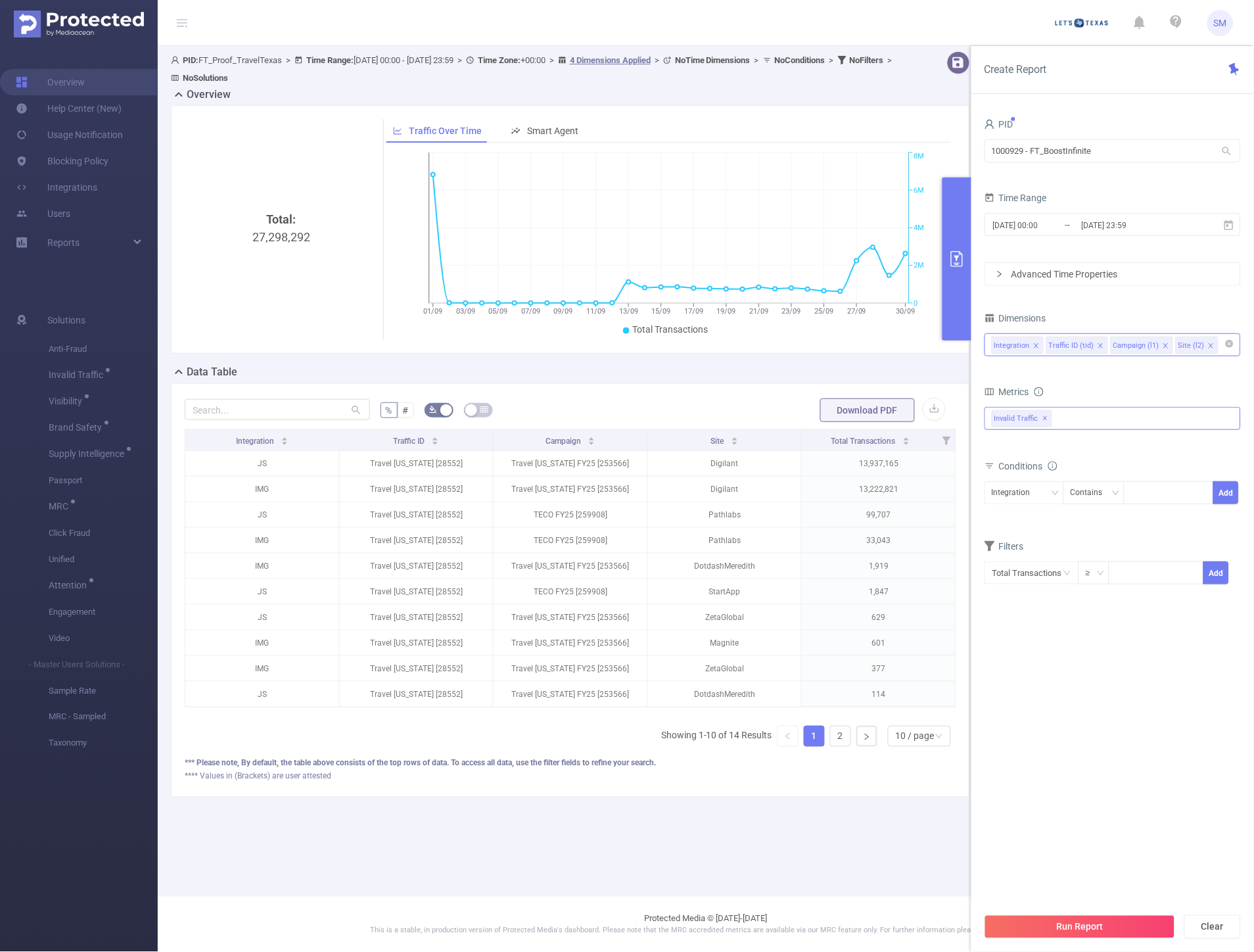
click at [1043, 419] on span "✕" at bounding box center [1045, 418] width 5 height 16
click at [1042, 930] on button "Run Report" at bounding box center [1079, 926] width 191 height 24
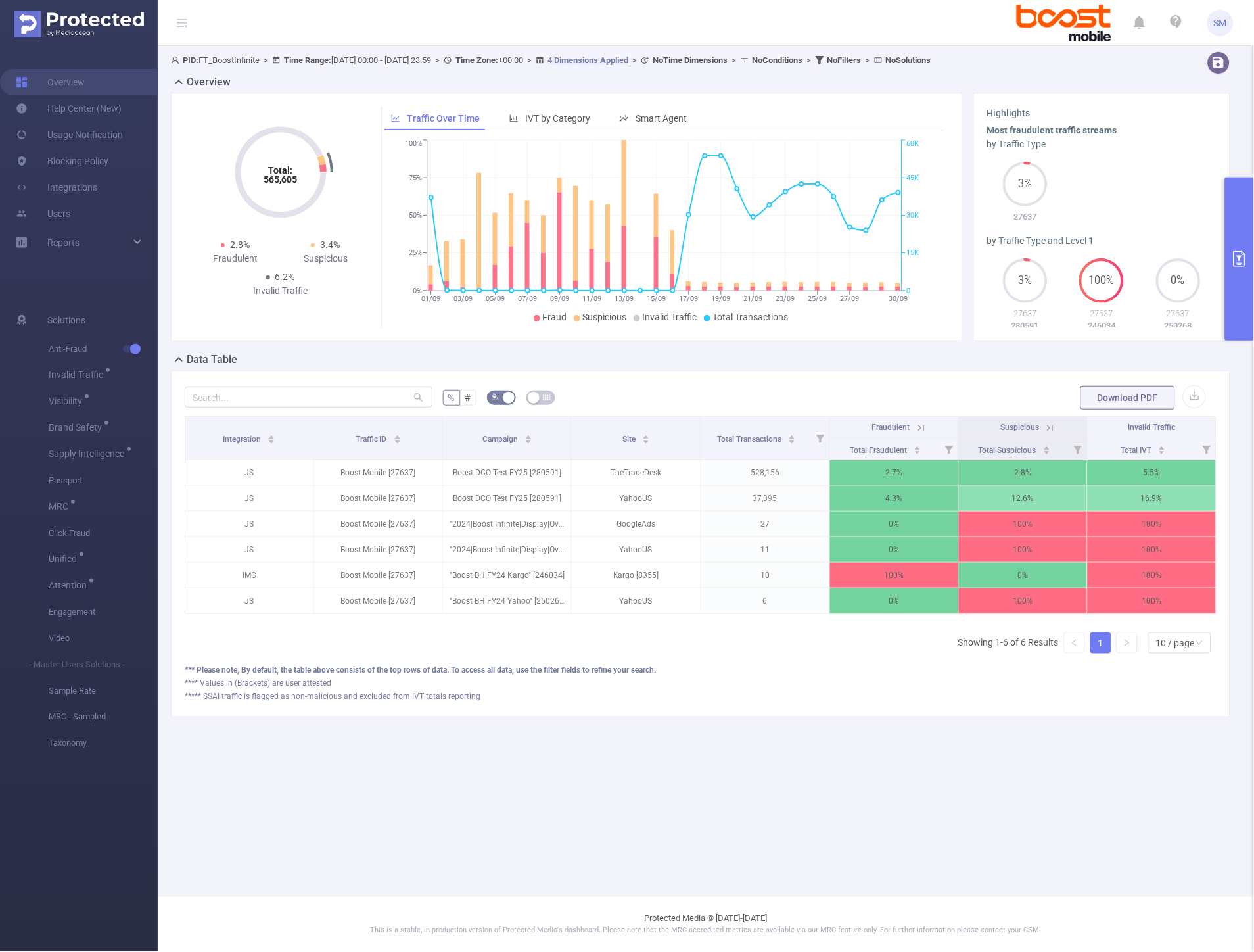
click at [1247, 220] on button "primary" at bounding box center [1239, 259] width 29 height 163
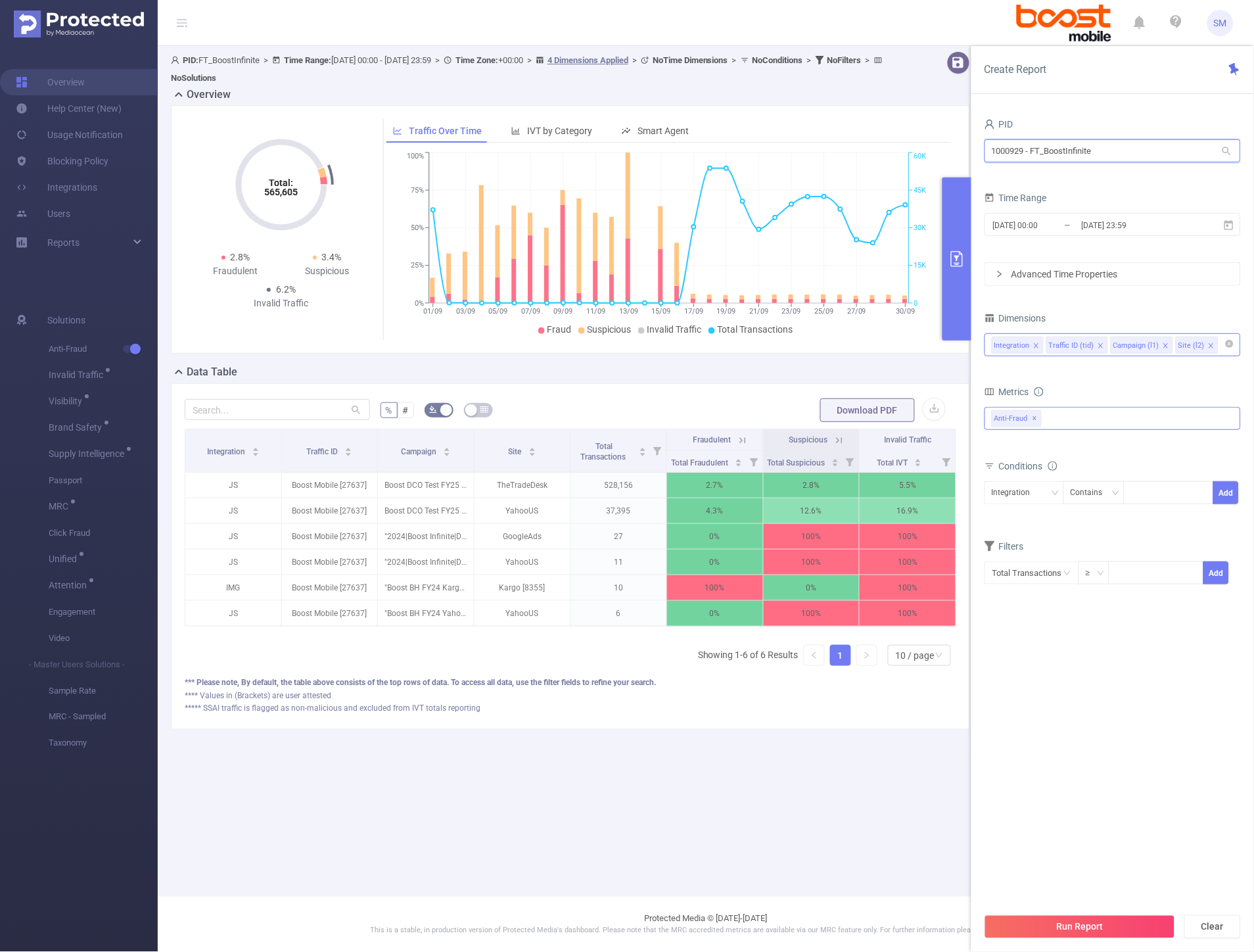
drag, startPoint x: 1026, startPoint y: 149, endPoint x: 994, endPoint y: 147, distance: 32.1
click at [993, 148] on input "1000929 - FT_BoostInfinite" at bounding box center [1112, 151] width 257 height 23
drag, startPoint x: 304, startPoint y: 235, endPoint x: 261, endPoint y: 238, distance: 43.1
click at [261, 238] on div "Total: 565,605" at bounding box center [280, 321] width 182 height 221
click at [711, 756] on div "PID: FT_BoostInfinite > Time Range: [DATE] 00:00 - [DATE] 23:59 > Time Zone: +0…" at bounding box center [575, 401] width 836 height 709
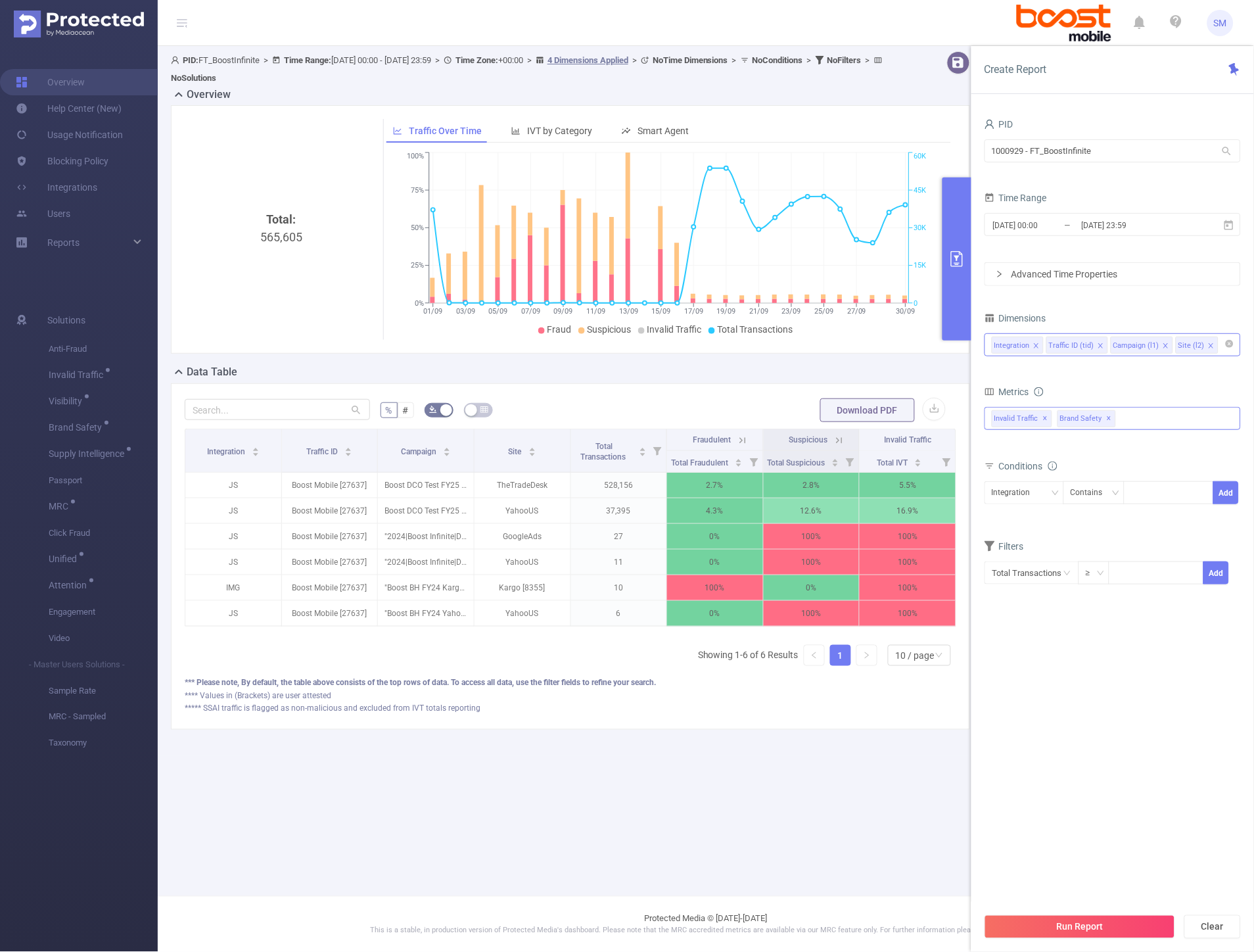
click at [1046, 415] on span "✕" at bounding box center [1045, 418] width 5 height 16
click at [1040, 416] on span "Brand Safety ✕" at bounding box center [1021, 418] width 59 height 17
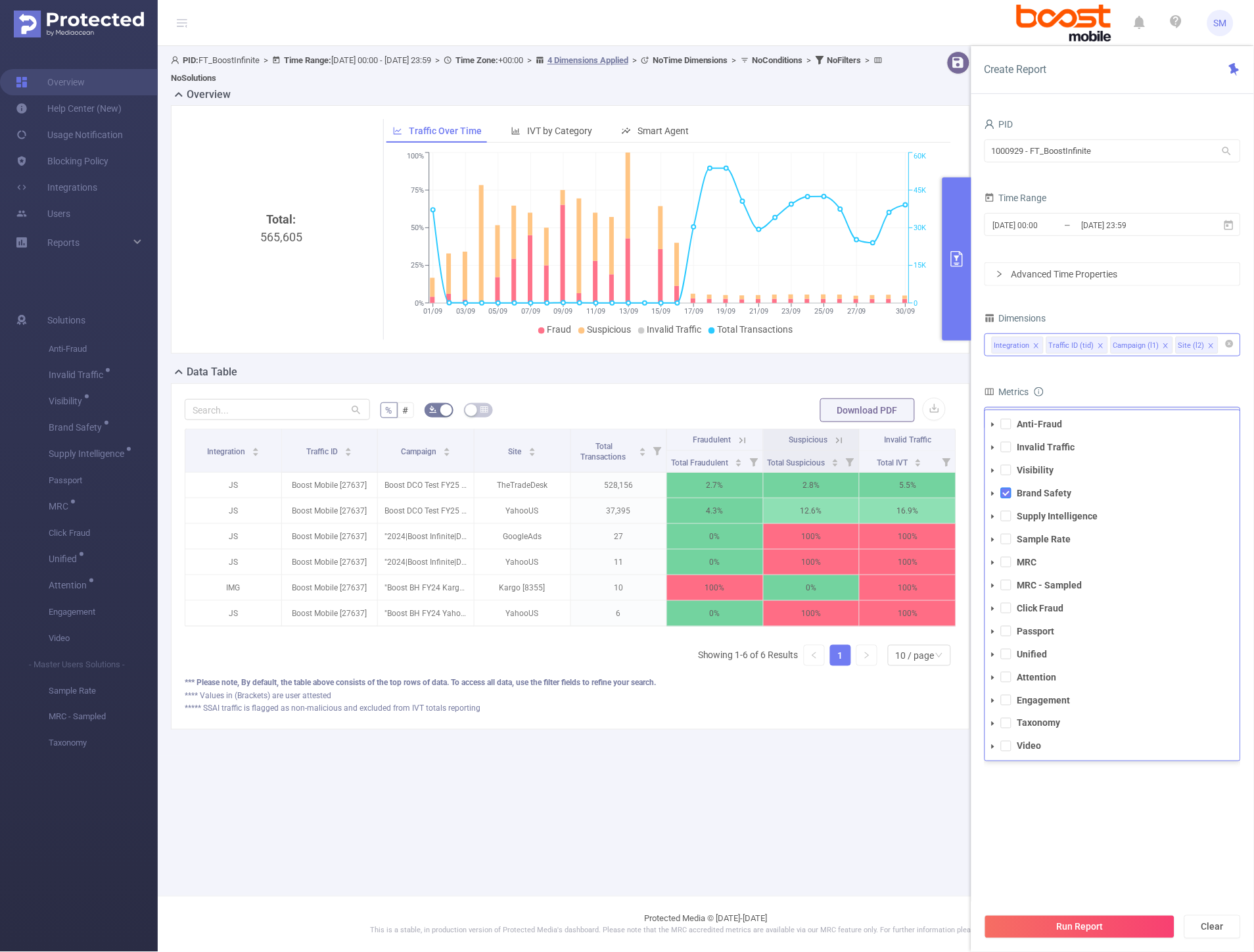
click at [1006, 492] on span at bounding box center [1006, 492] width 11 height 11
drag, startPoint x: 1097, startPoint y: 907, endPoint x: 1094, endPoint y: 916, distance: 9.5
click at [1096, 908] on div "Run Report Clear" at bounding box center [1113, 926] width 283 height 50
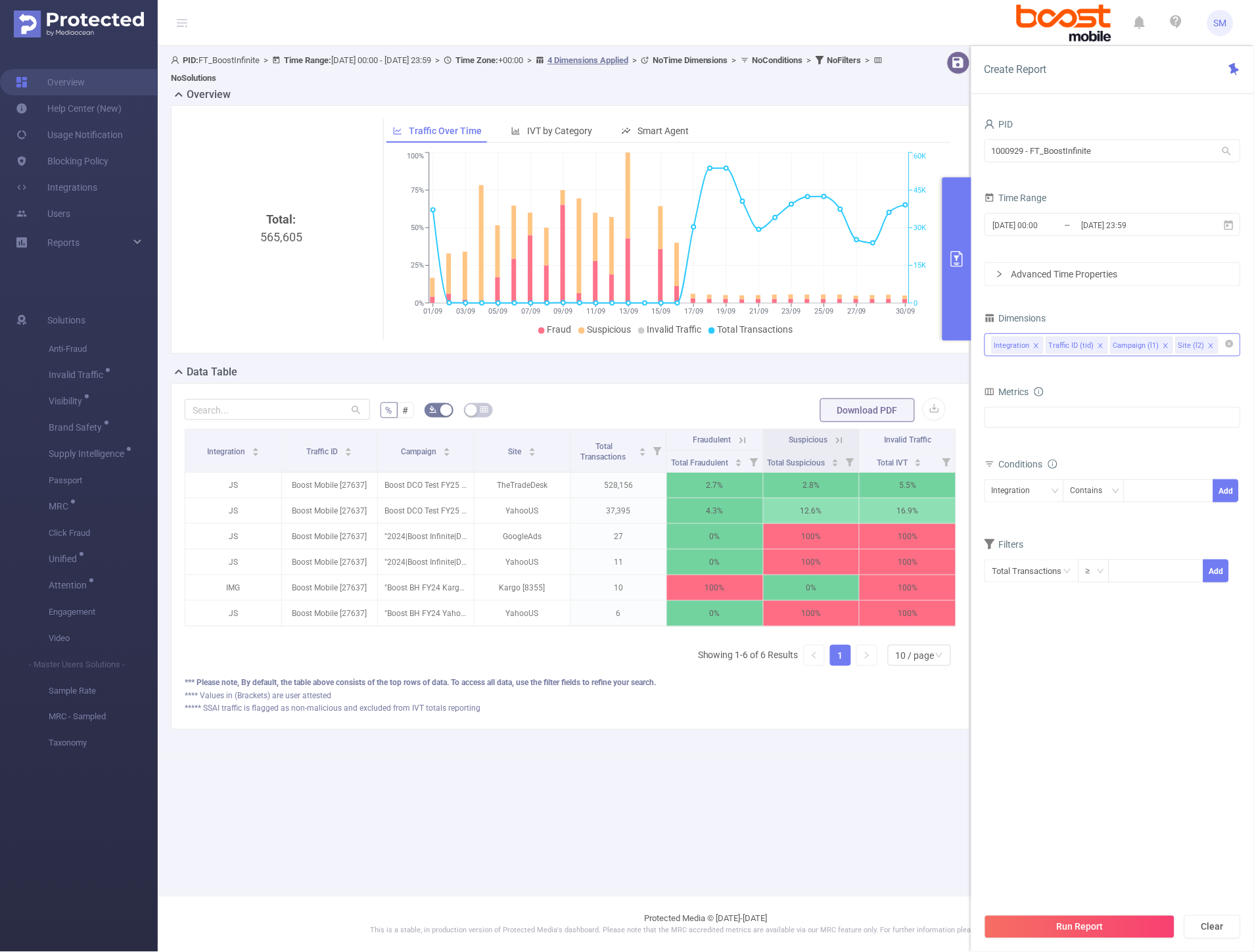
click at [1094, 922] on button "Run Report" at bounding box center [1079, 926] width 191 height 24
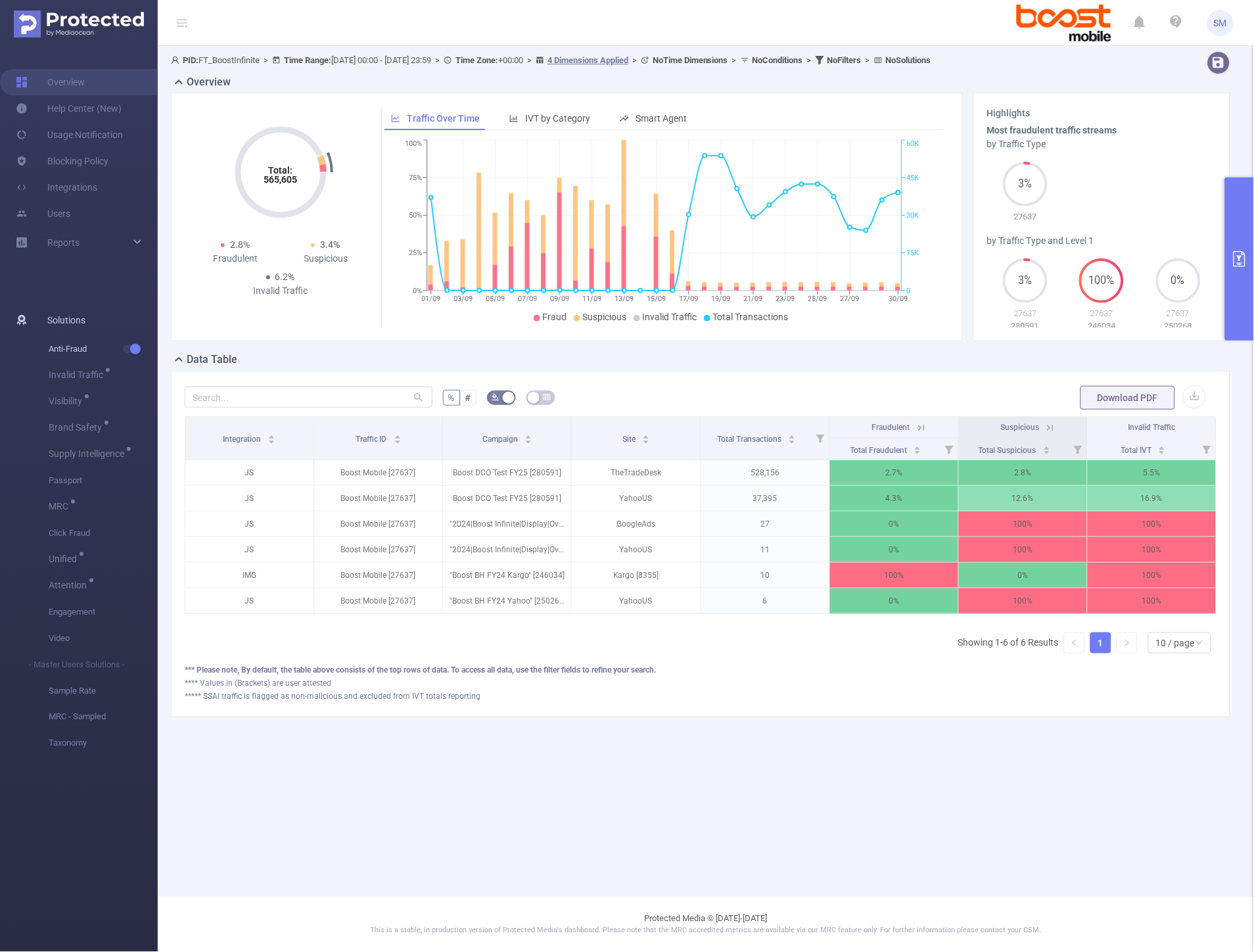
click at [127, 346] on span "button" at bounding box center [134, 349] width 17 height 7
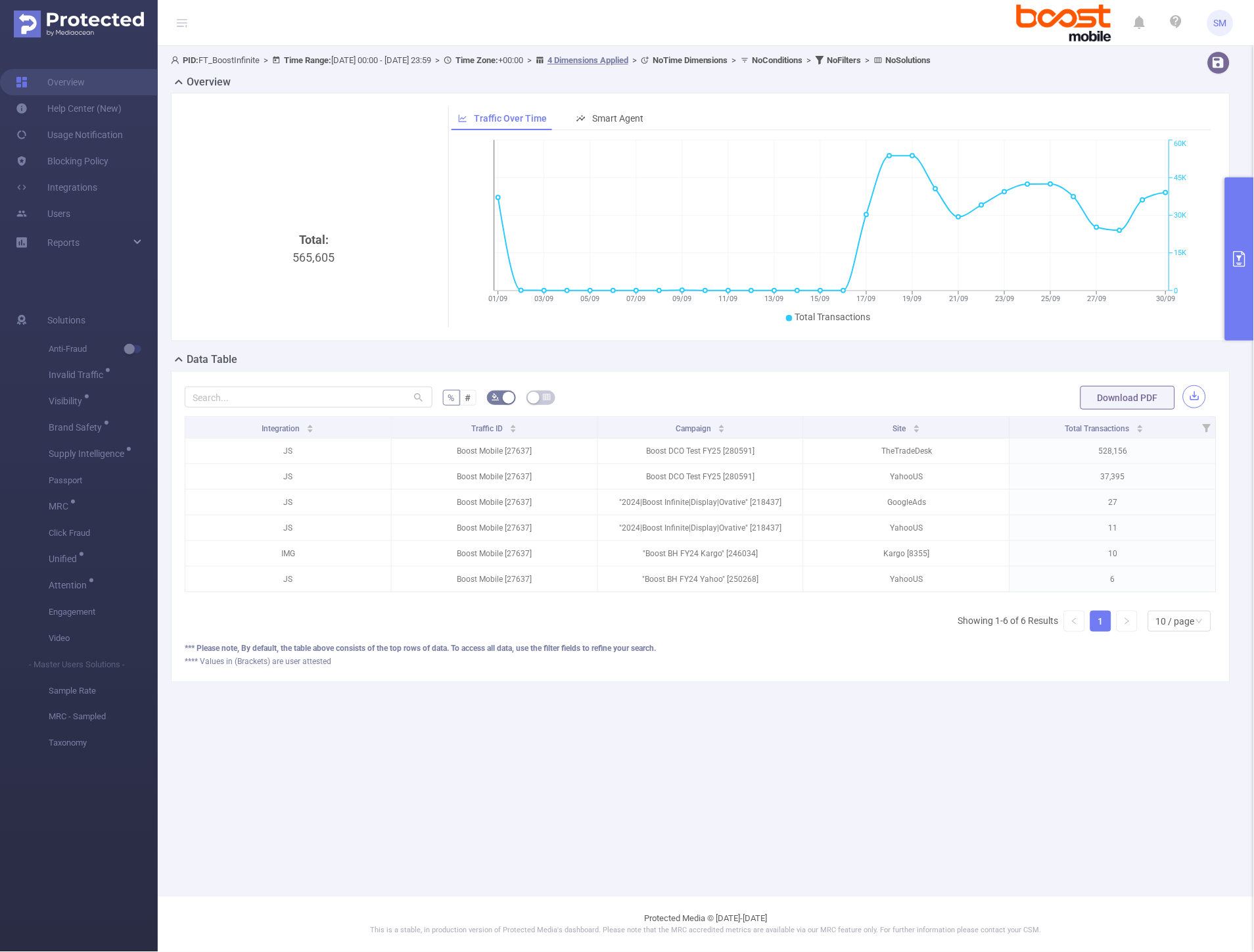
click at [1195, 398] on button "button" at bounding box center [1195, 397] width 23 height 23
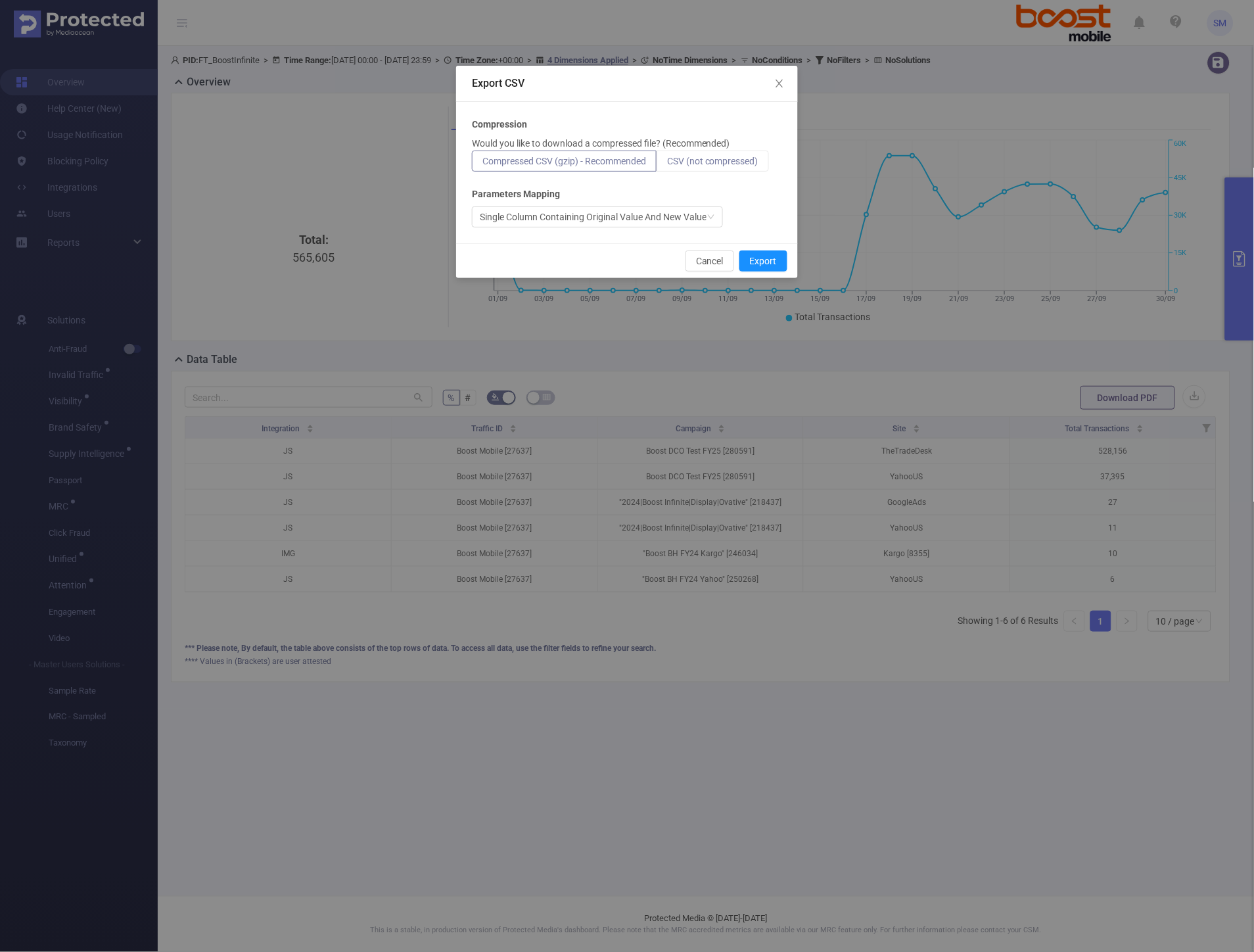
click at [758, 166] on span "CSV (not compressed)" at bounding box center [713, 161] width 92 height 11
click at [667, 164] on input "CSV (not compressed)" at bounding box center [667, 164] width 0 height 0
click at [767, 257] on button "Export" at bounding box center [763, 261] width 48 height 21
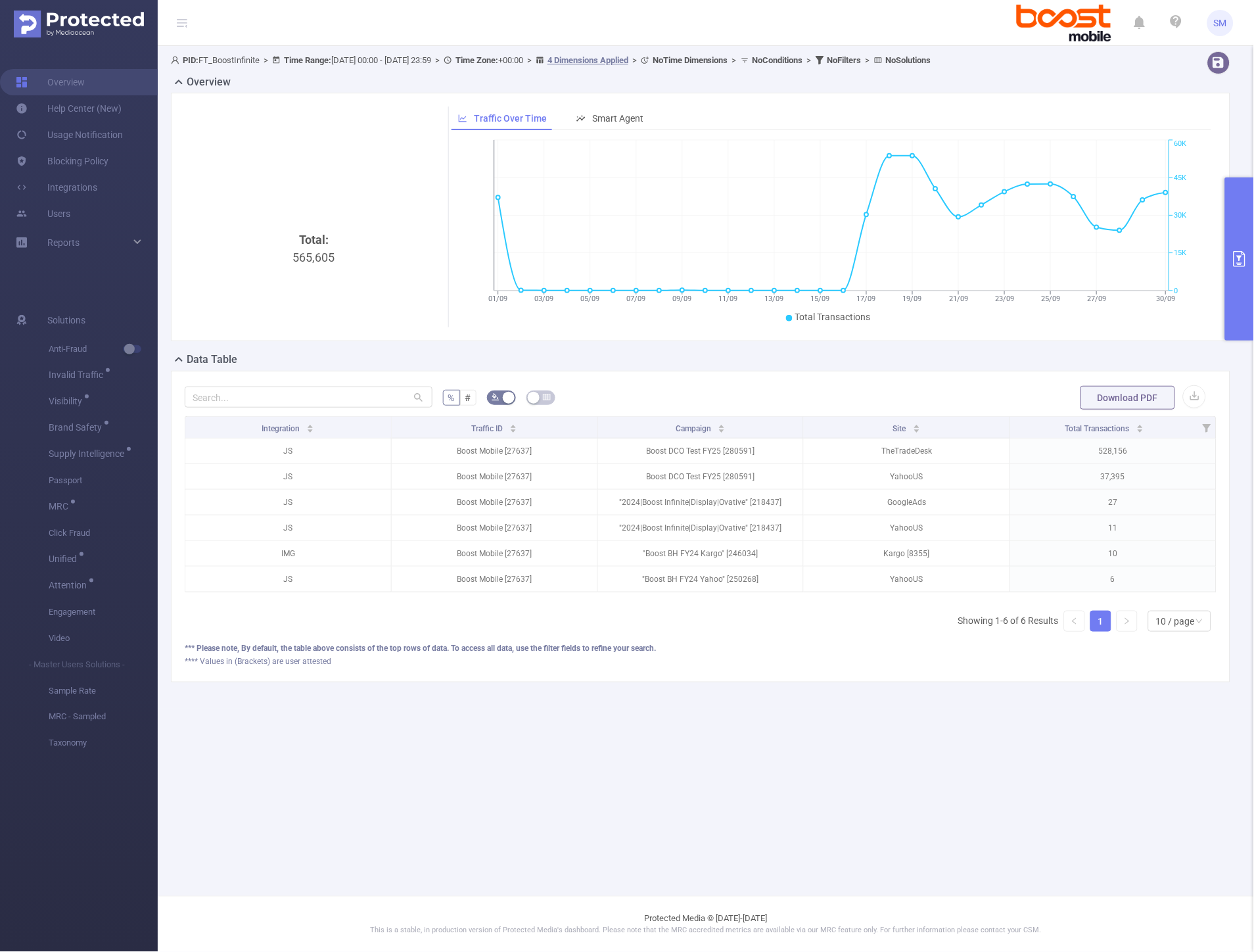
drag, startPoint x: 983, startPoint y: 342, endPoint x: 1023, endPoint y: 332, distance: 41.2
click at [984, 342] on div "Total: 565,605 Traffic Over Time Smart Agent 01/09 03/09 05/09 07/09 09/09 11/0…" at bounding box center [700, 222] width 1070 height 259
click at [1226, 241] on button "primary" at bounding box center [1239, 259] width 29 height 163
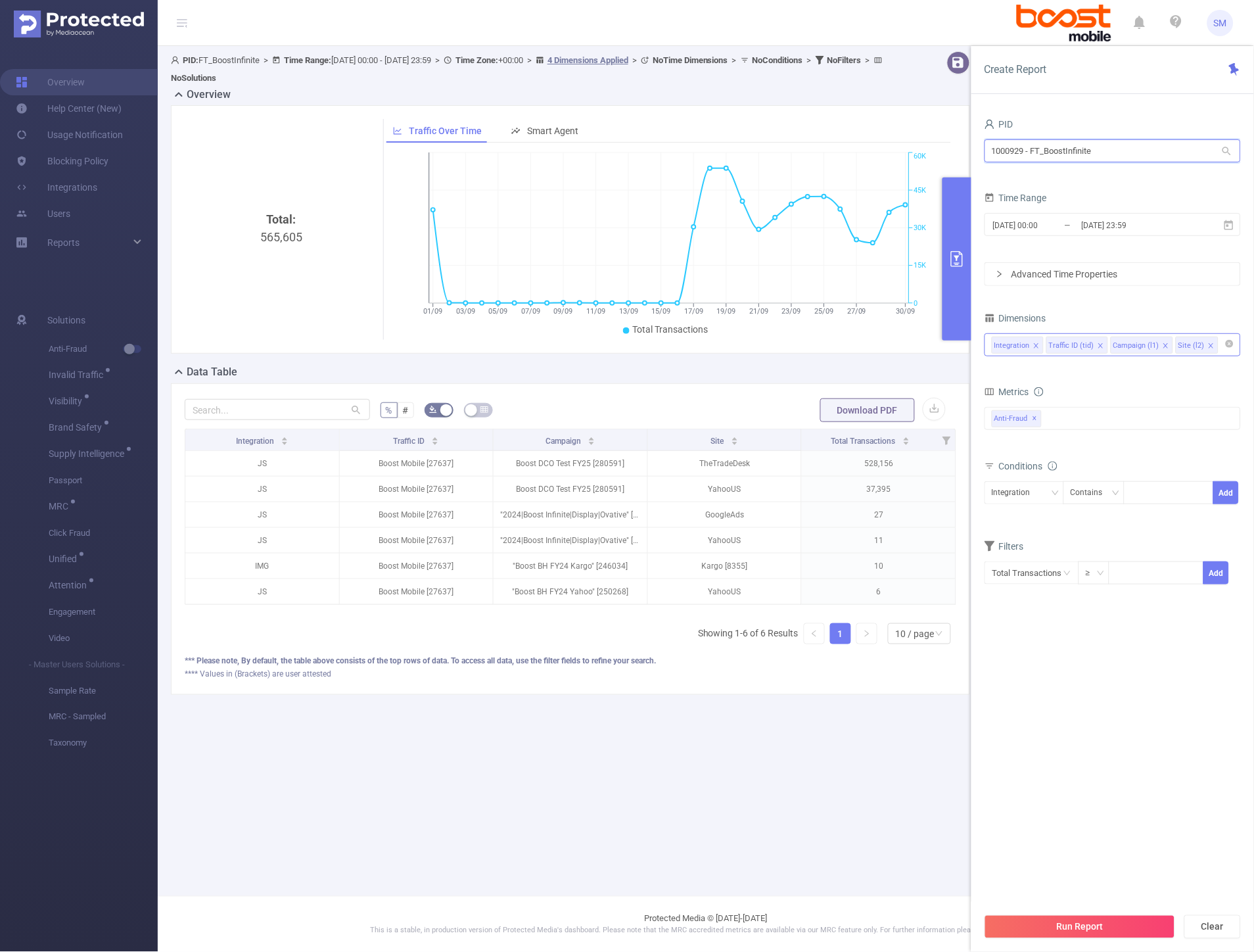
drag, startPoint x: 1125, startPoint y: 158, endPoint x: 955, endPoint y: 147, distance: 170.4
click at [955, 147] on section "PID: FT_BoostInfinite > Time Range: [DATE] 00:00 - [DATE] 23:59 > Time Zone: +0…" at bounding box center [705, 384] width 1096 height 675
type input "shutter"
click at [1094, 181] on li "1000848 - FT_Shutterfly 180K [6,122 rows]" at bounding box center [1112, 177] width 257 height 21
click at [1107, 422] on span "✕" at bounding box center [1110, 418] width 5 height 16
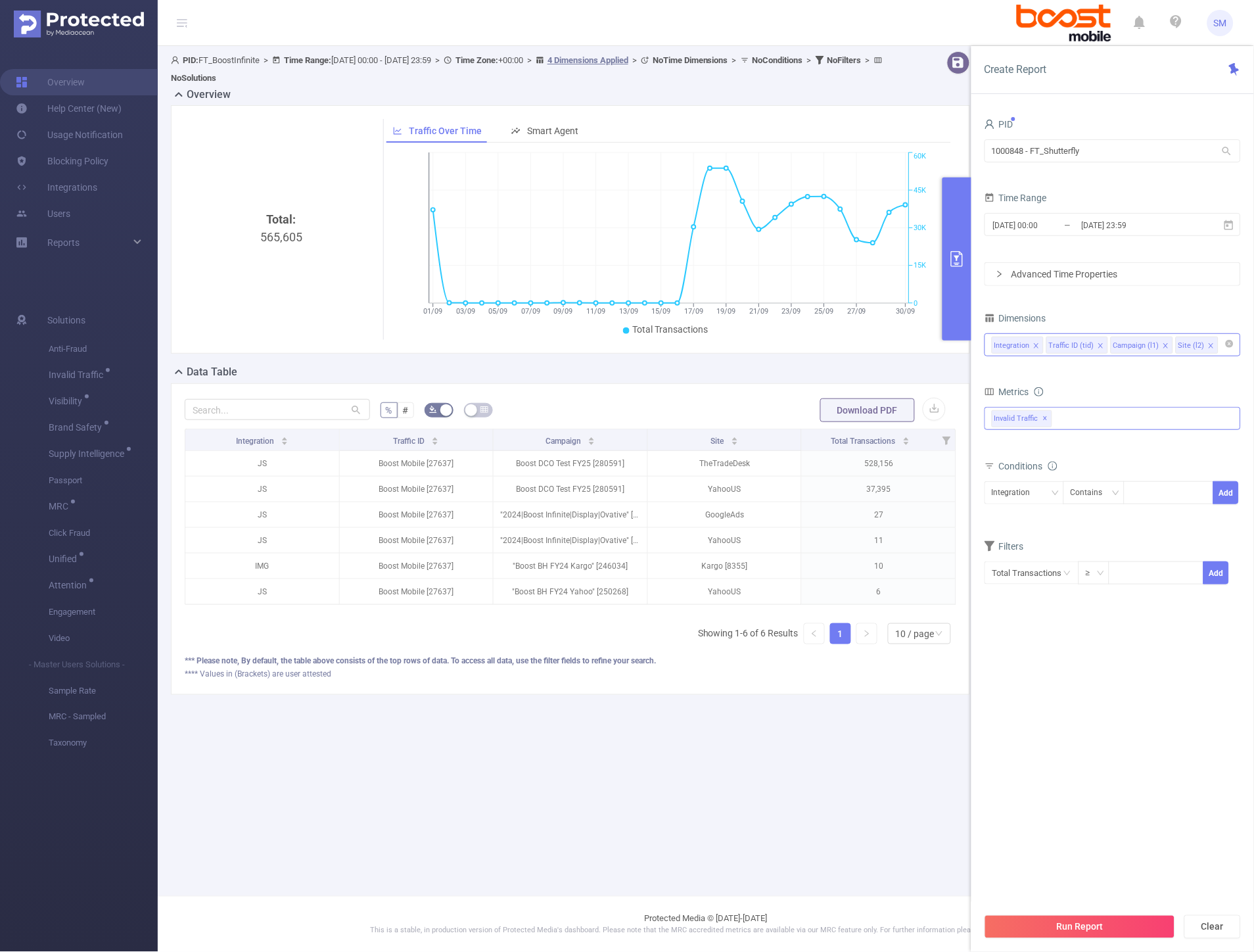
click at [1046, 418] on span "✕" at bounding box center [1045, 418] width 5 height 16
click at [1092, 936] on button "Run Report" at bounding box center [1079, 926] width 191 height 24
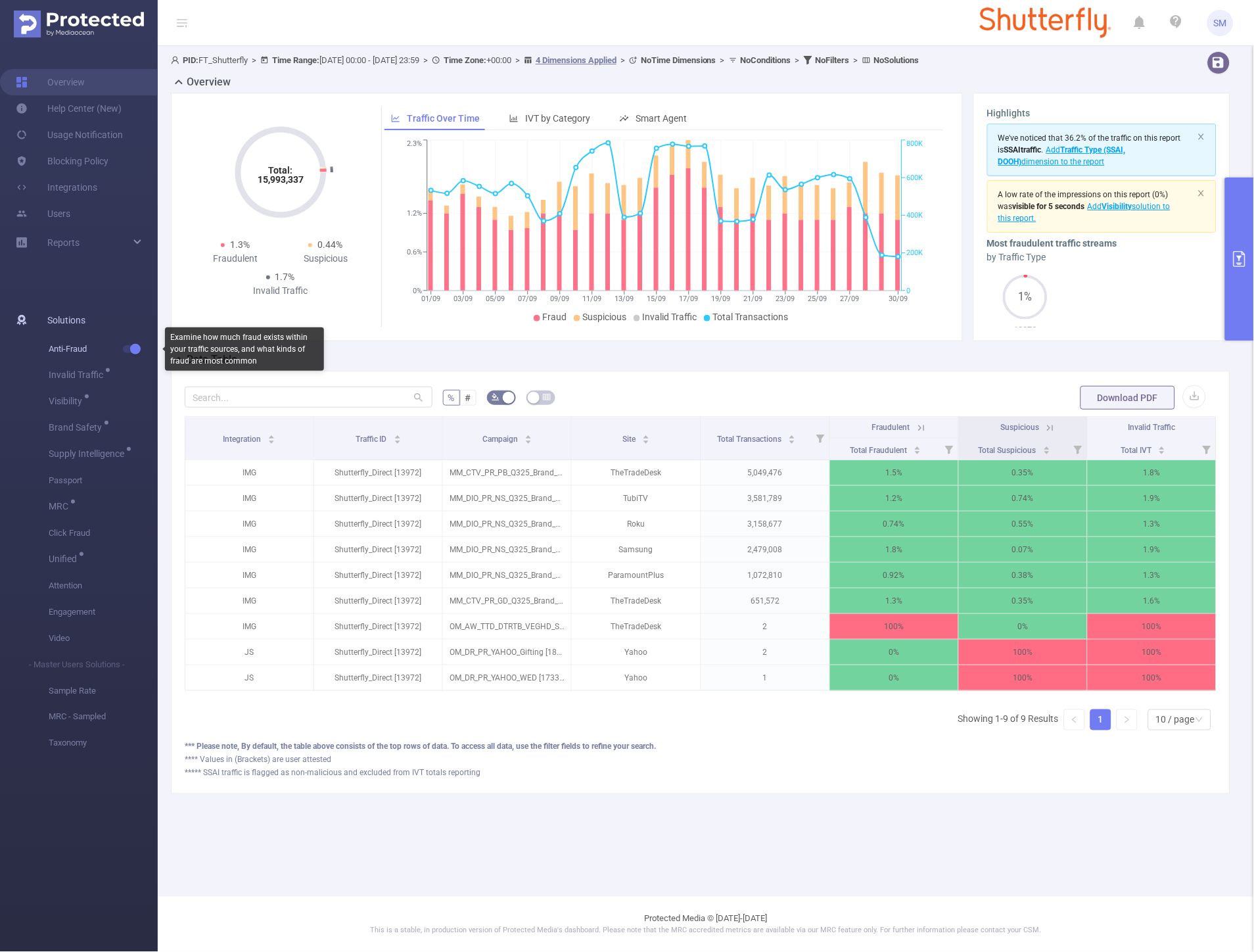
click at [134, 346] on button "button" at bounding box center [132, 349] width 18 height 8
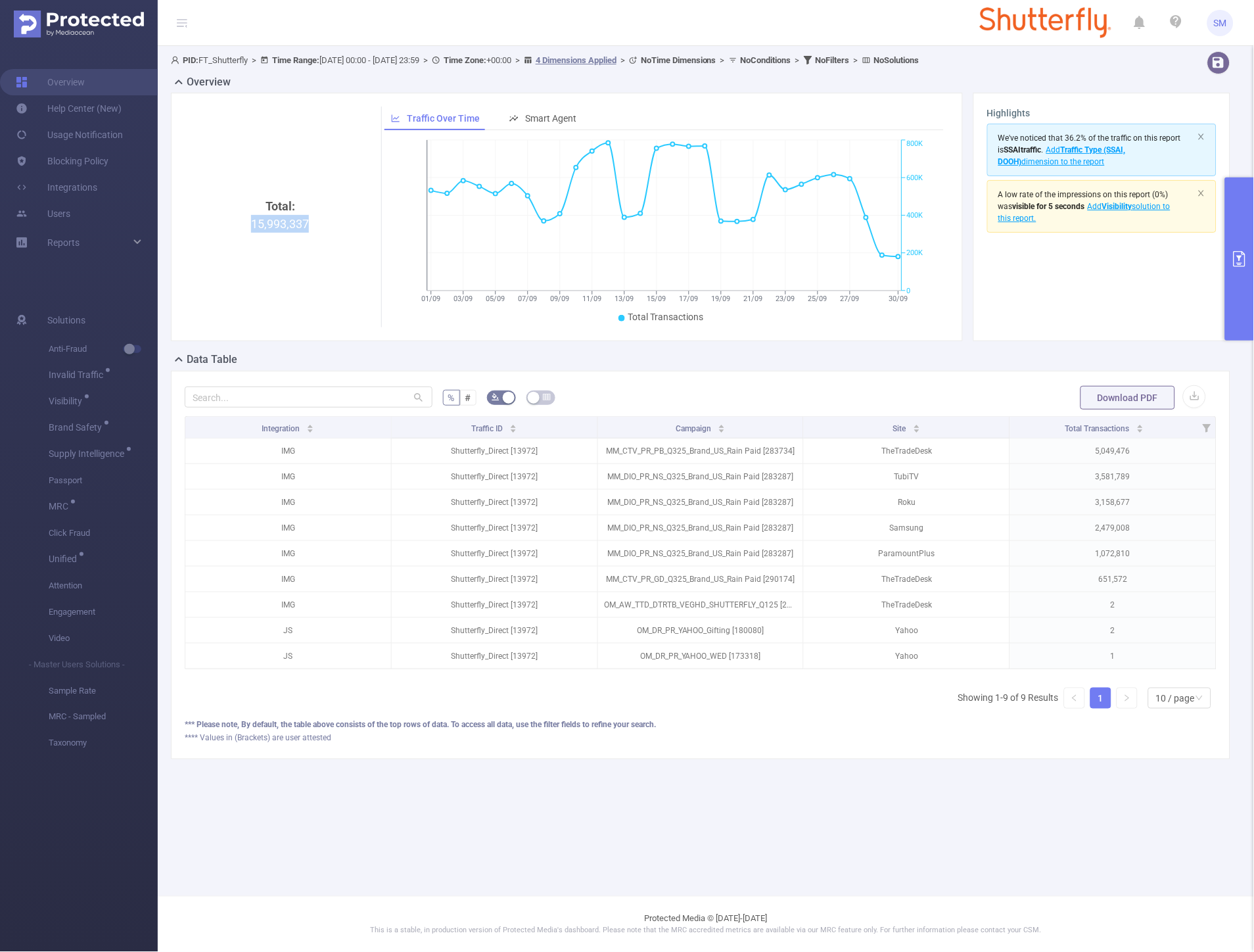
drag, startPoint x: 310, startPoint y: 221, endPoint x: 252, endPoint y: 221, distance: 58.0
click at [252, 221] on div "Total: 15,993,337" at bounding box center [280, 308] width 181 height 221
copy div "15,993,337"
click at [1245, 228] on button "primary" at bounding box center [1239, 259] width 29 height 163
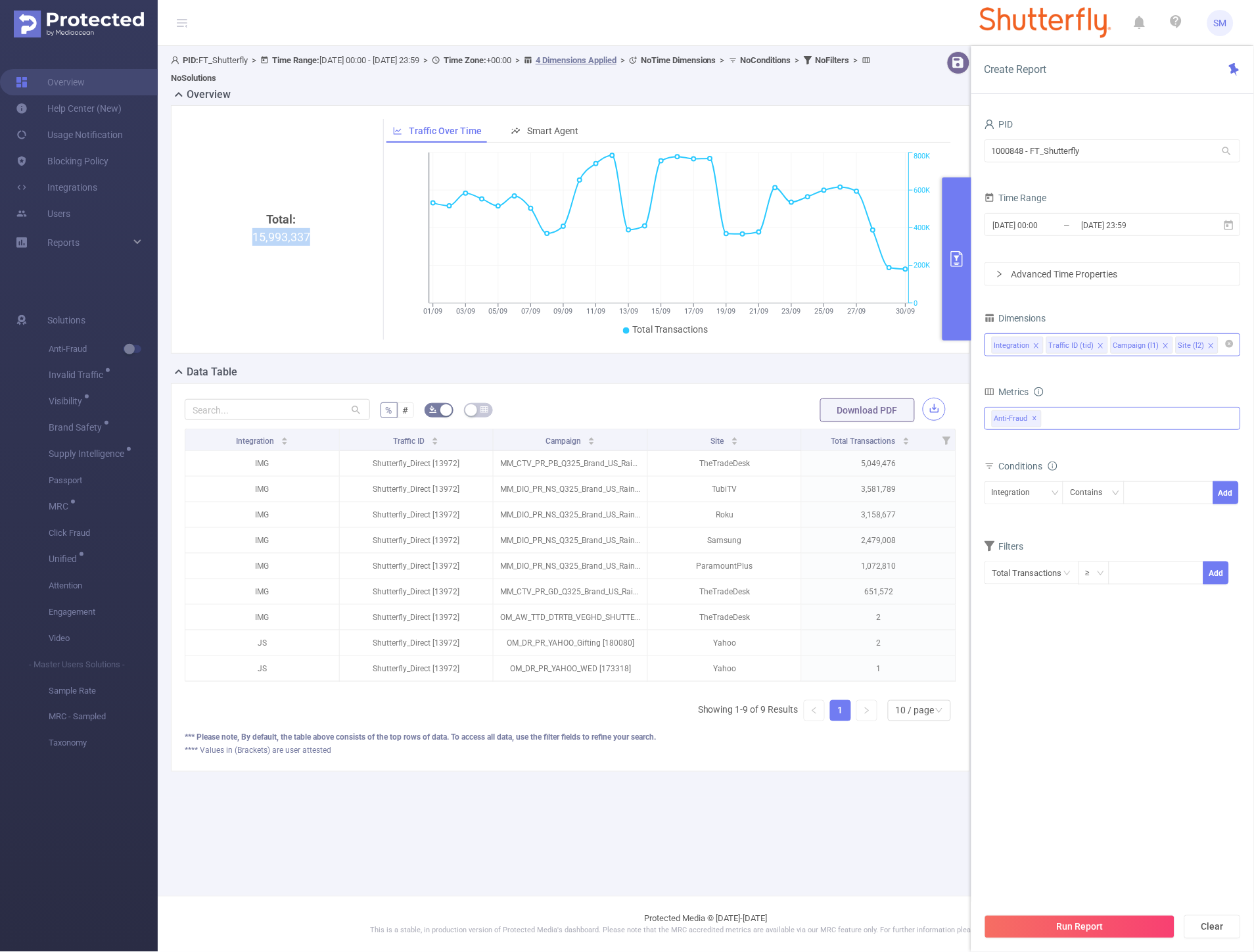
click at [936, 410] on button "button" at bounding box center [935, 409] width 23 height 23
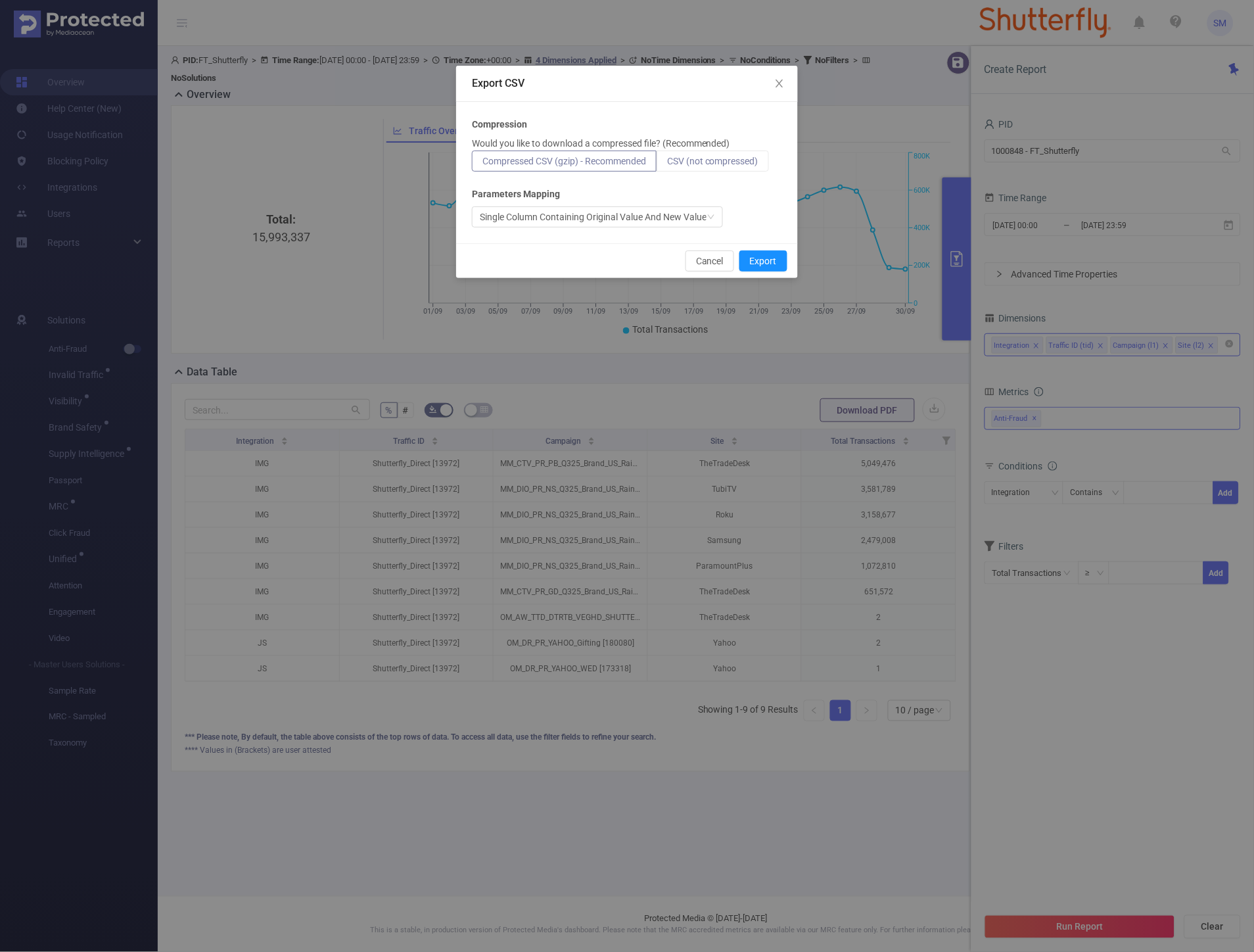
click at [716, 160] on span "CSV (not compressed)" at bounding box center [713, 161] width 92 height 11
click at [667, 164] on input "CSV (not compressed)" at bounding box center [667, 164] width 0 height 0
click at [766, 258] on button "Export" at bounding box center [763, 261] width 48 height 21
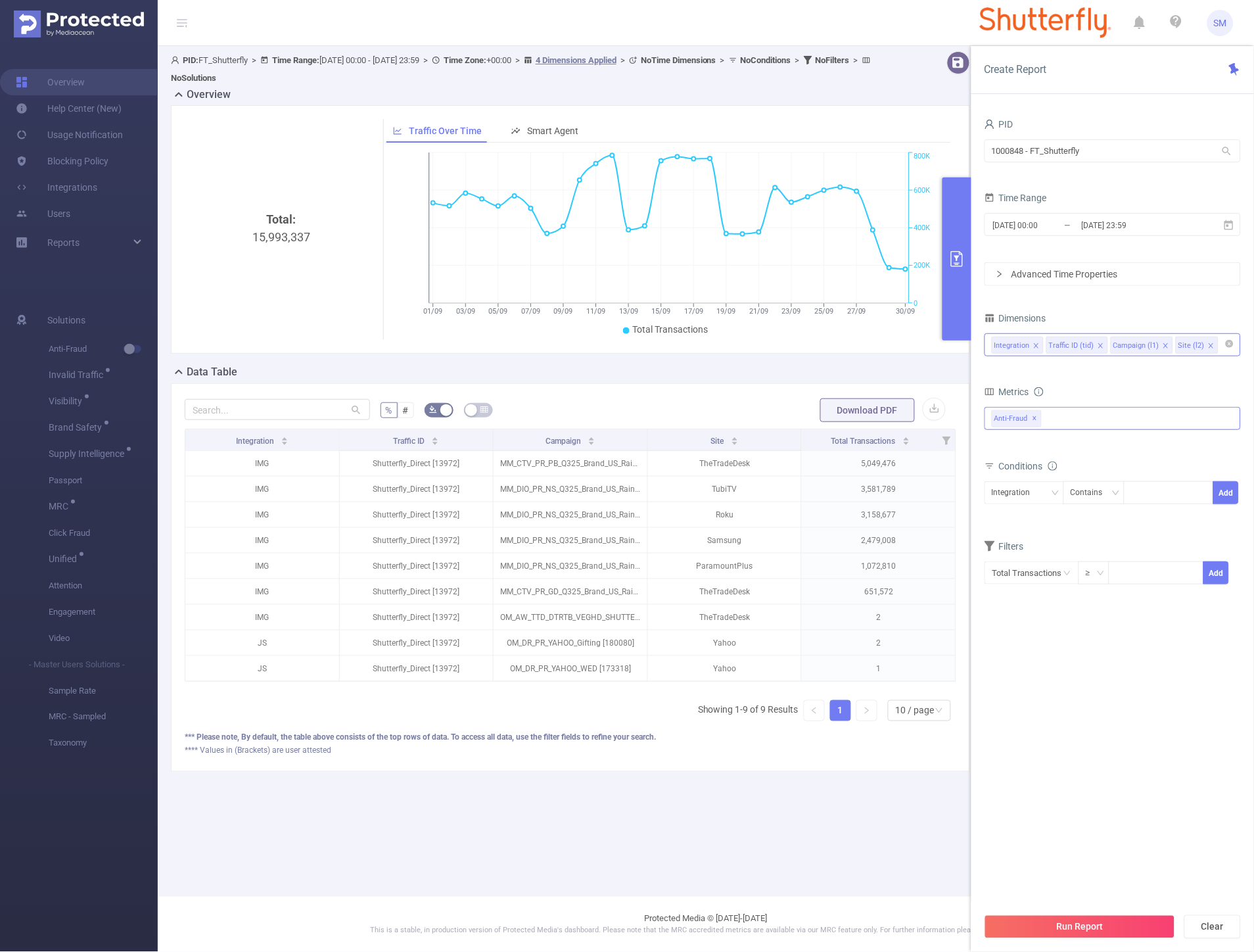
click at [967, 242] on button "primary" at bounding box center [956, 259] width 29 height 163
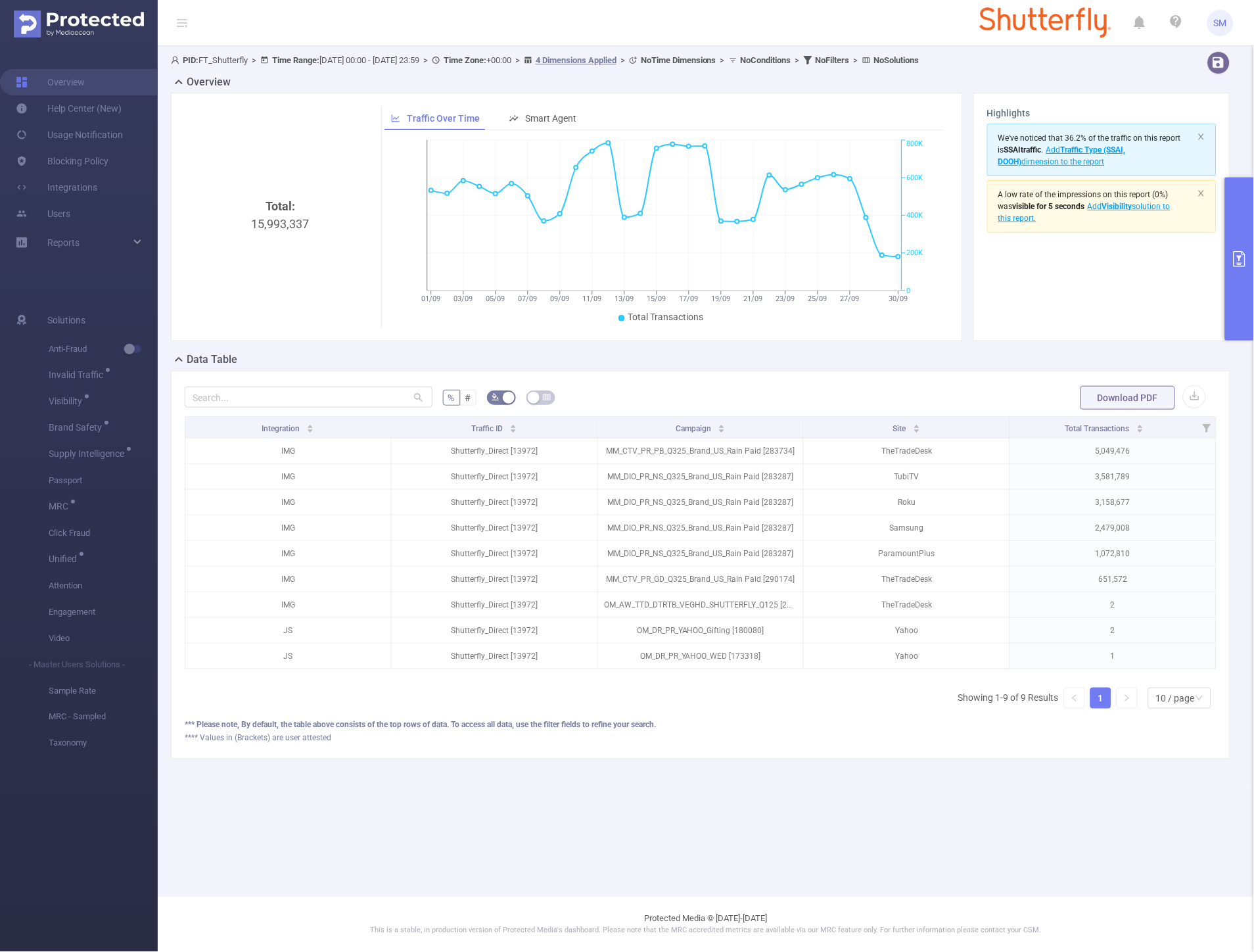
click at [1238, 208] on button "primary" at bounding box center [1239, 259] width 29 height 163
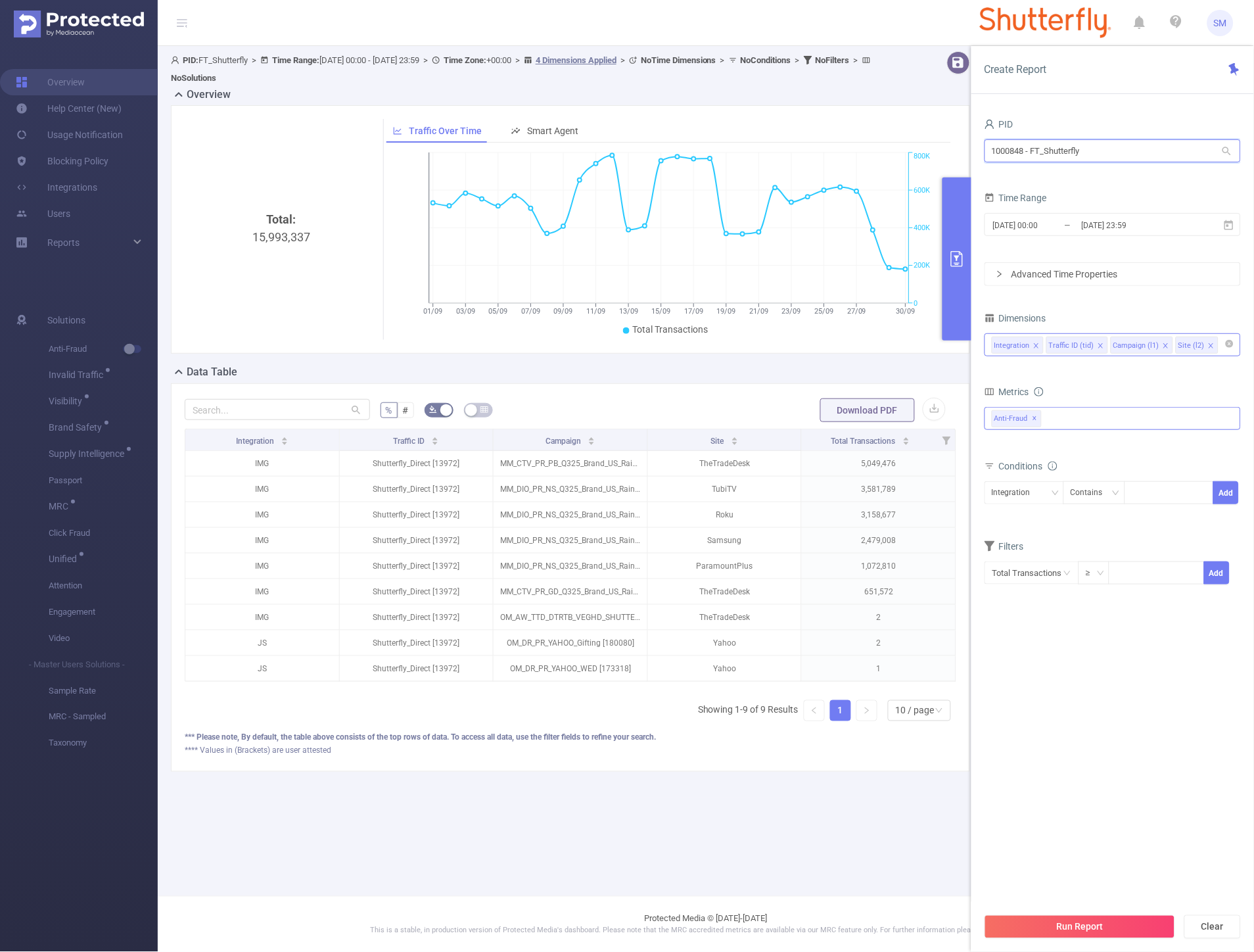
drag, startPoint x: 1120, startPoint y: 153, endPoint x: 978, endPoint y: 134, distance: 143.3
click at [978, 134] on div "PID 1000848 - FT_Shutterfly 1000848 - FT_Shutterfly Time Range [DATE] 00:00 _ […" at bounding box center [1113, 538] width 283 height 873
type input "revc"
click at [1029, 168] on li "1000177 - RevContent 5.22M [725K rows]" at bounding box center [1112, 177] width 257 height 21
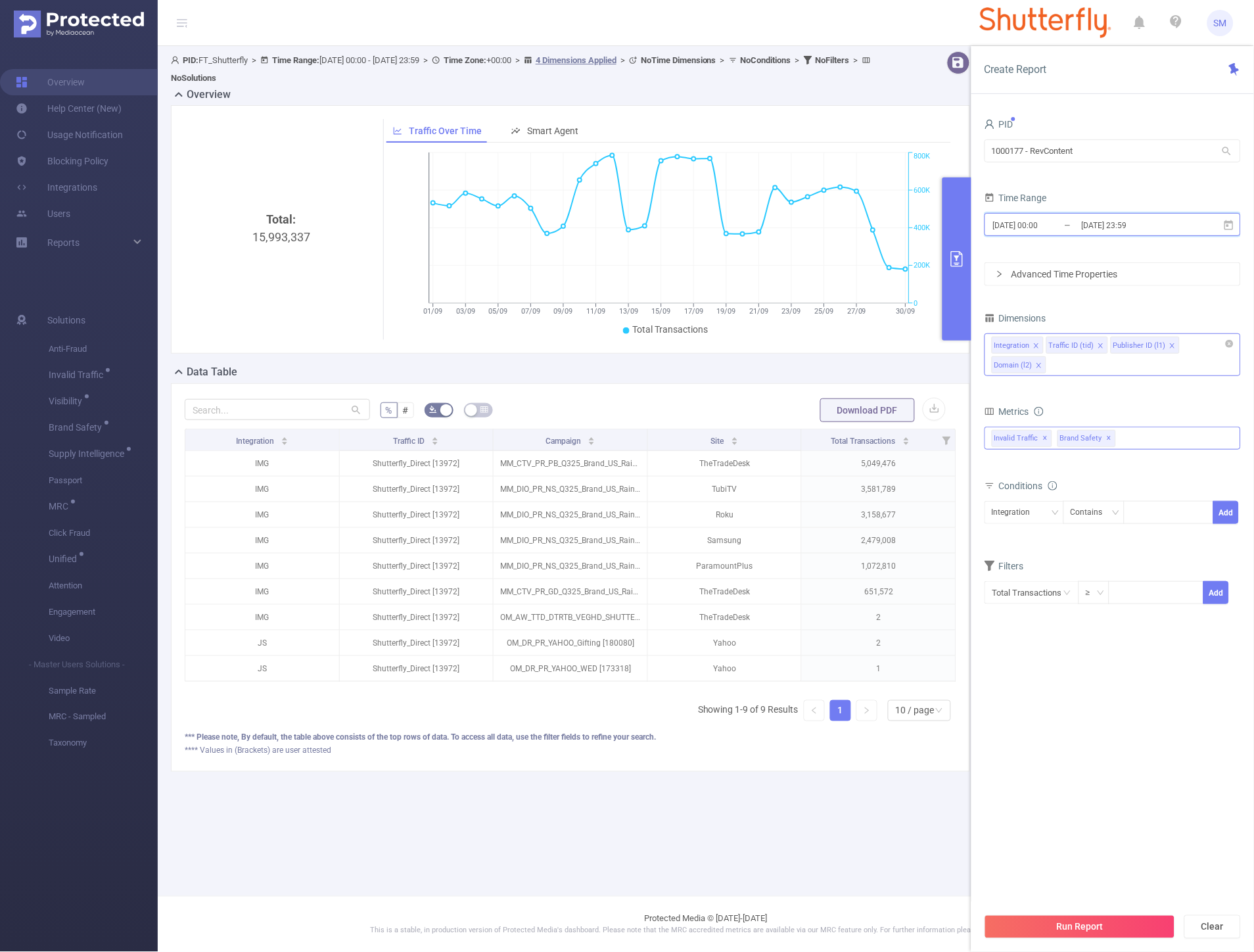
click at [1231, 224] on icon at bounding box center [1229, 225] width 12 height 12
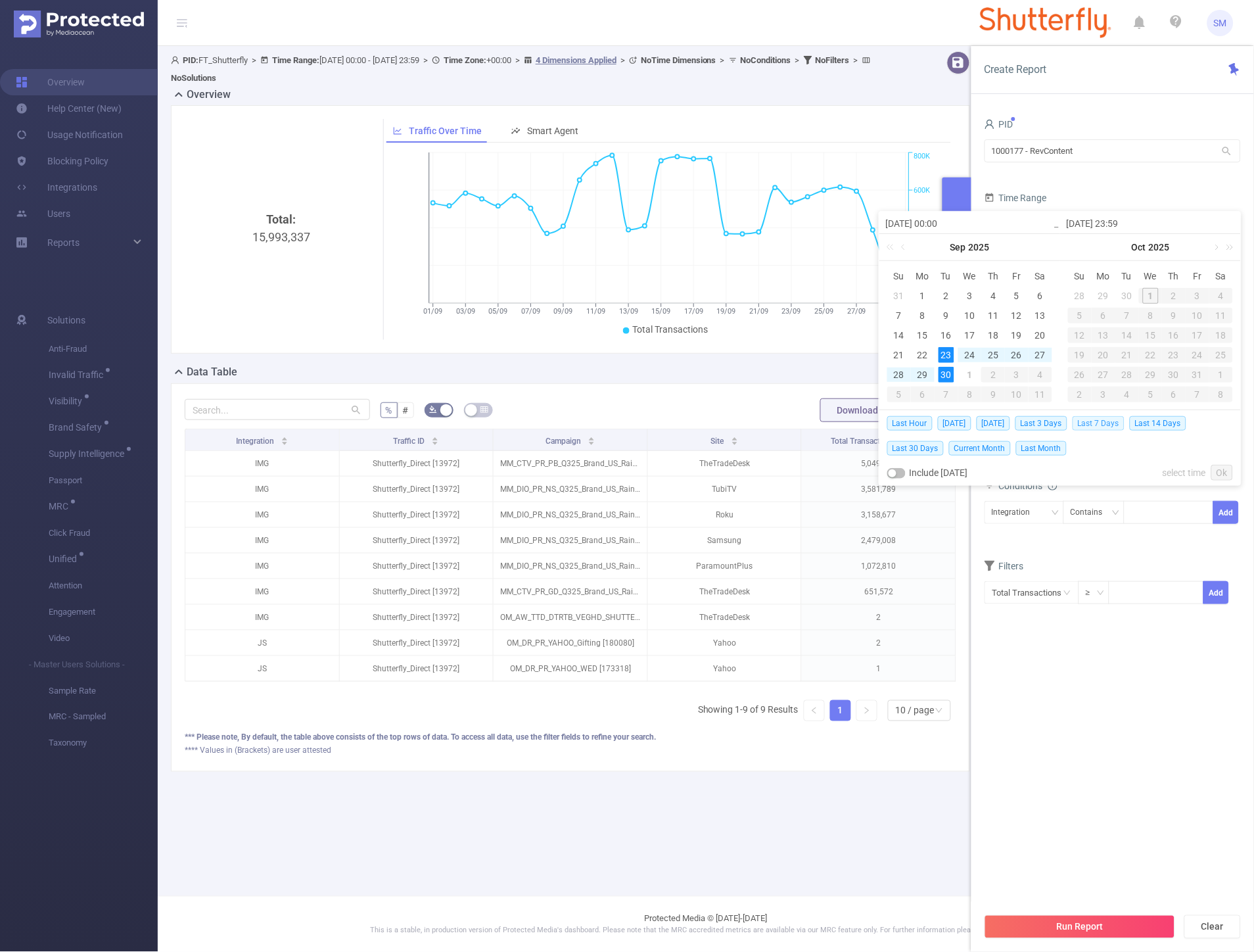
click at [1096, 422] on span "Last 7 Days" at bounding box center [1098, 423] width 52 height 15
type input "[DATE] 00:00"
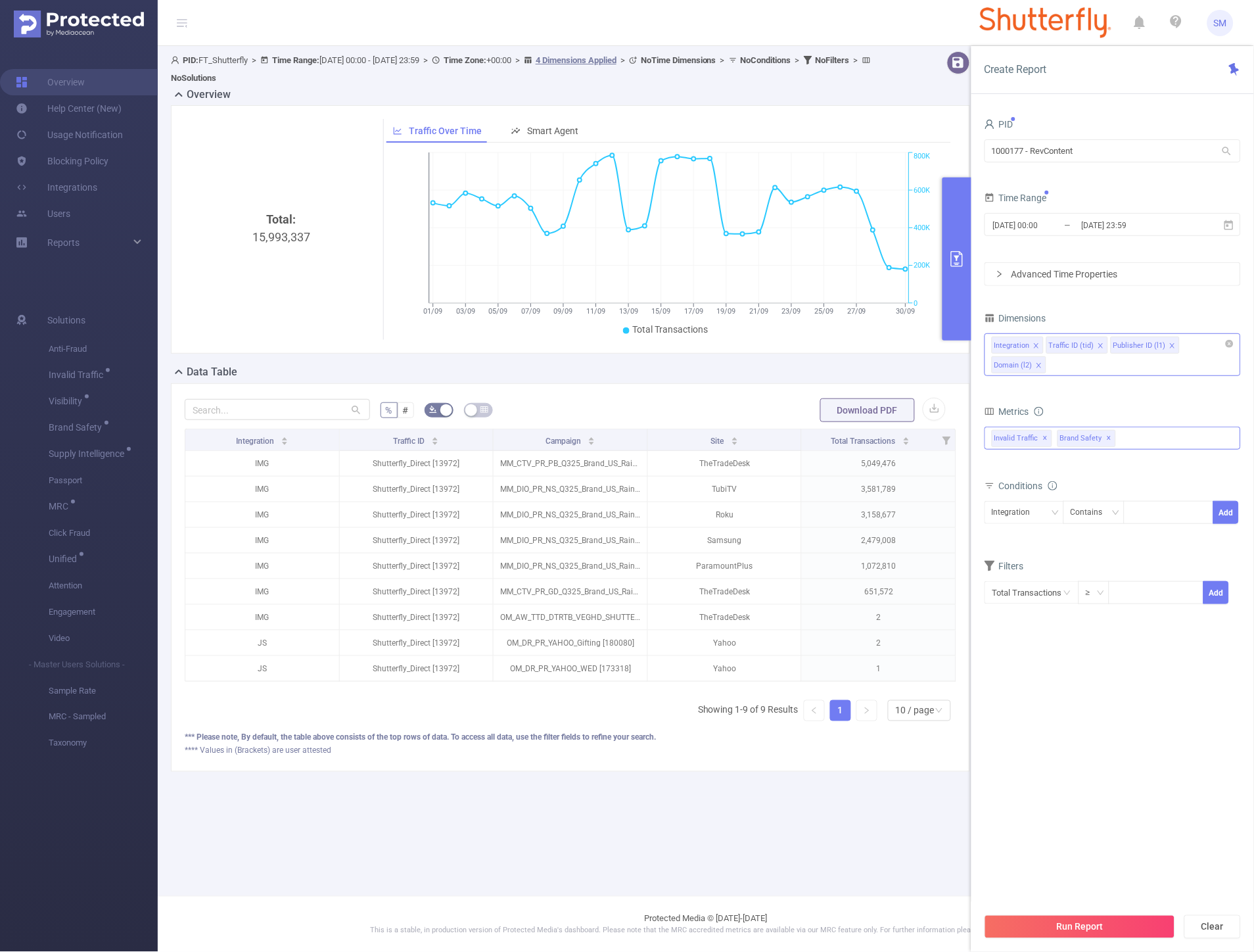
click at [1108, 437] on span "✕" at bounding box center [1110, 438] width 5 height 16
click at [1093, 369] on div "Integration Traffic ID (tid) Publisher ID (l1) Domain (l2)" at bounding box center [1112, 355] width 257 height 43
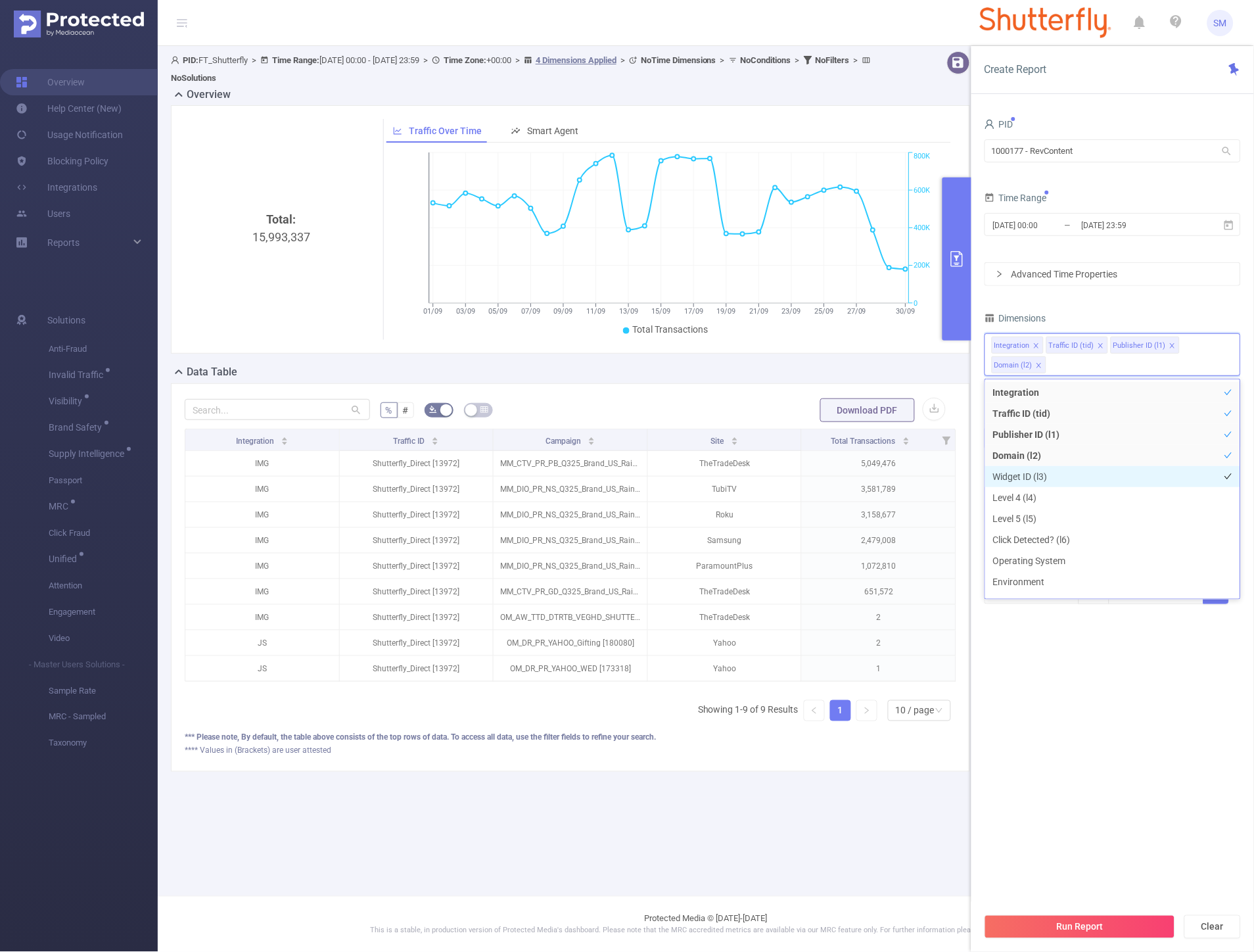
click at [1053, 478] on li "Widget ID (l3)" at bounding box center [1112, 476] width 255 height 21
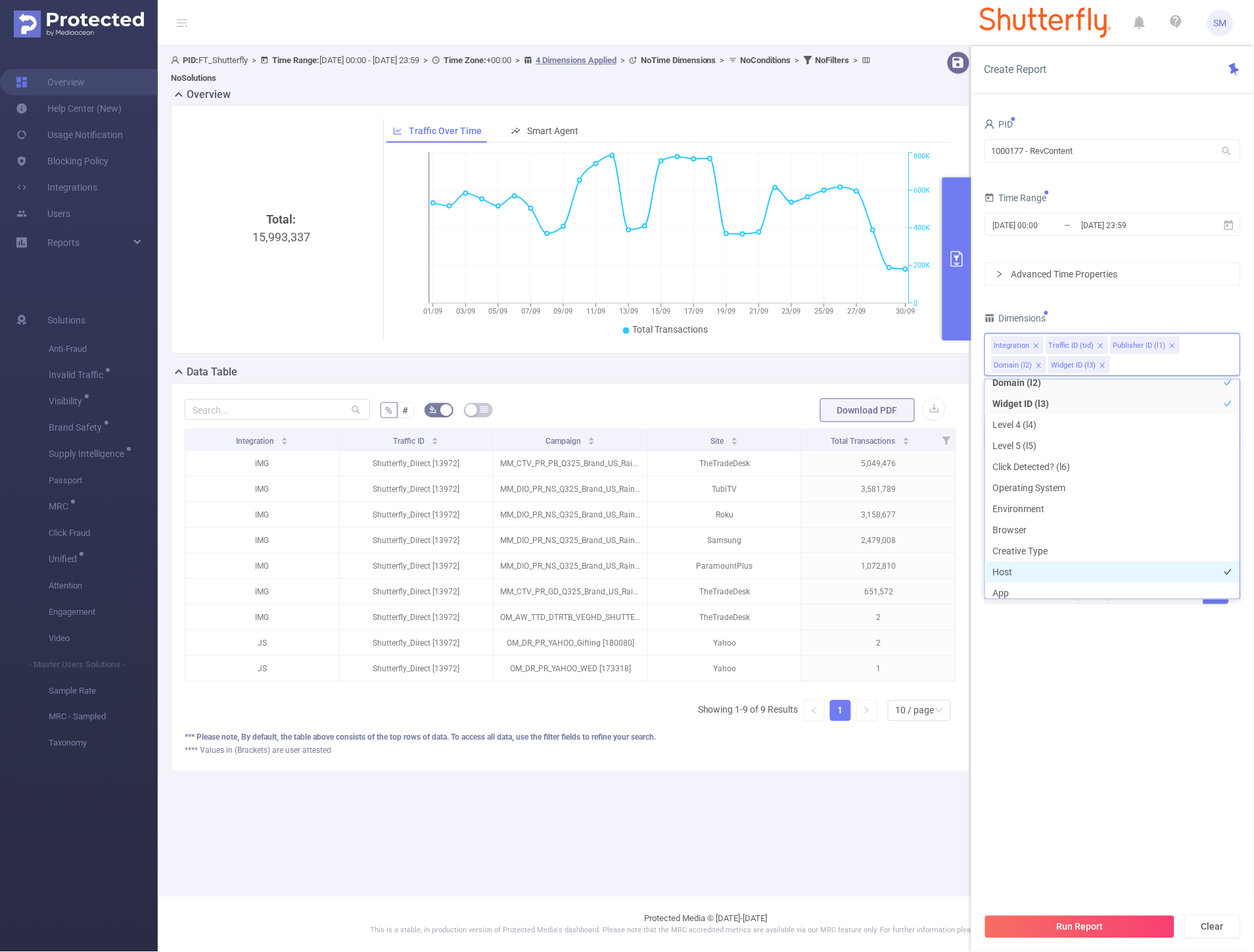
click at [1052, 569] on li "Host" at bounding box center [1112, 571] width 255 height 21
click at [1042, 590] on li "App" at bounding box center [1112, 588] width 255 height 21
click at [1042, 586] on li "App" at bounding box center [1112, 588] width 255 height 21
click at [1070, 921] on button "Run Report" at bounding box center [1079, 926] width 191 height 24
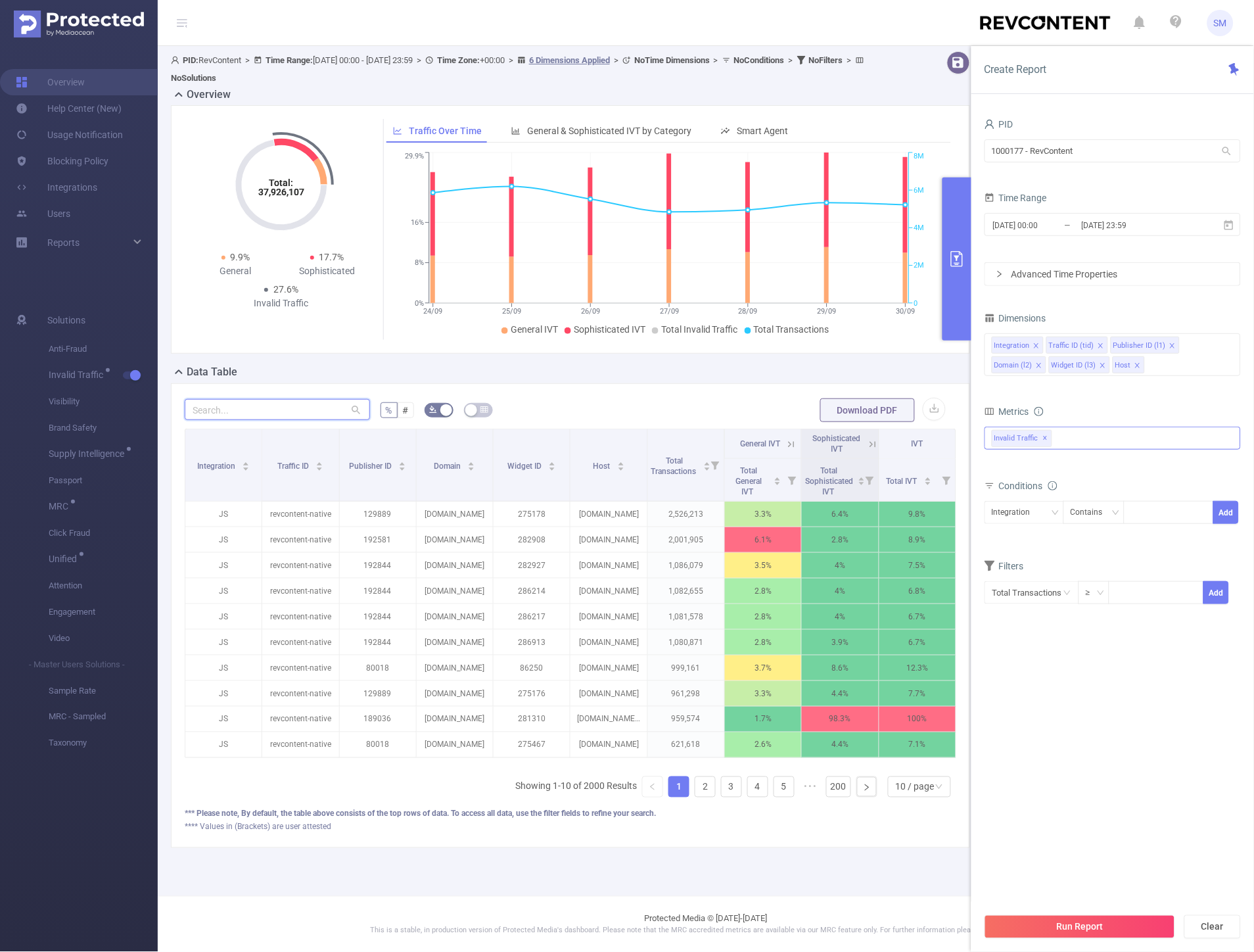
click at [242, 414] on input "text" at bounding box center [277, 409] width 186 height 21
paste input "195909"
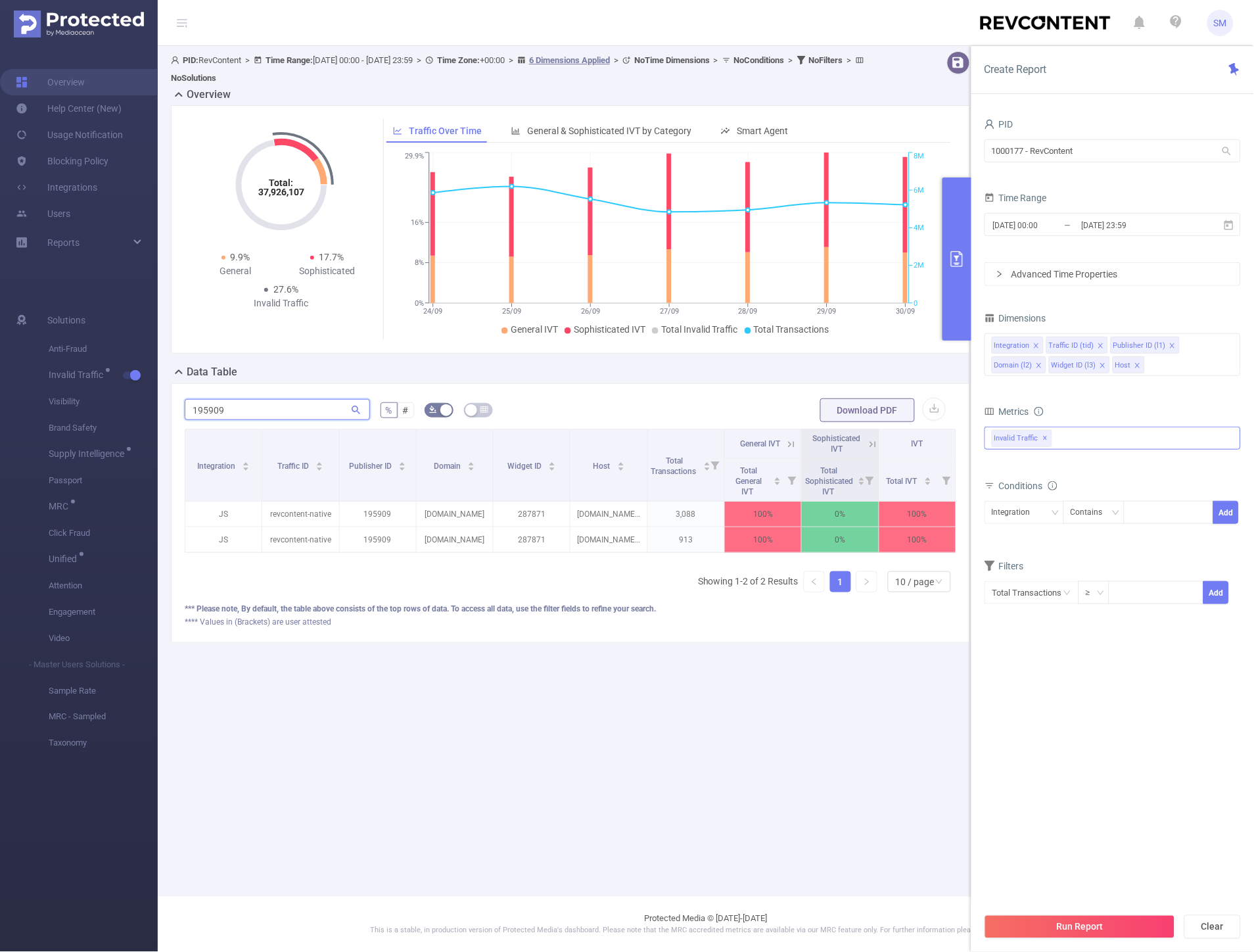
type input "195909"
click at [790, 439] on icon at bounding box center [791, 444] width 12 height 12
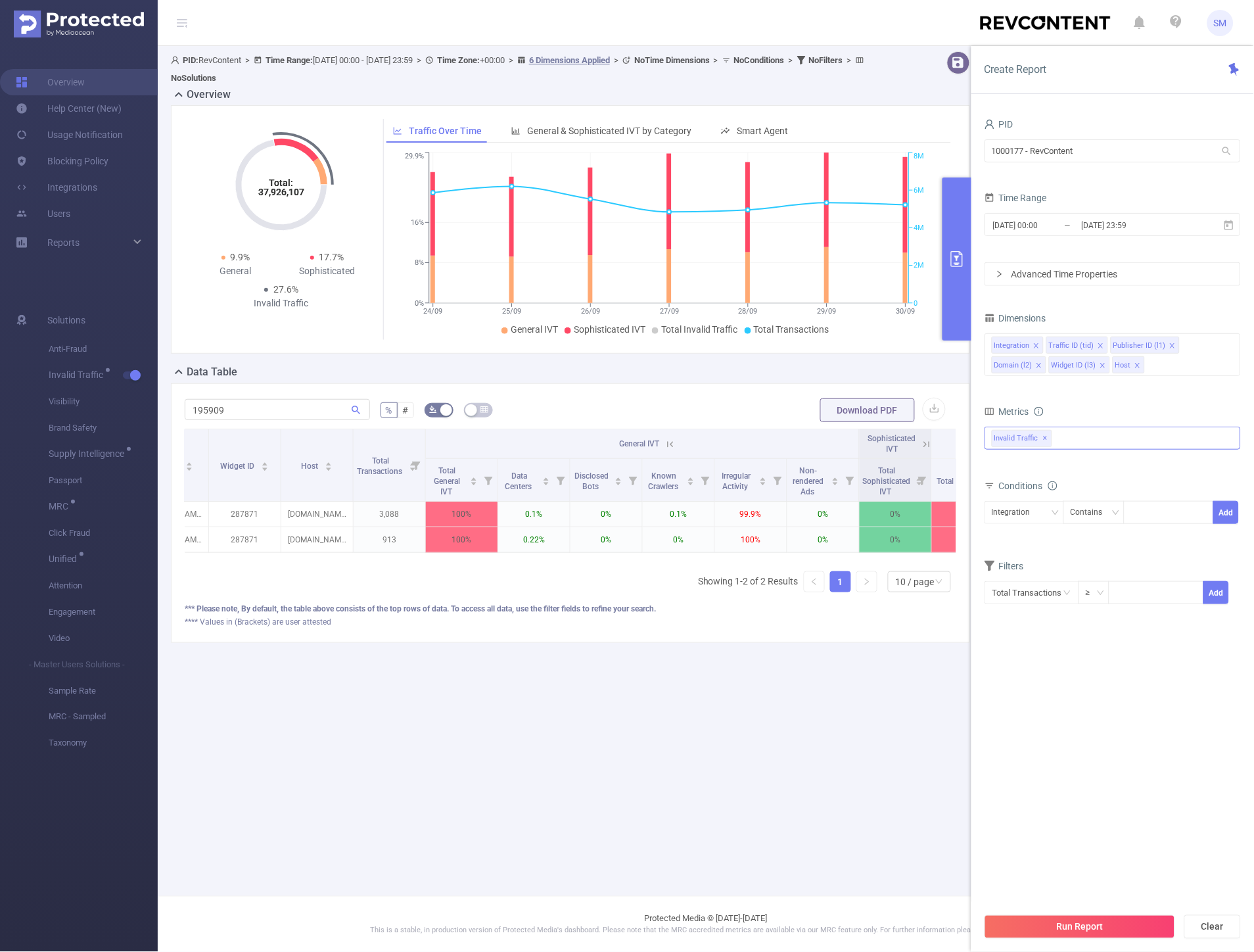
scroll to position [0, 254]
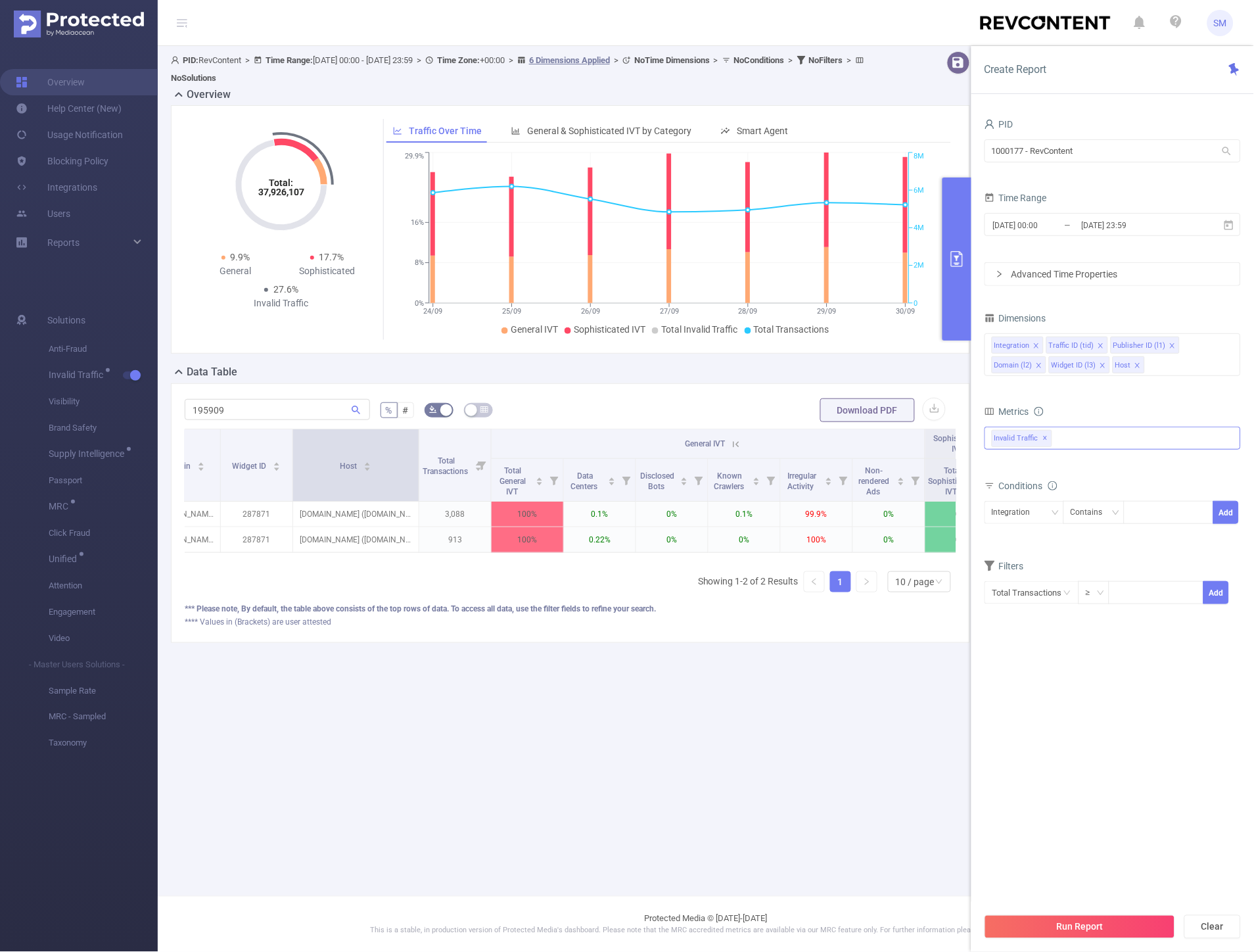
drag, startPoint x: 362, startPoint y: 443, endPoint x: 409, endPoint y: 455, distance: 48.5
click at [416, 455] on span at bounding box center [419, 464] width 7 height 72
click at [1094, 438] on div "Anti-Fraud Invalid Traffic Visibility Brand Safety Supply Intelligence Sample R…" at bounding box center [1112, 438] width 257 height 23
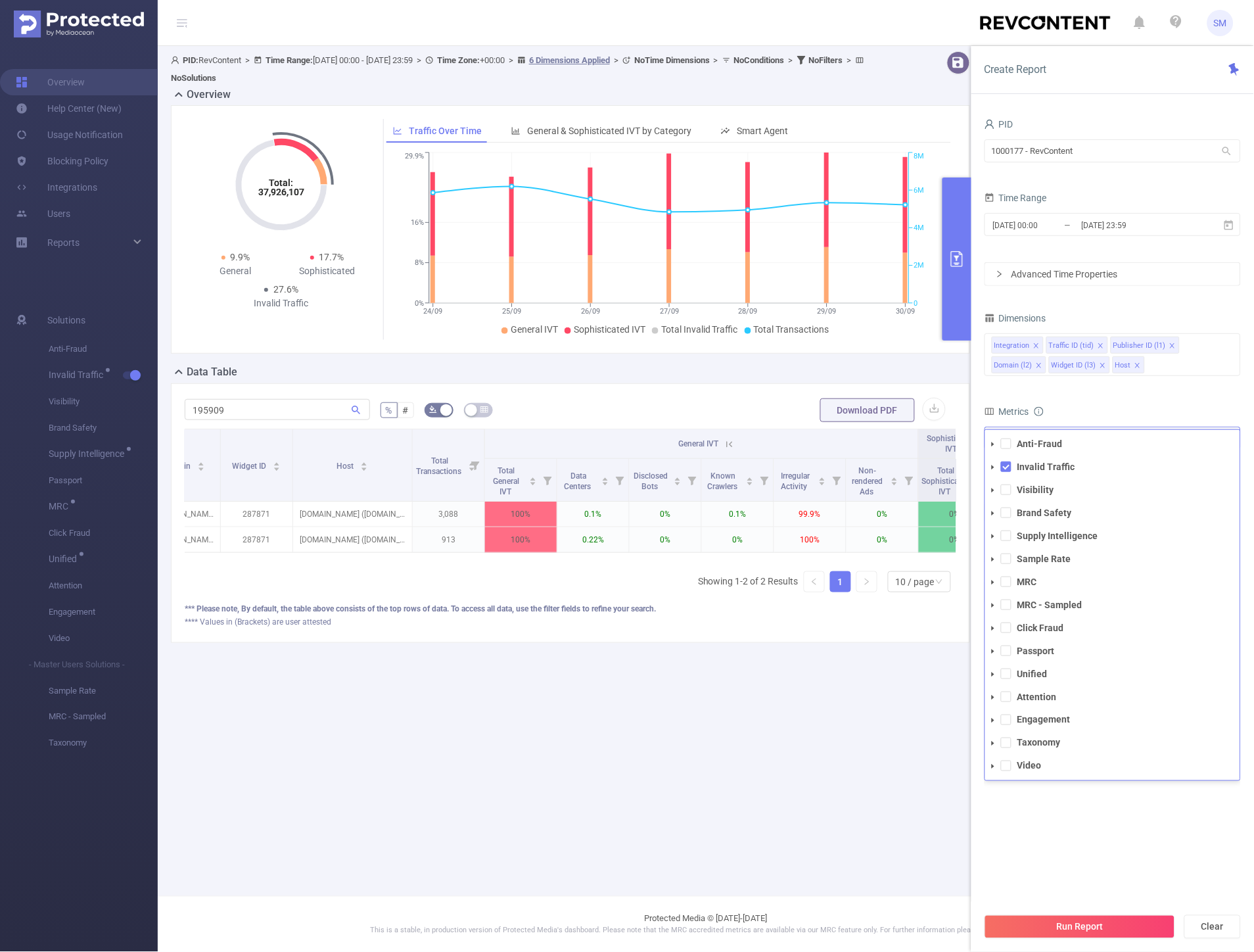
click at [991, 465] on icon "icon: caret-down" at bounding box center [993, 467] width 7 height 7
click at [1006, 489] on icon "icon: caret-down" at bounding box center [1005, 490] width 2 height 5
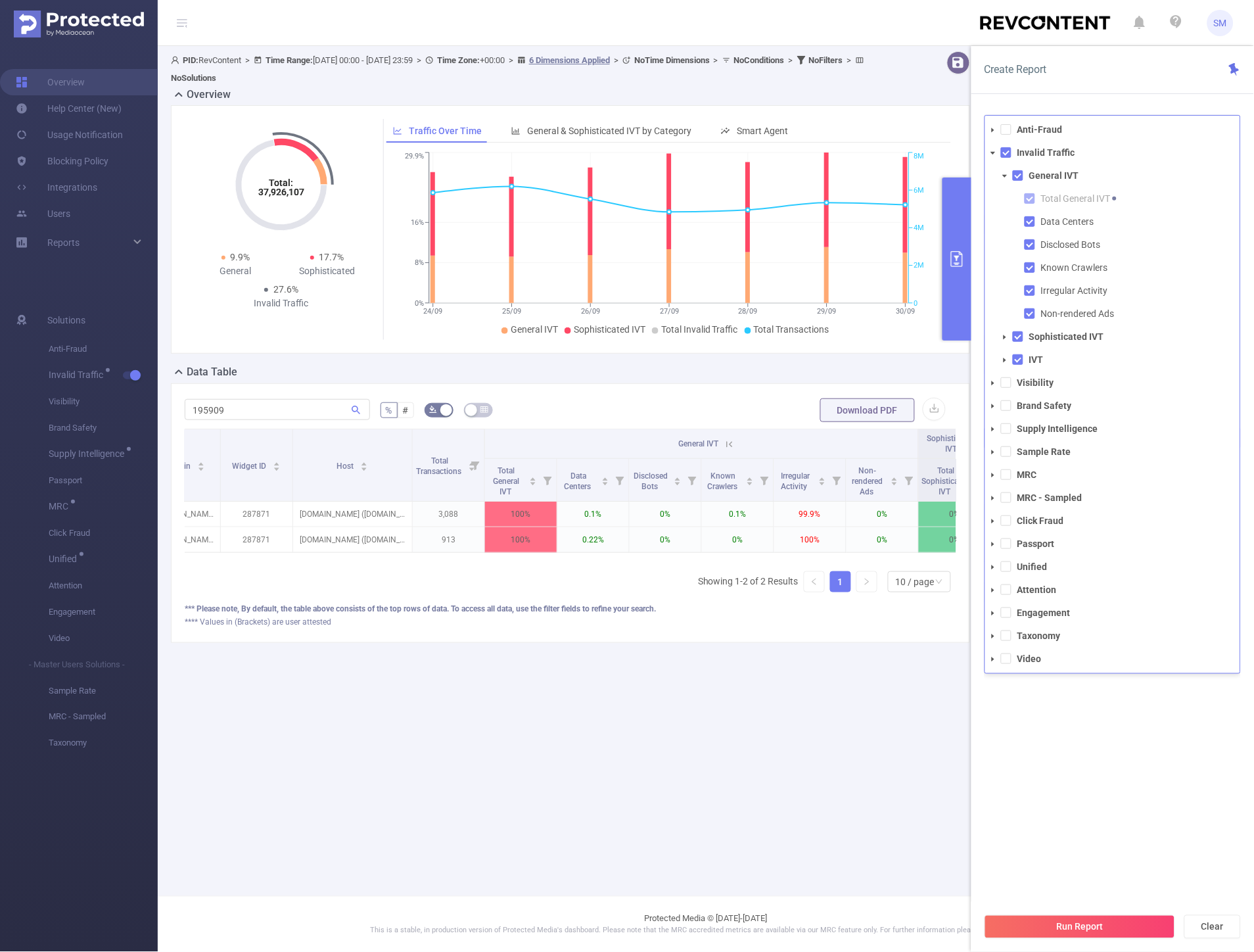
click at [1004, 337] on icon "icon: caret-down" at bounding box center [1005, 337] width 2 height 5
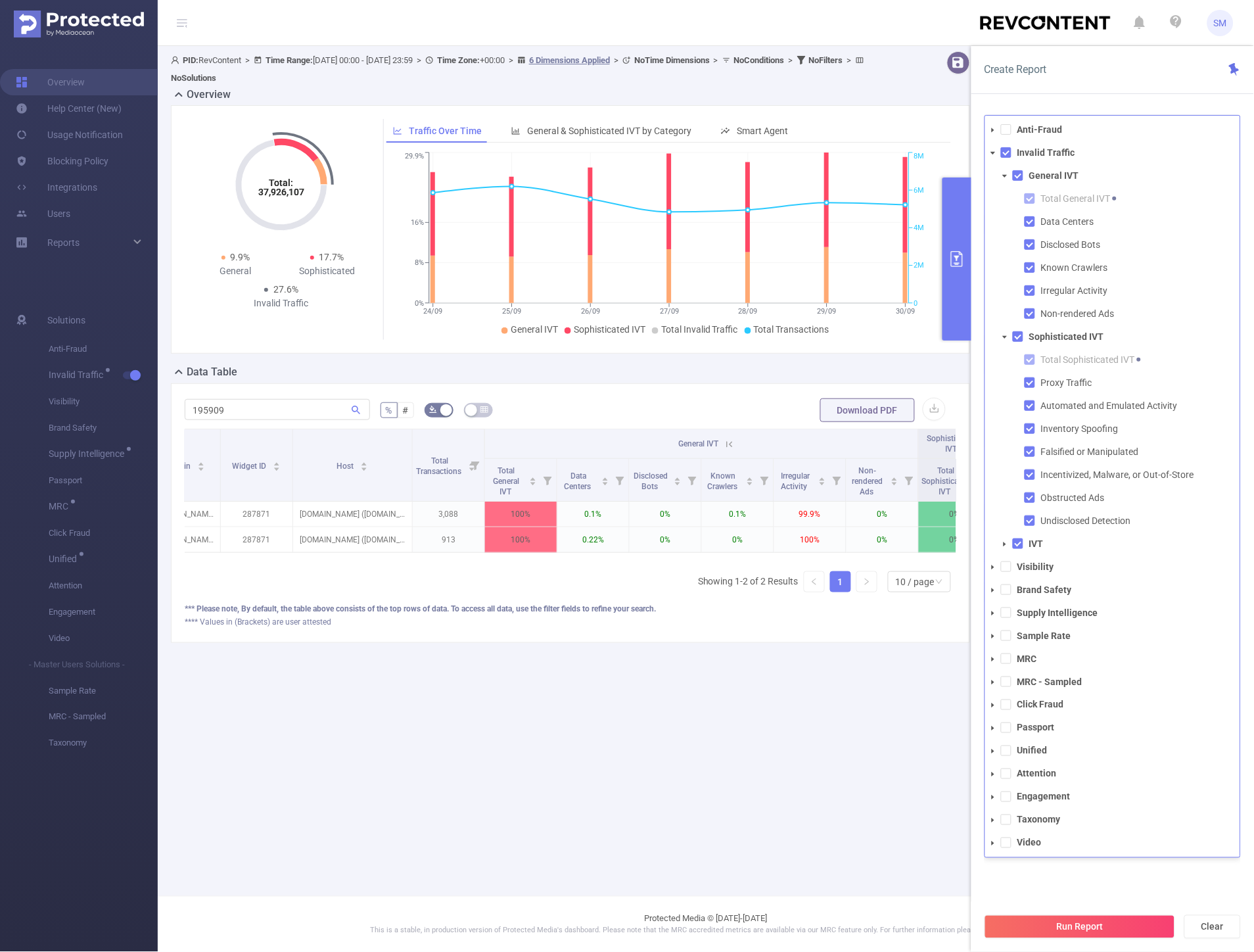
scroll to position [0, 363]
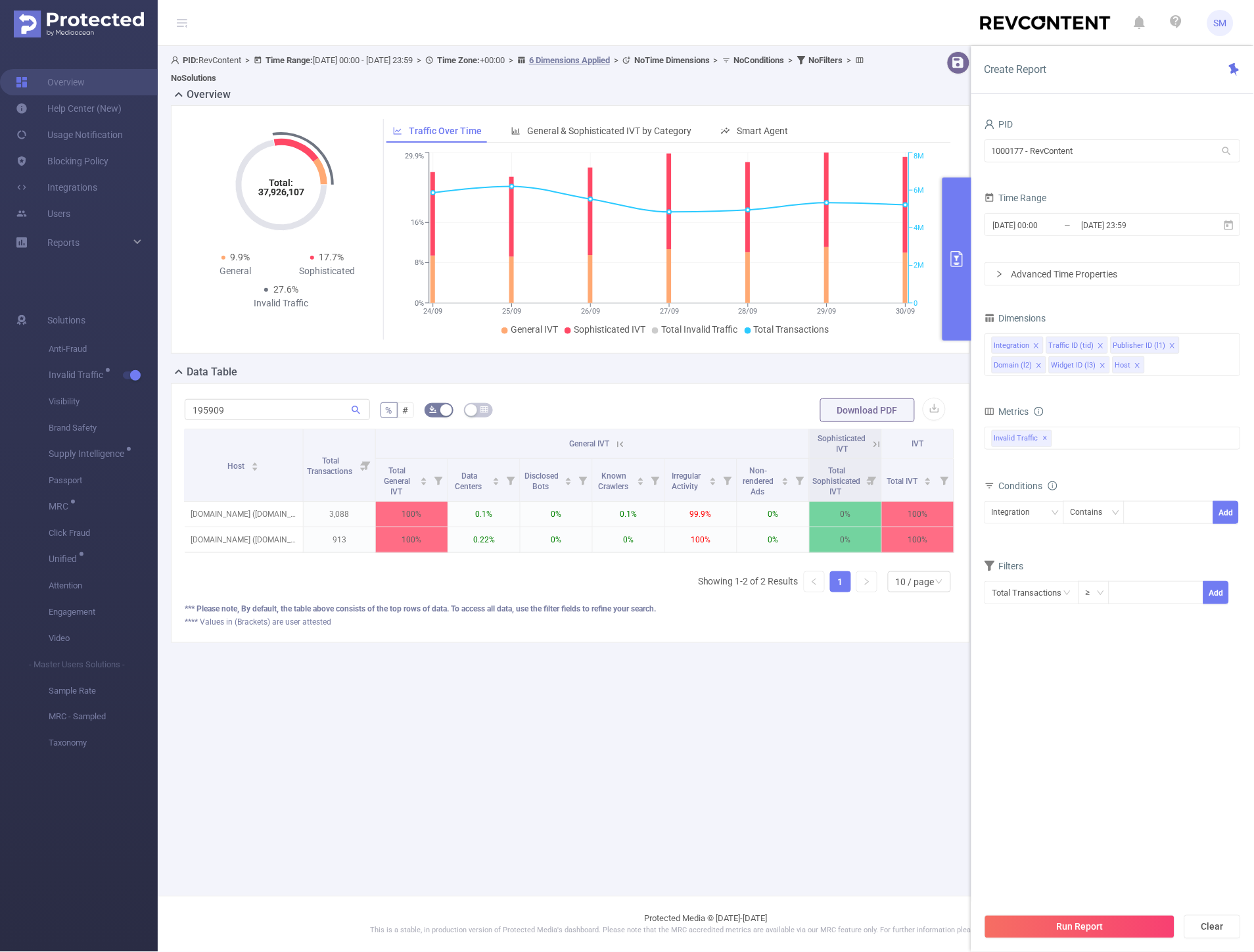
click at [873, 442] on icon at bounding box center [877, 444] width 12 height 12
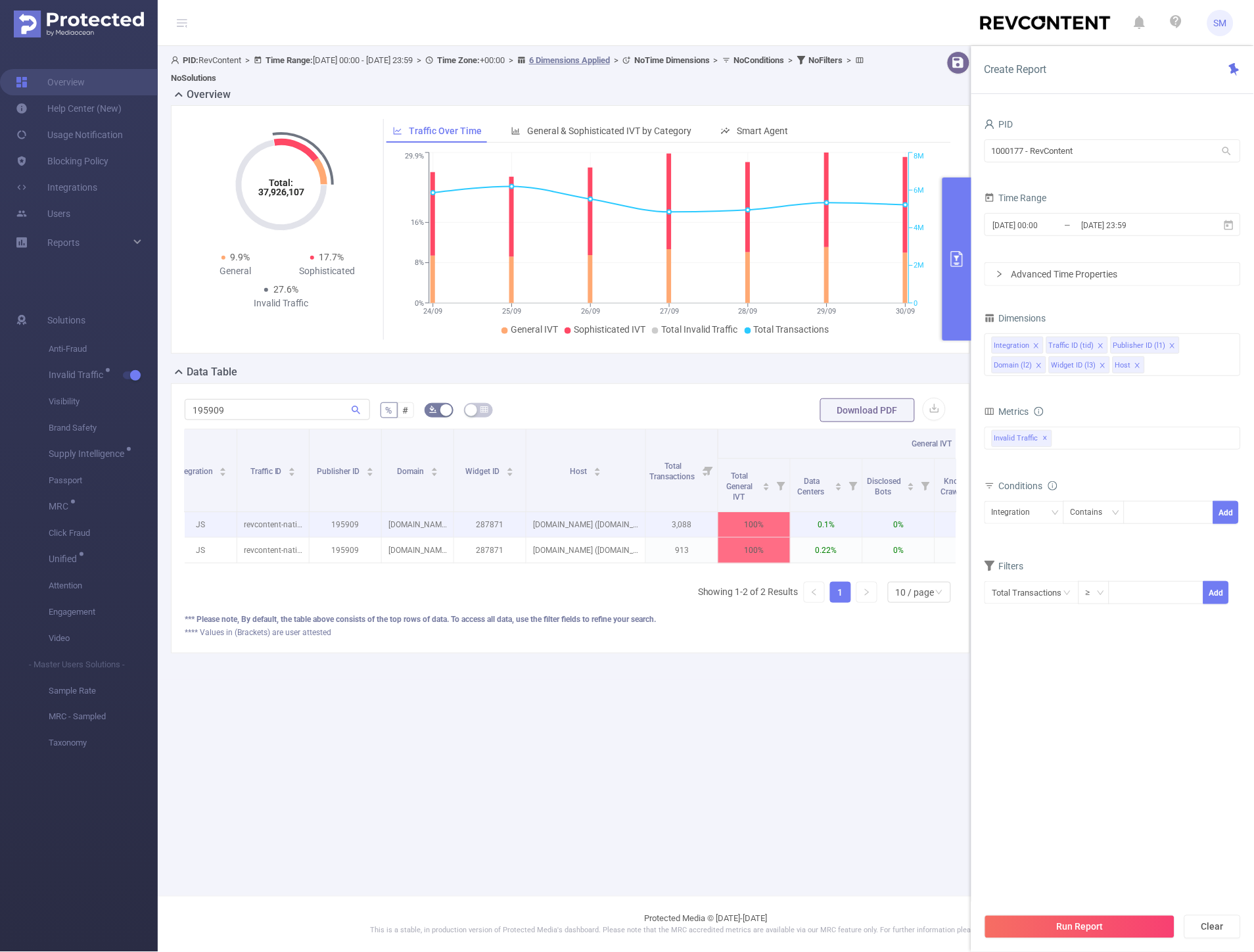
scroll to position [0, 4]
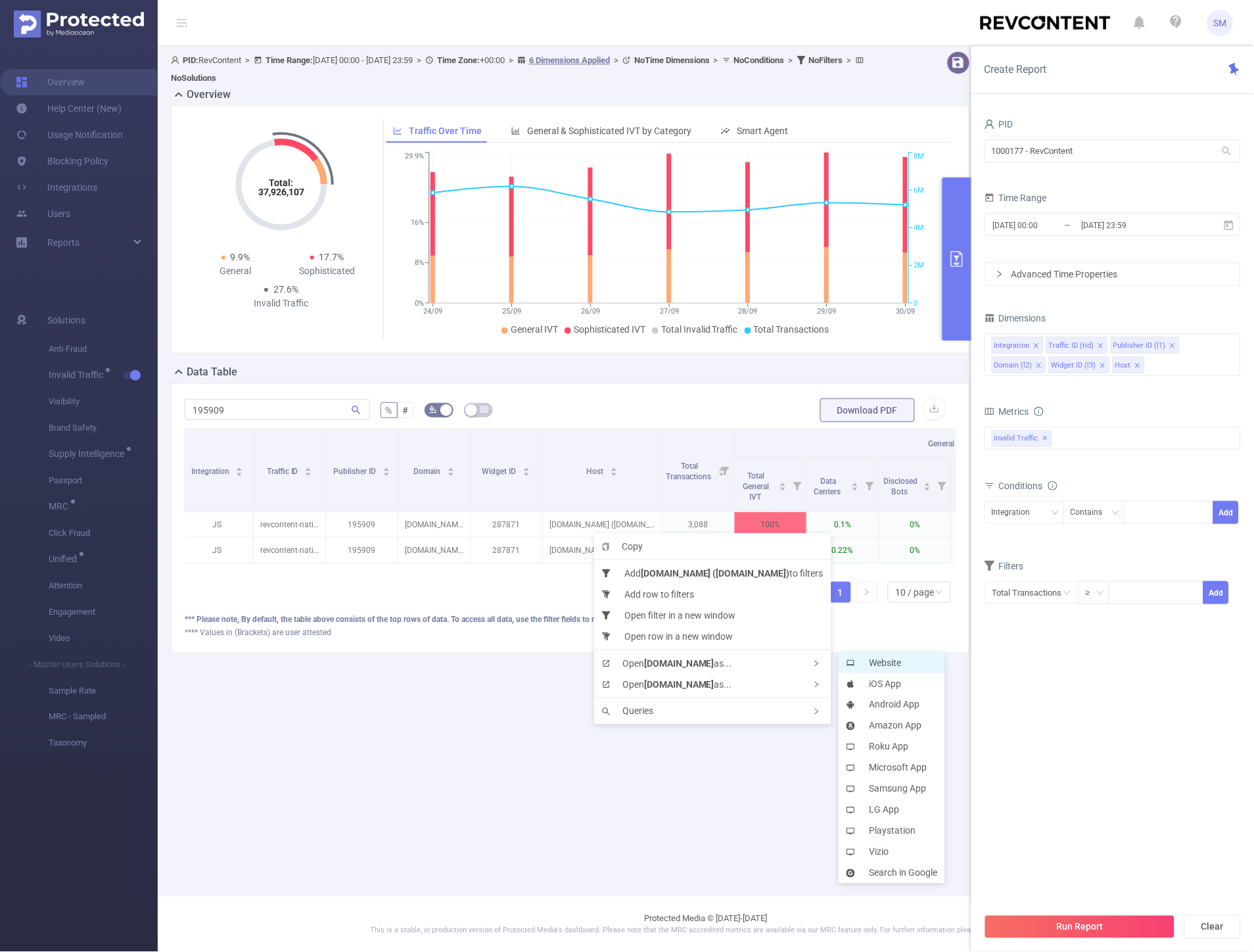
click at [865, 667] on li "Website" at bounding box center [892, 662] width 106 height 21
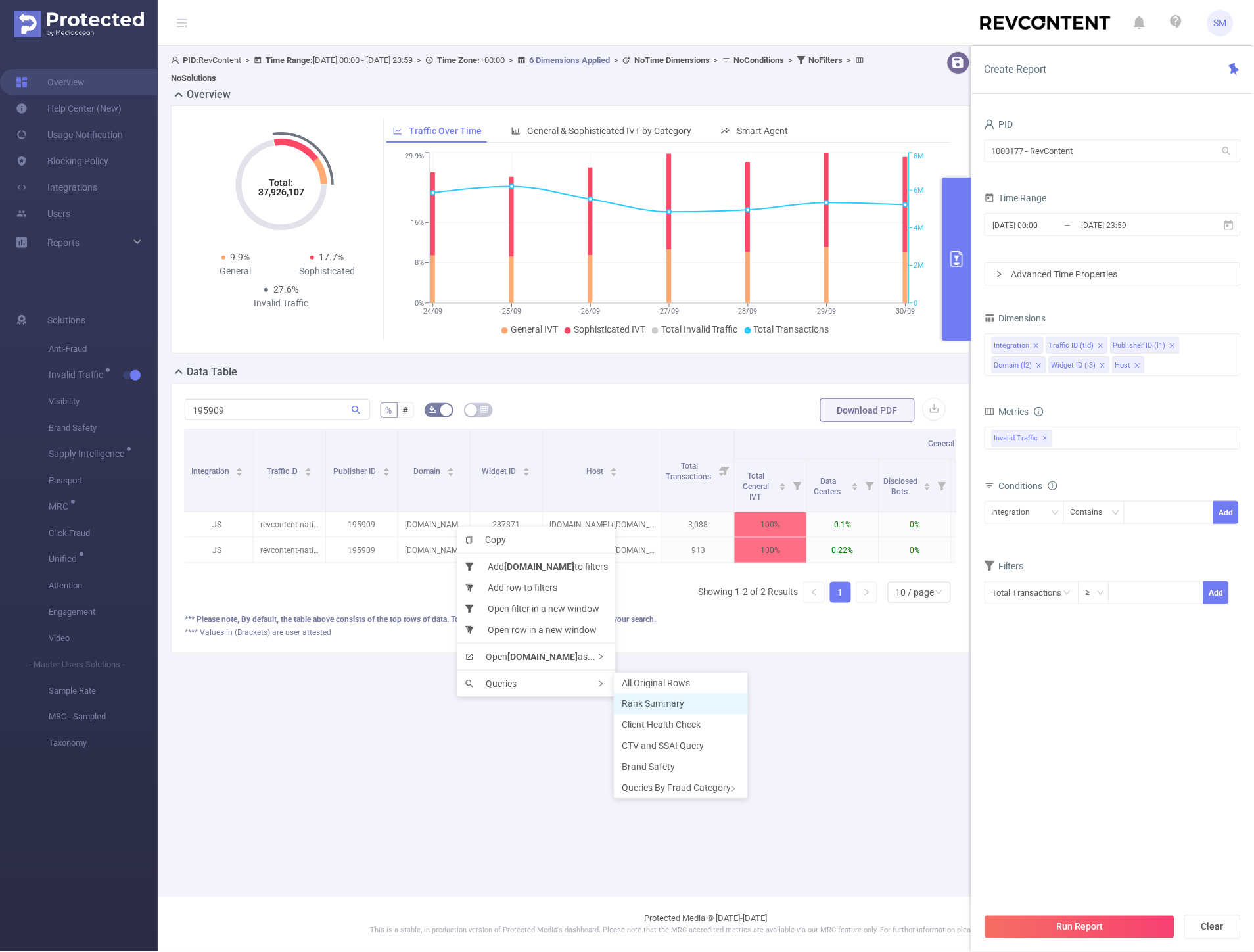
click at [645, 705] on span "Rank Summary" at bounding box center [653, 704] width 63 height 11
